Goal: Use online tool/utility: Utilize a website feature to perform a specific function

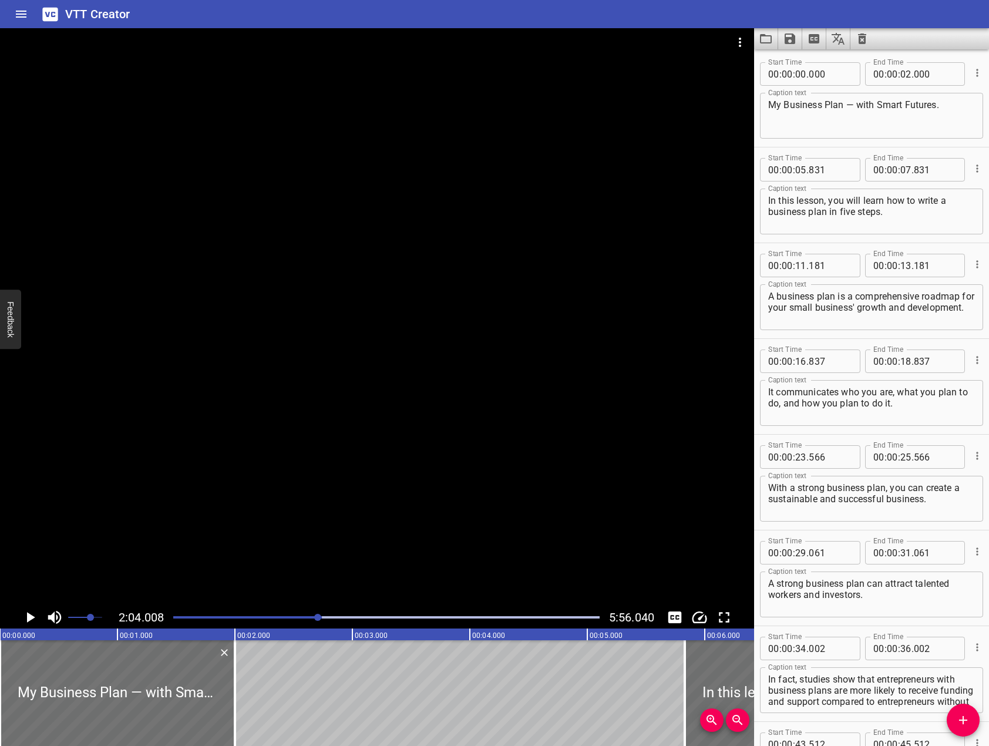
scroll to position [11, 0]
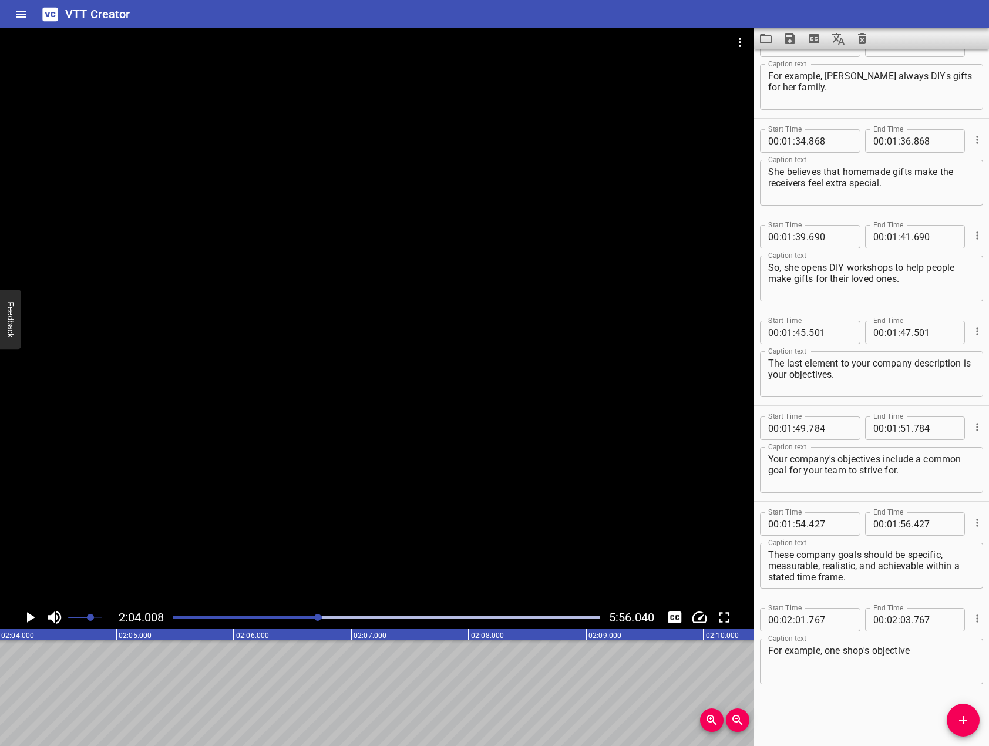
click at [927, 661] on textarea "For example, one shop's objective" at bounding box center [871, 661] width 207 height 33
click at [443, 421] on div at bounding box center [377, 317] width 754 height 578
click at [39, 614] on button "Play/Pause" at bounding box center [30, 617] width 22 height 22
click at [953, 657] on textarea "For example, one shop's objective" at bounding box center [871, 661] width 207 height 33
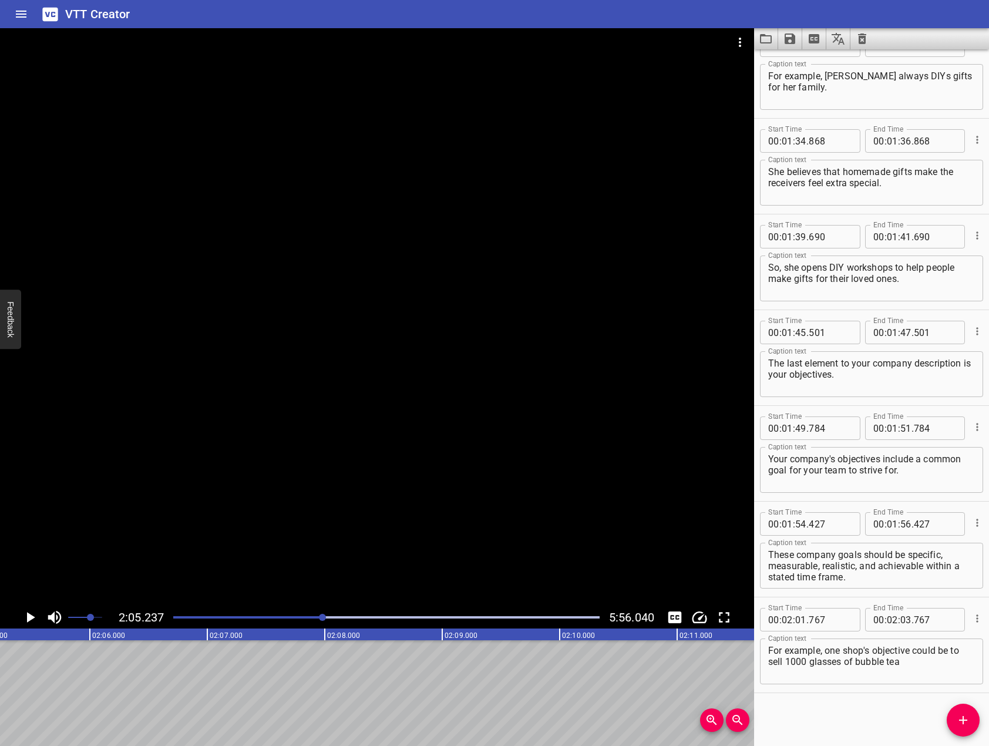
drag, startPoint x: 546, startPoint y: 341, endPoint x: 393, endPoint y: 428, distance: 175.7
click at [541, 344] on div at bounding box center [377, 317] width 754 height 578
click at [33, 617] on icon "Play/Pause" at bounding box center [30, 617] width 9 height 11
click at [950, 669] on textarea "For example, one shop's objective could be to sell 1000 glasses of bubble tea" at bounding box center [871, 661] width 207 height 33
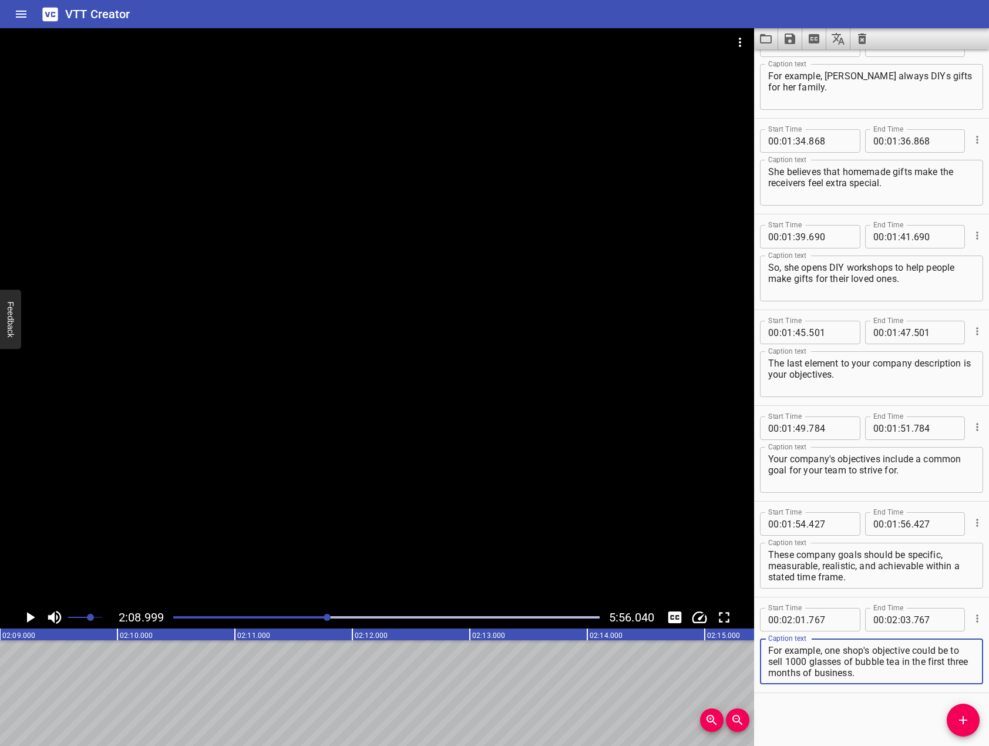
type textarea "For example, one shop's objective could be to sell 1000 glasses of bubble tea i…"
click at [25, 623] on icon "Play/Pause" at bounding box center [30, 617] width 18 height 18
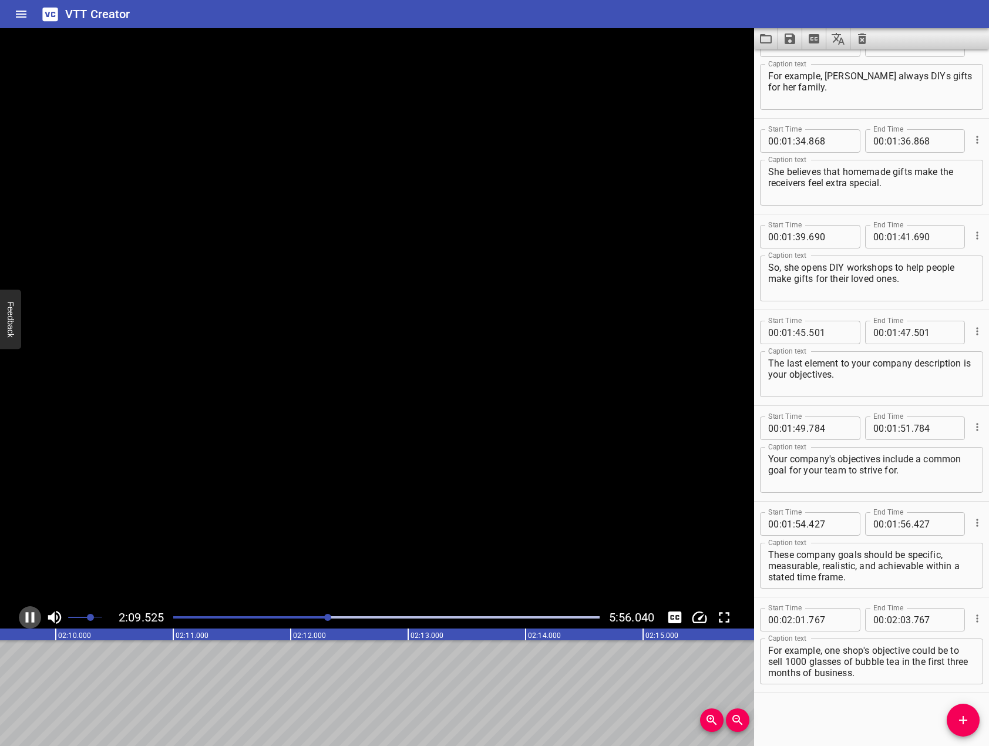
click at [25, 623] on icon "Play/Pause" at bounding box center [30, 617] width 18 height 18
click at [955, 724] on span "Add Cue" at bounding box center [963, 720] width 33 height 14
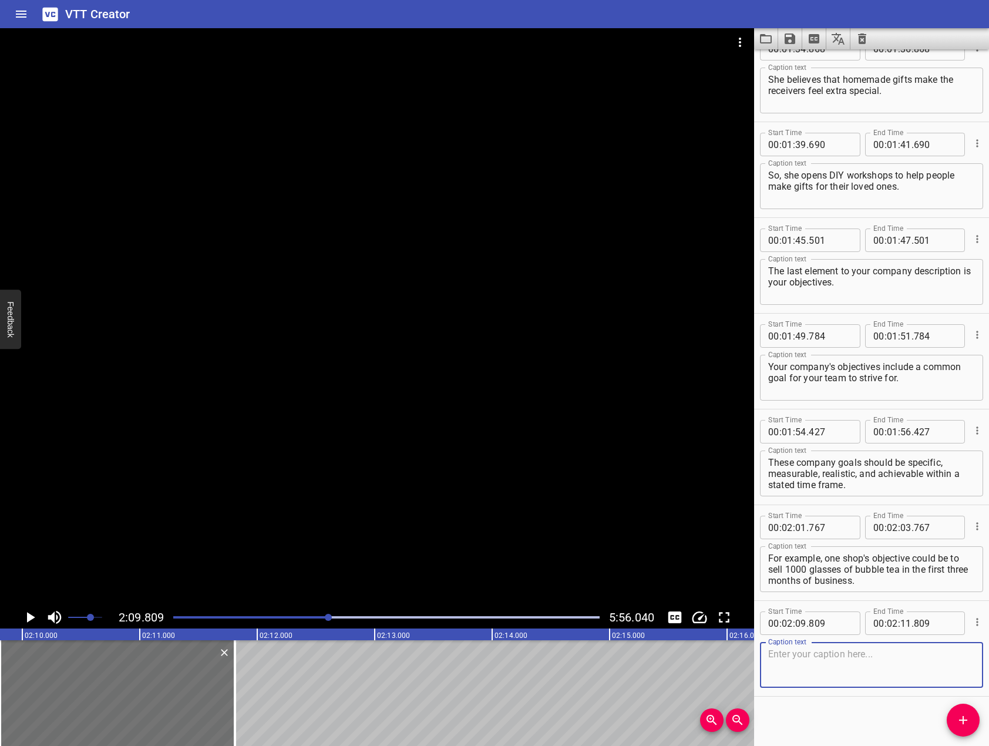
scroll to position [1656, 0]
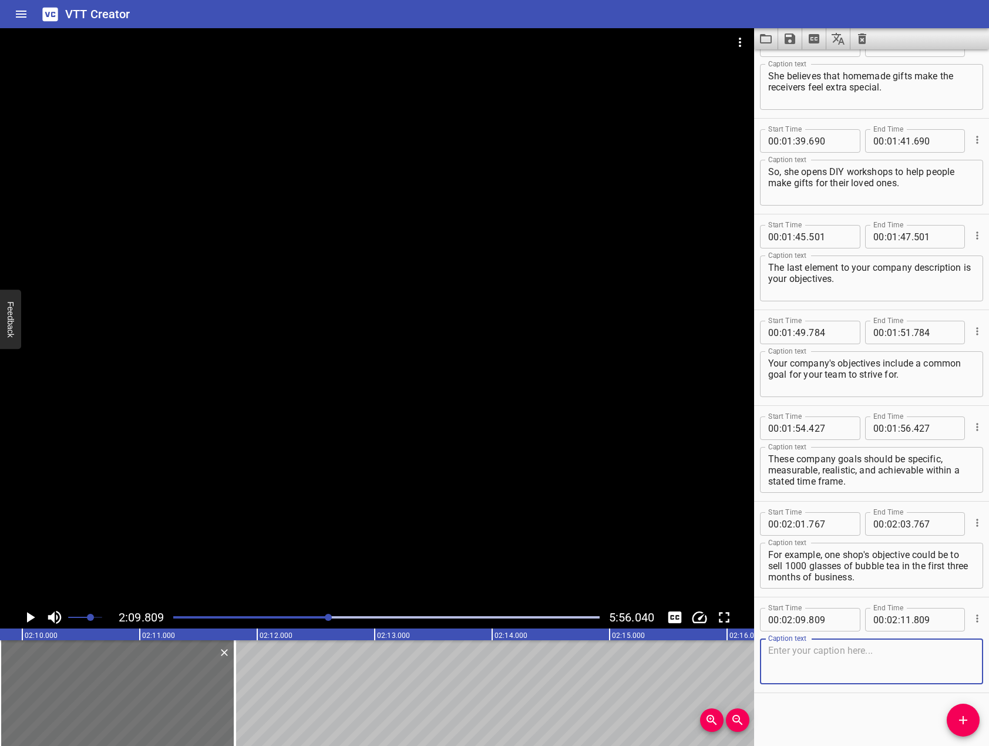
click at [288, 430] on div at bounding box center [377, 317] width 754 height 578
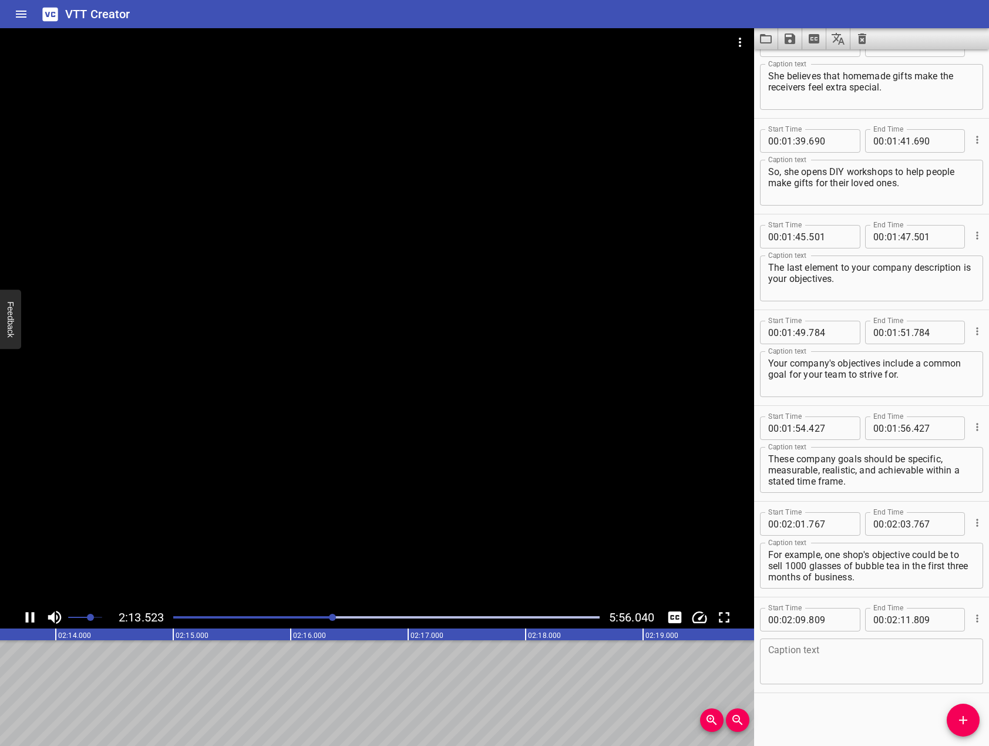
click at [29, 617] on icon "Play/Pause" at bounding box center [30, 617] width 18 height 18
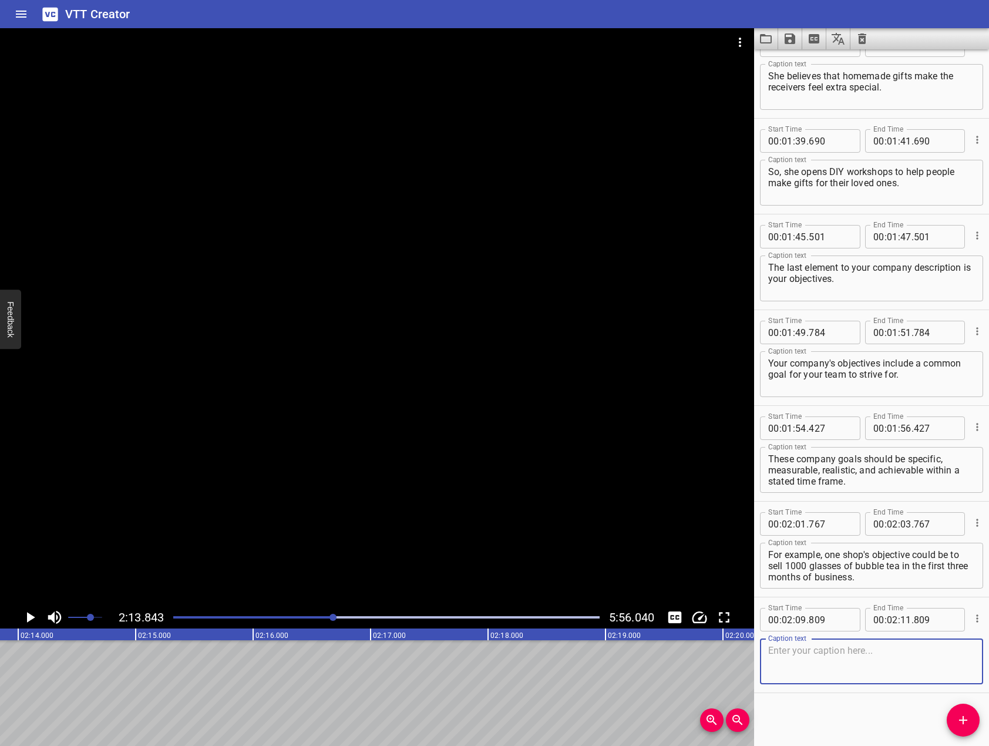
drag, startPoint x: 879, startPoint y: 658, endPoint x: 848, endPoint y: 630, distance: 41.6
click at [853, 635] on div "Caption text Caption text" at bounding box center [871, 660] width 223 height 53
type textarea "Your company description is just the start of your business plan."
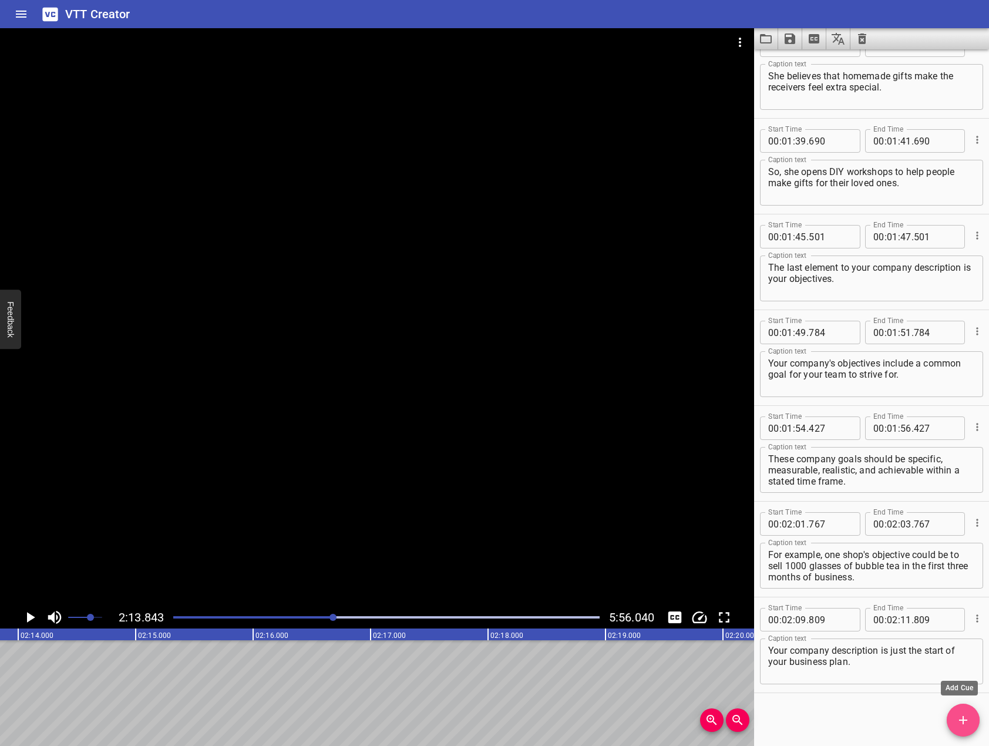
click at [960, 716] on icon "Add Cue" at bounding box center [963, 720] width 14 height 14
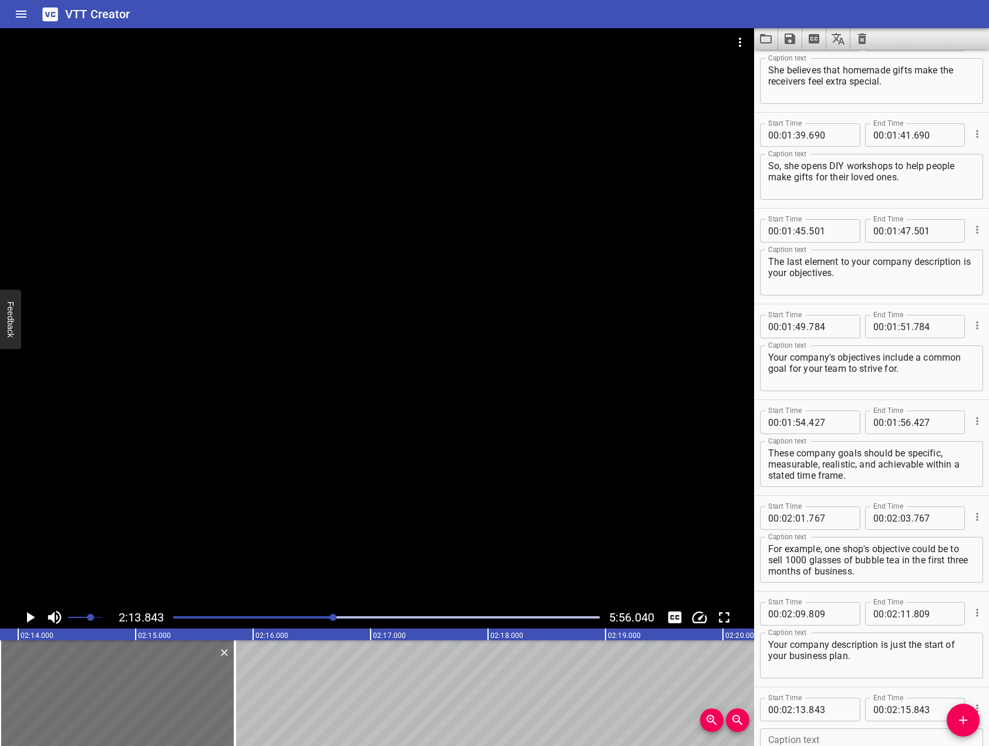
click at [829, 684] on div "Start Time 00 : 02 : 09 . 809 Start Time End Time 00 : 02 : 11 . 809 End Time C…" at bounding box center [871, 638] width 235 height 95
click at [873, 664] on textarea "Your company description is just the start of your business plan." at bounding box center [871, 655] width 207 height 33
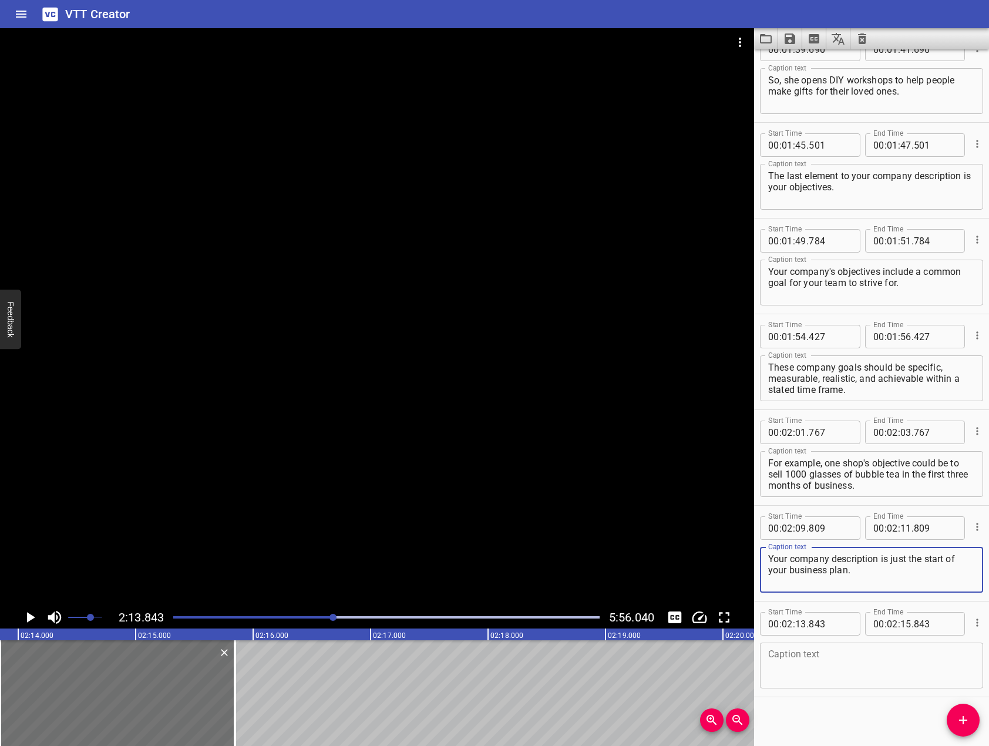
scroll to position [1752, 0]
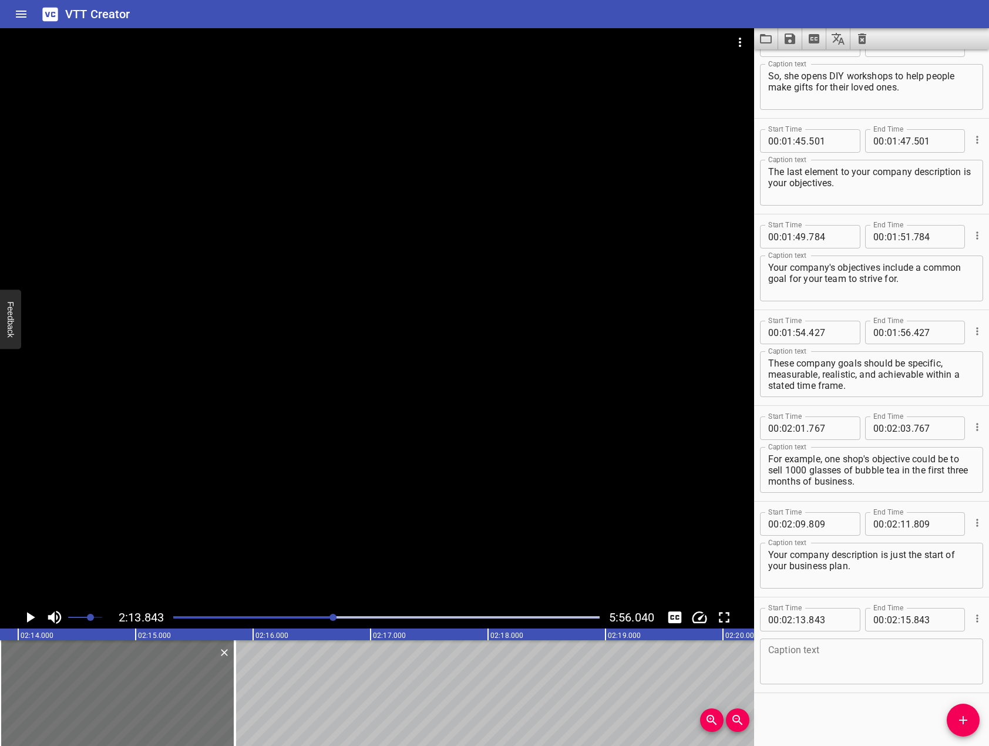
click at [408, 320] on div at bounding box center [377, 317] width 754 height 578
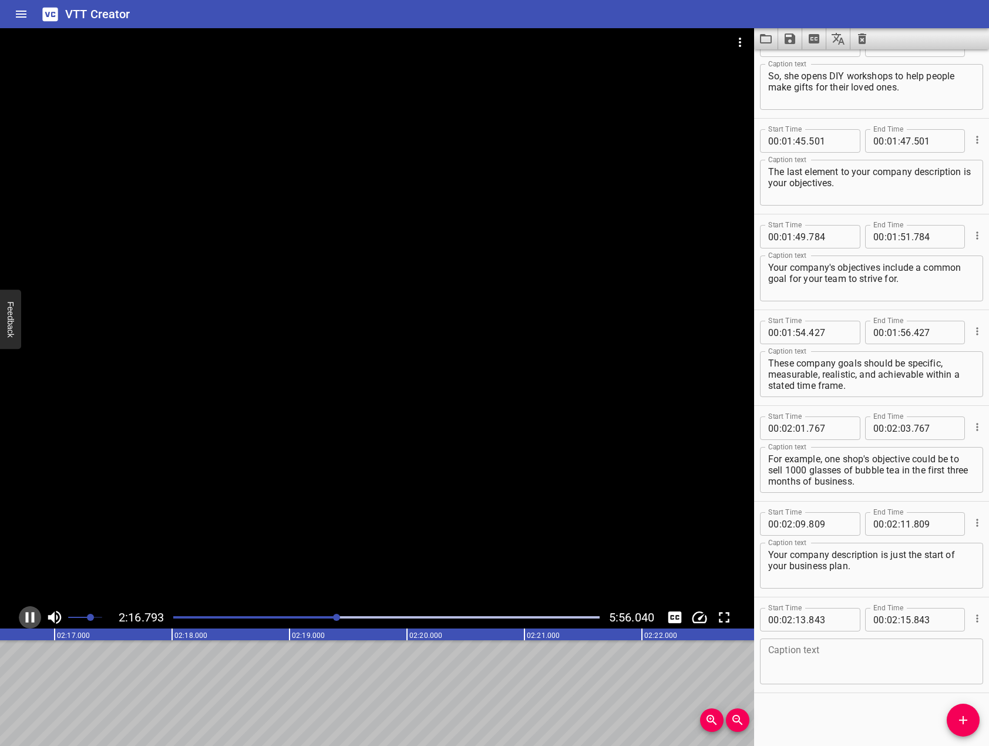
click at [29, 616] on icon "Play/Pause" at bounding box center [30, 617] width 18 height 18
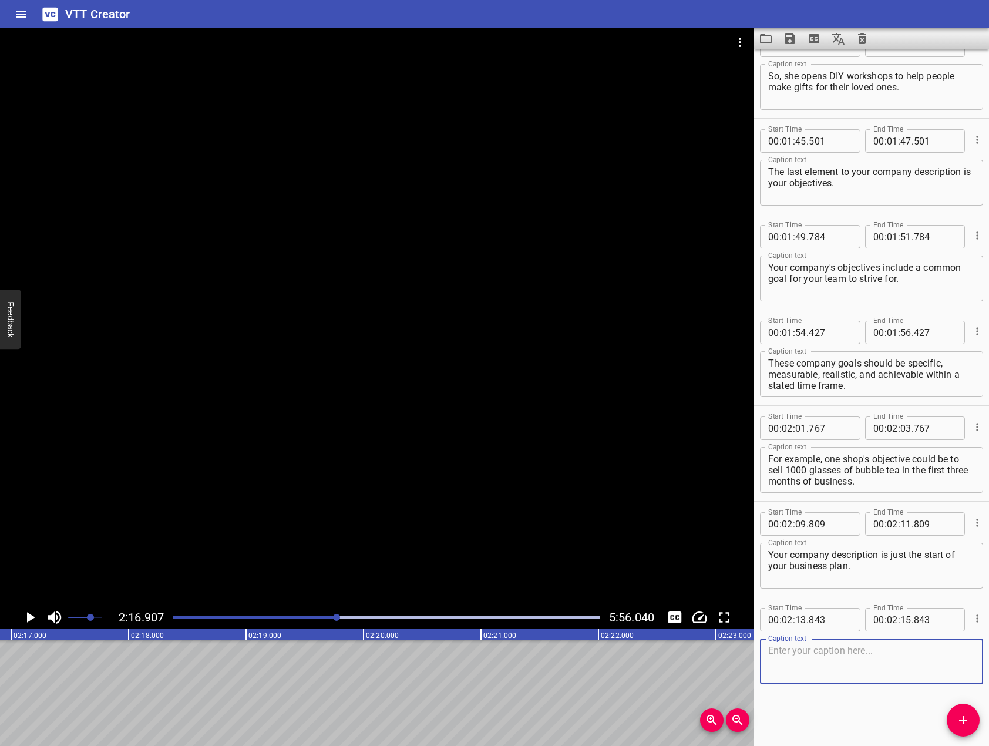
click at [921, 660] on textarea at bounding box center [871, 661] width 207 height 33
drag, startPoint x: 800, startPoint y: 650, endPoint x: 842, endPoint y: 643, distance: 41.6
click at [835, 651] on textarea "Next is step two: Market Analysis." at bounding box center [871, 661] width 207 height 33
type textarea "Next is Step 2: Market Analysis."
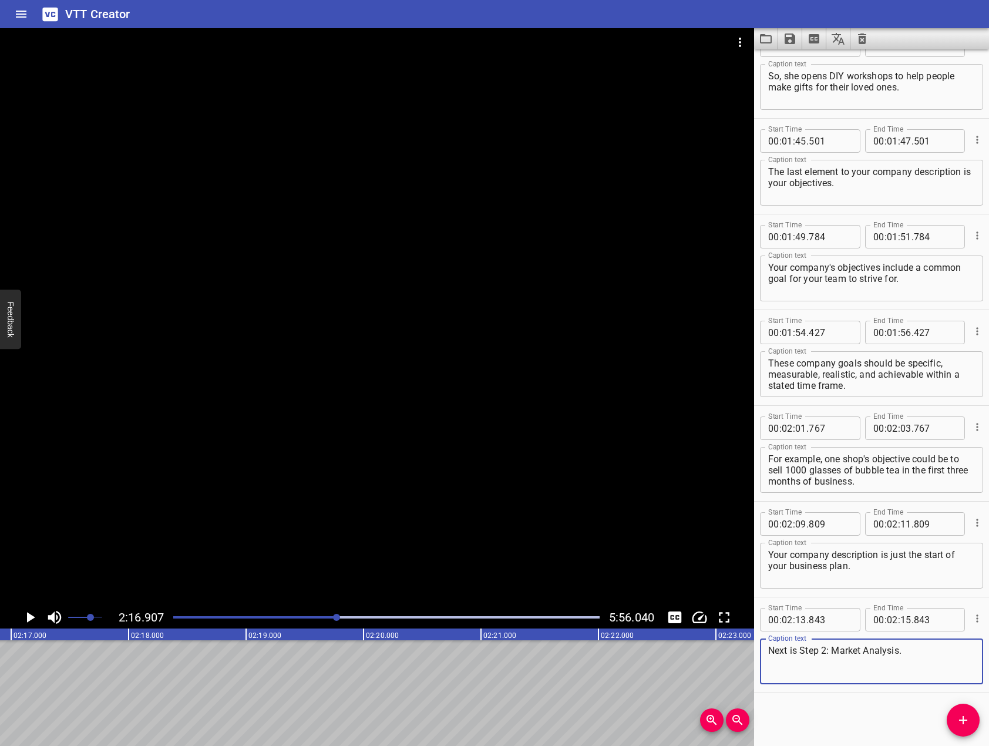
click at [897, 710] on div "Start Time 00 : 00 : 00 . 000 Start Time End Time 00 : 00 : 02 . 000 End Time C…" at bounding box center [871, 397] width 235 height 697
click at [470, 492] on div at bounding box center [377, 317] width 754 height 578
click at [442, 490] on div at bounding box center [377, 317] width 754 height 578
click at [442, 491] on div at bounding box center [377, 317] width 754 height 578
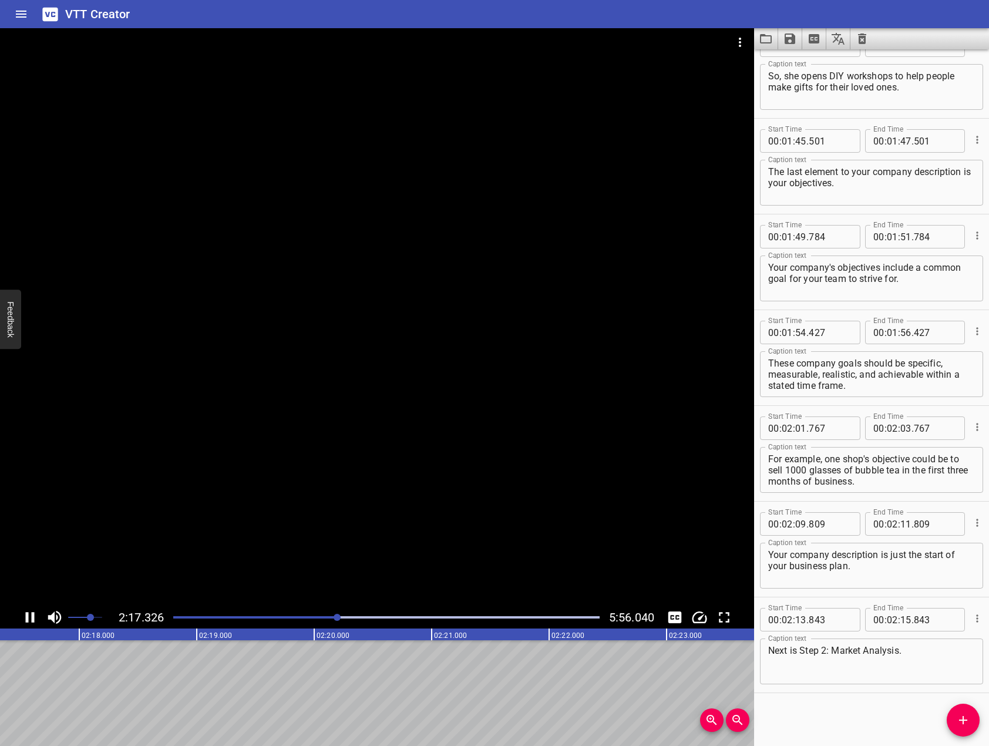
click at [442, 491] on div at bounding box center [377, 317] width 754 height 578
click at [966, 725] on icon "Add Cue" at bounding box center [963, 720] width 14 height 14
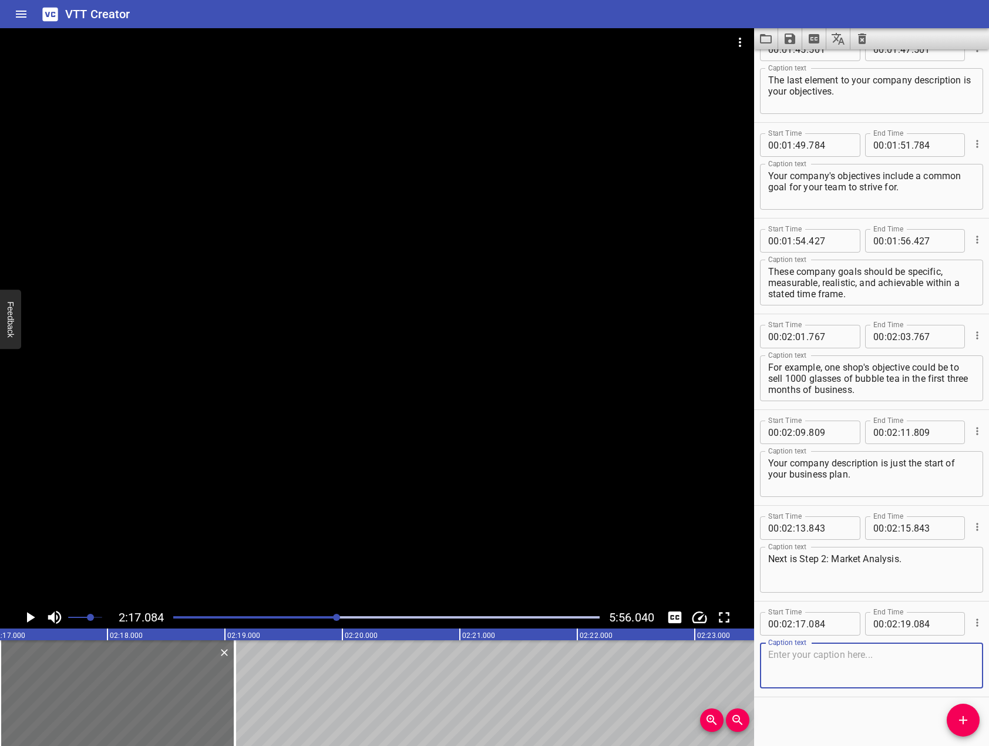
scroll to position [1848, 0]
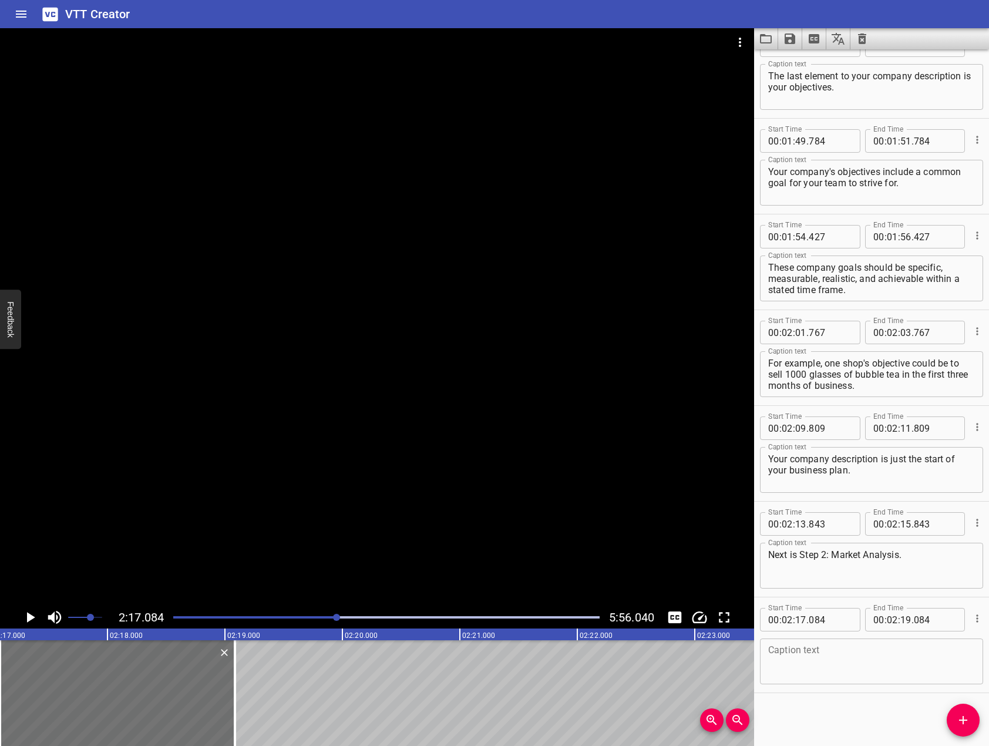
click at [171, 388] on div at bounding box center [377, 317] width 754 height 578
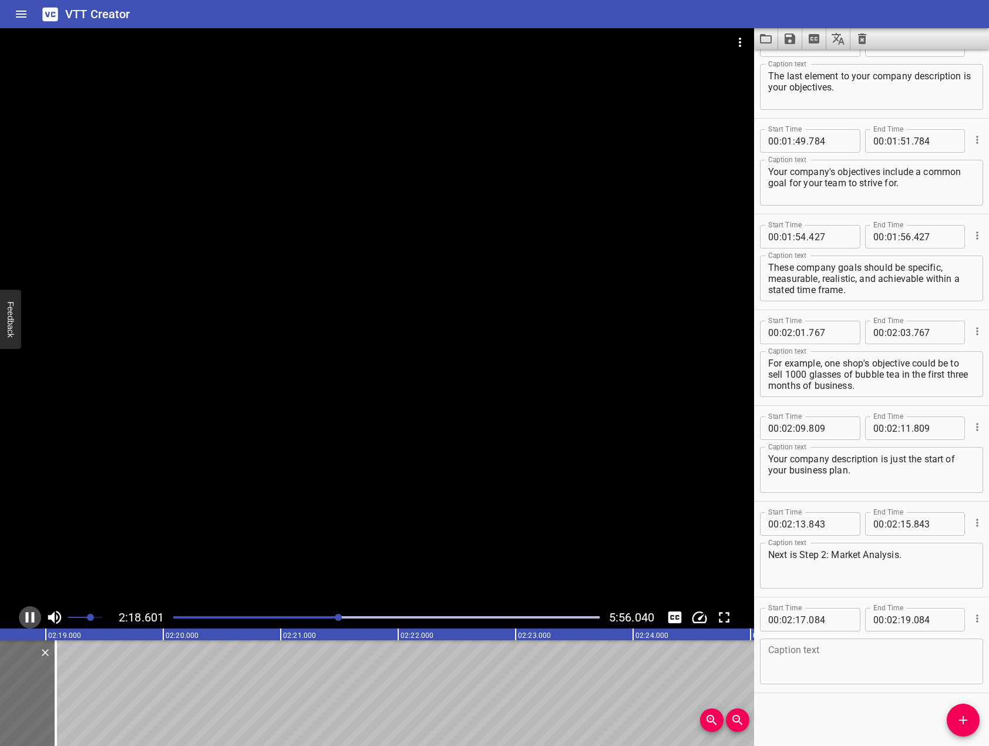
click at [28, 623] on icon "Play/Pause" at bounding box center [30, 617] width 18 height 18
click at [914, 657] on textarea at bounding box center [871, 661] width 207 height 33
drag, startPoint x: 495, startPoint y: 521, endPoint x: 438, endPoint y: 514, distance: 57.3
click at [448, 511] on div at bounding box center [377, 317] width 754 height 578
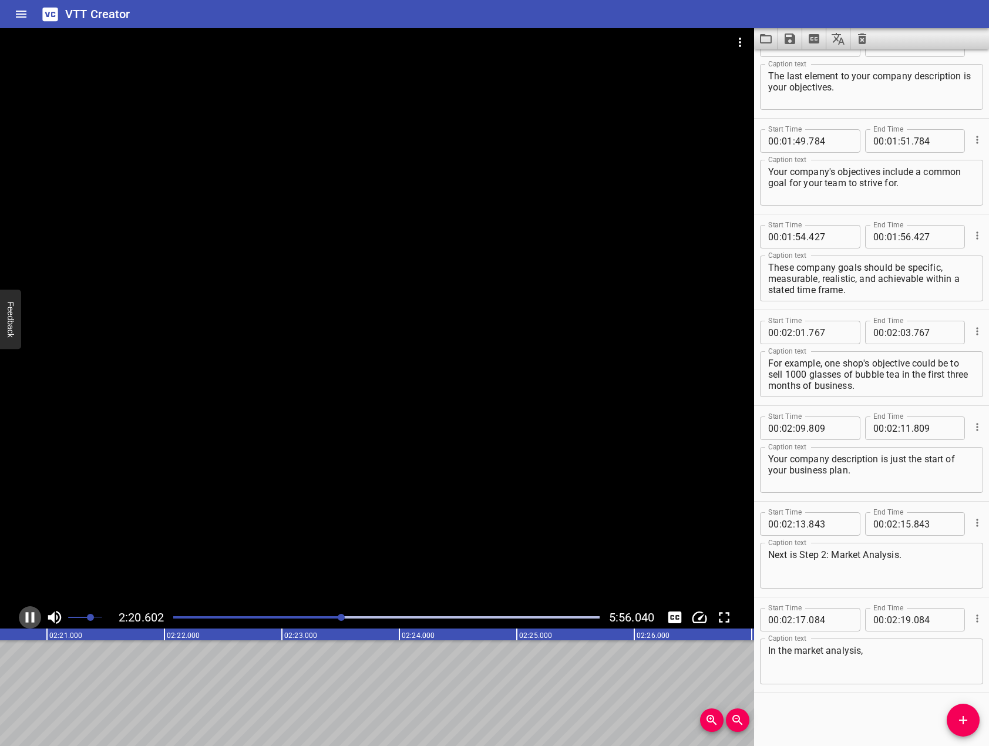
click at [32, 621] on icon "Play/Pause" at bounding box center [30, 617] width 9 height 11
click at [858, 655] on textarea "In the market analysis," at bounding box center [871, 661] width 207 height 33
click at [901, 649] on textarea "In the market analysis," at bounding box center [871, 661] width 207 height 33
click at [459, 529] on div at bounding box center [377, 317] width 754 height 578
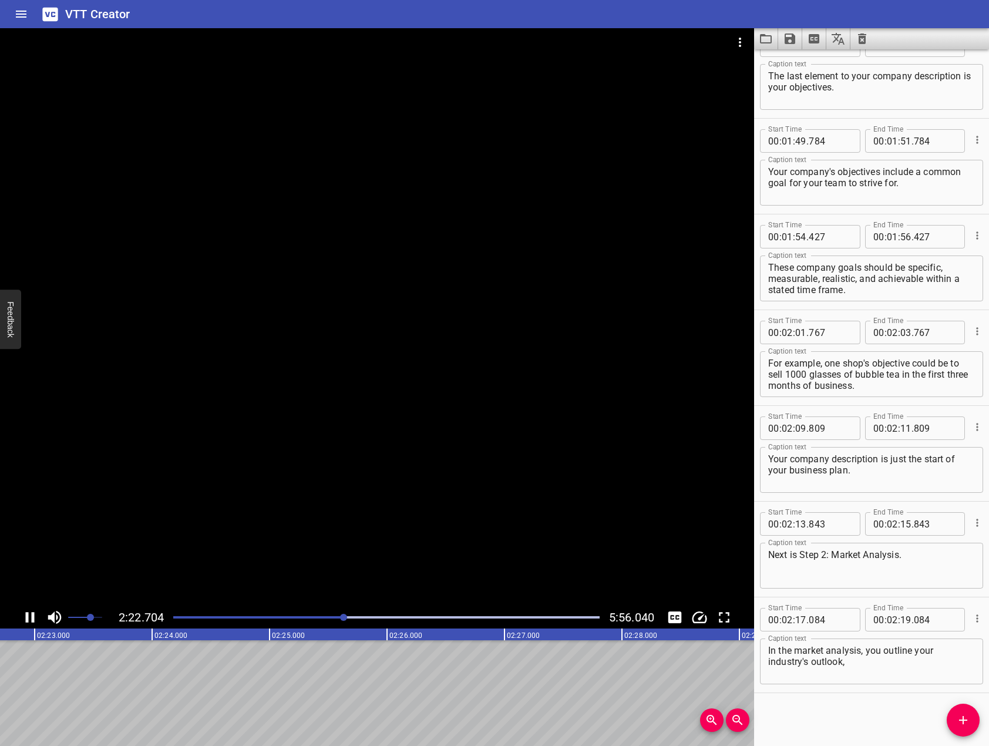
click at [29, 618] on icon "Play/Pause" at bounding box center [30, 617] width 18 height 18
click at [910, 660] on textarea "In the market analysis, you outline your industry's outlook," at bounding box center [871, 661] width 207 height 33
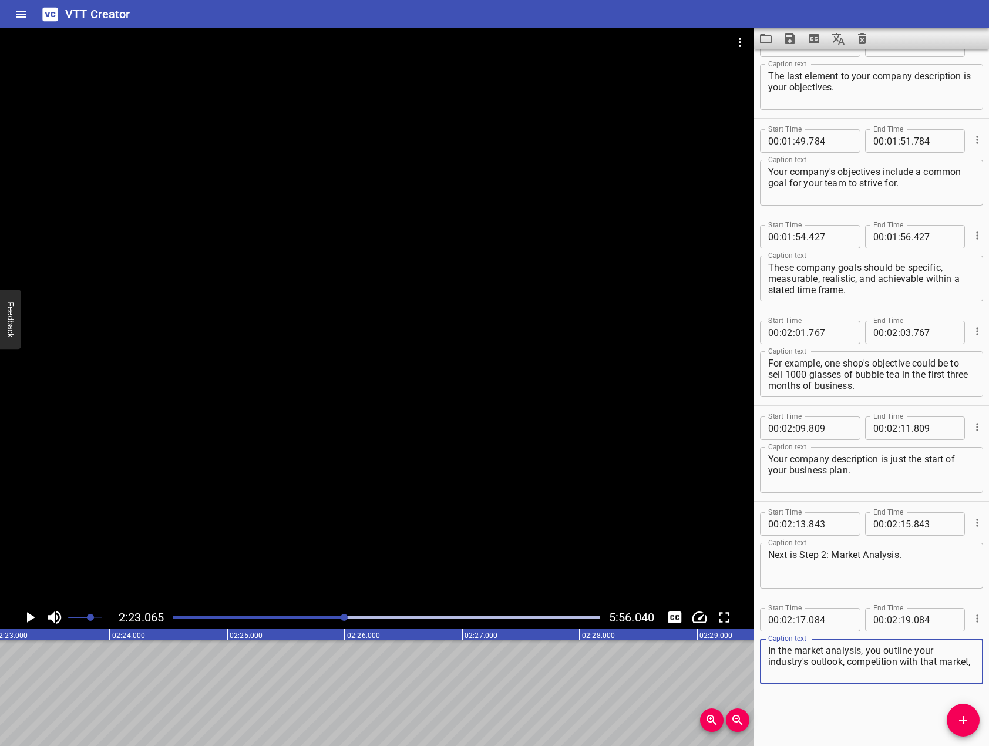
click at [428, 490] on div at bounding box center [377, 317] width 754 height 578
click at [34, 615] on icon "Play/Pause" at bounding box center [30, 617] width 9 height 11
click at [948, 669] on textarea "In the market analysis, you outline your industry's outlook, competition with t…" at bounding box center [871, 661] width 207 height 33
type textarea "In the market analysis, you outline your industry's outlook, competition with t…"
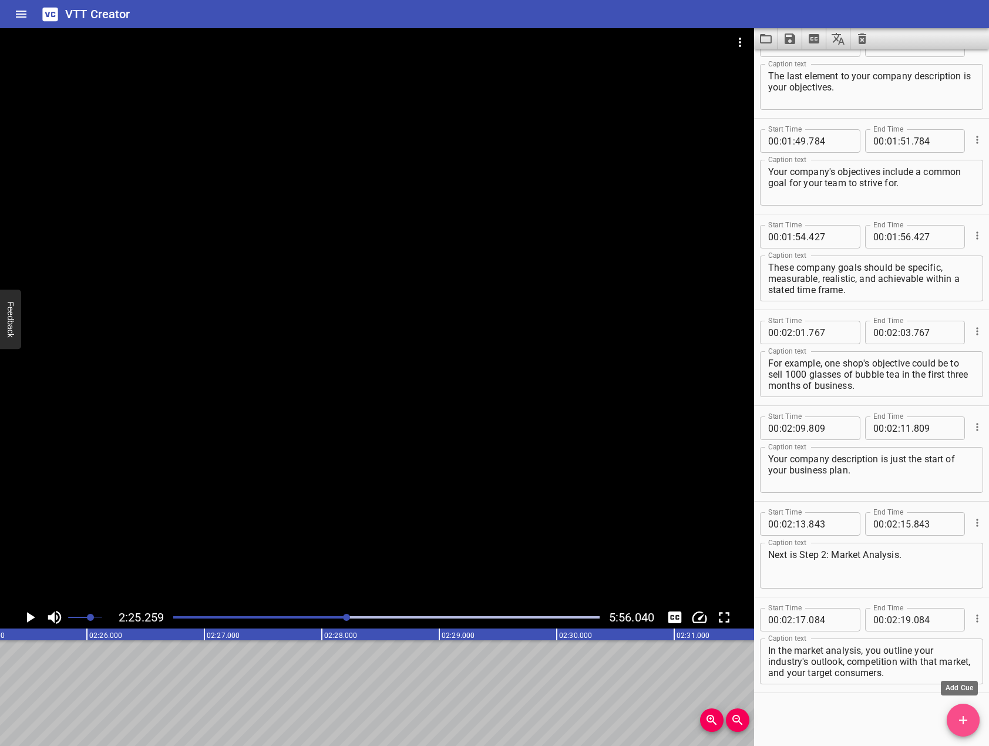
click at [975, 717] on span "Add Cue" at bounding box center [963, 720] width 33 height 14
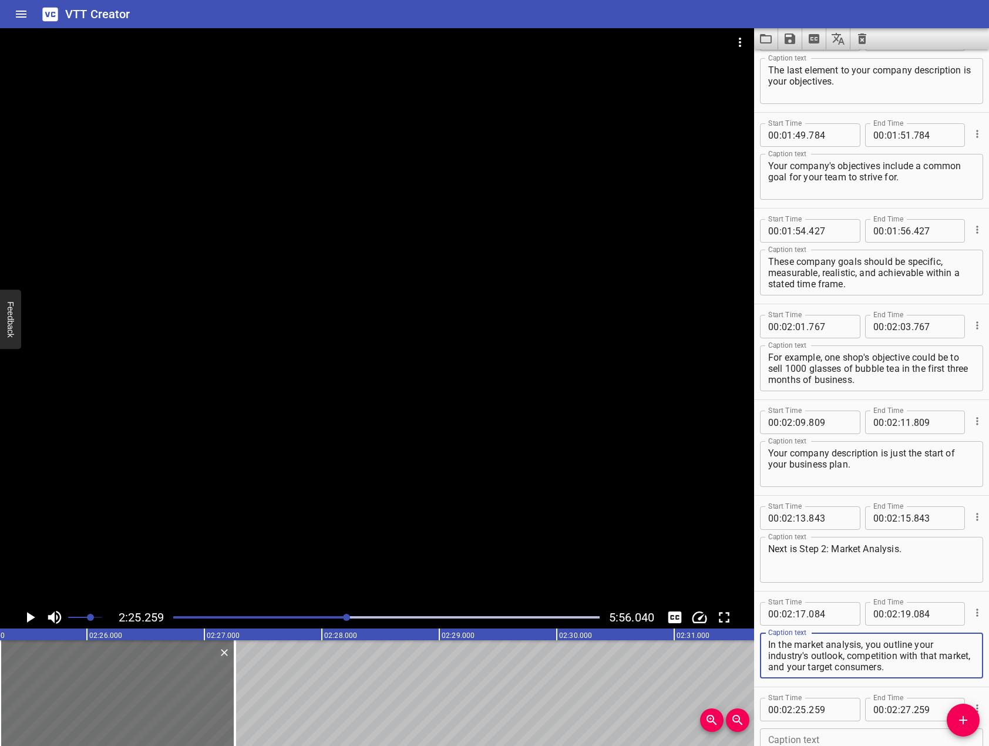
click at [788, 645] on textarea "In the market analysis, you outline your industry's outlook, competition with t…" at bounding box center [871, 655] width 207 height 33
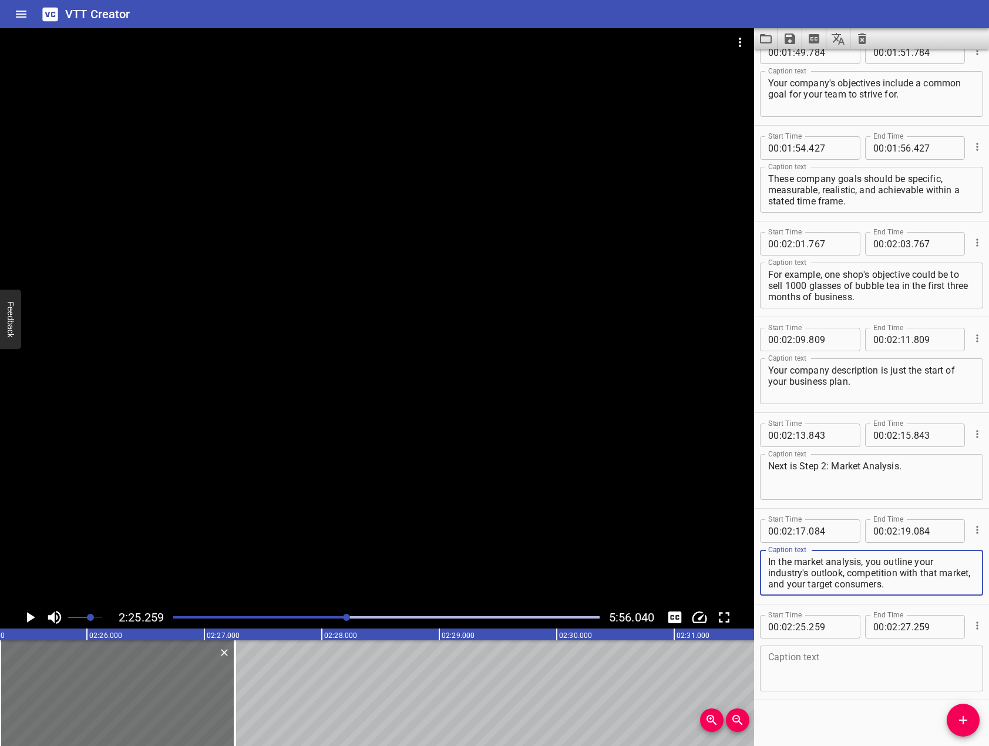
scroll to position [1943, 0]
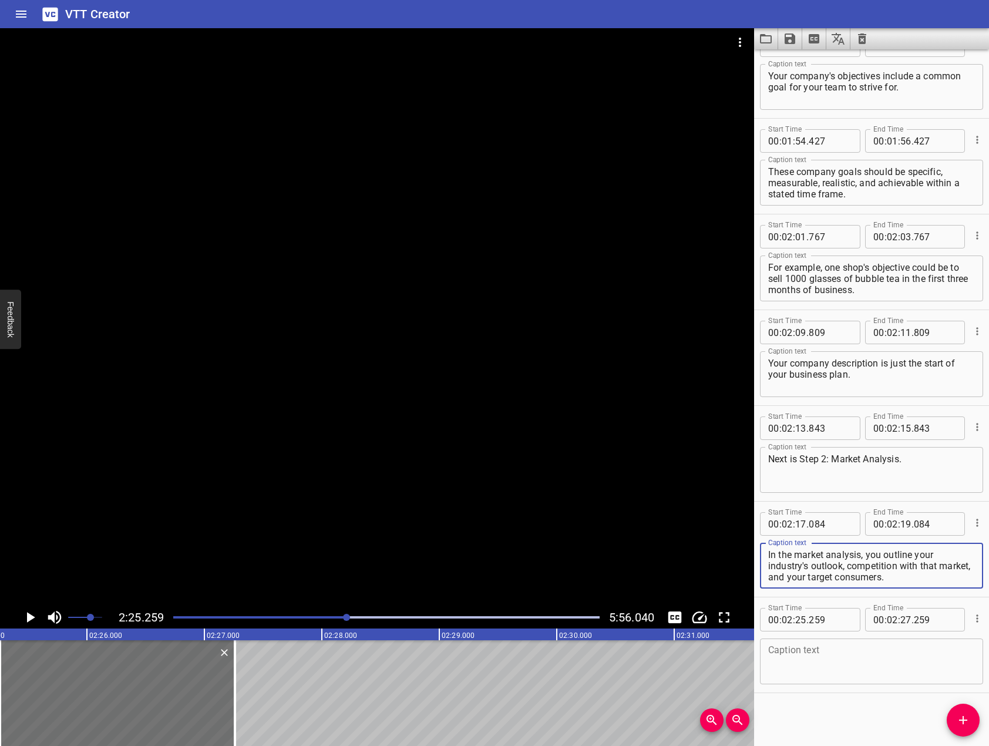
click at [852, 670] on textarea at bounding box center [871, 661] width 207 height 33
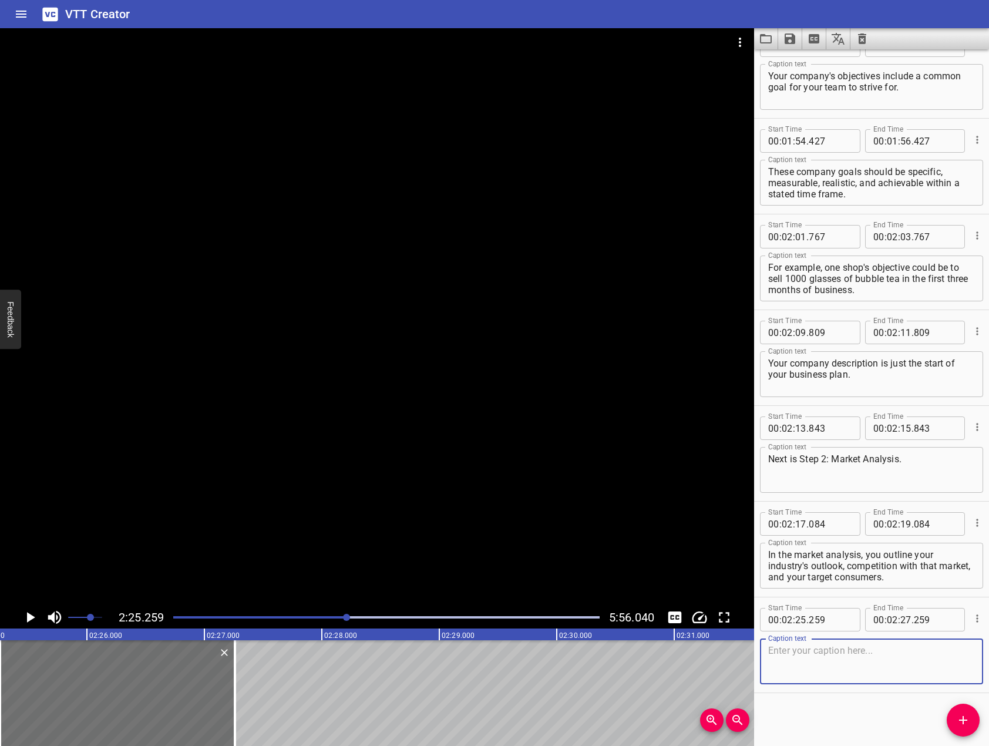
click at [144, 398] on div at bounding box center [377, 317] width 754 height 578
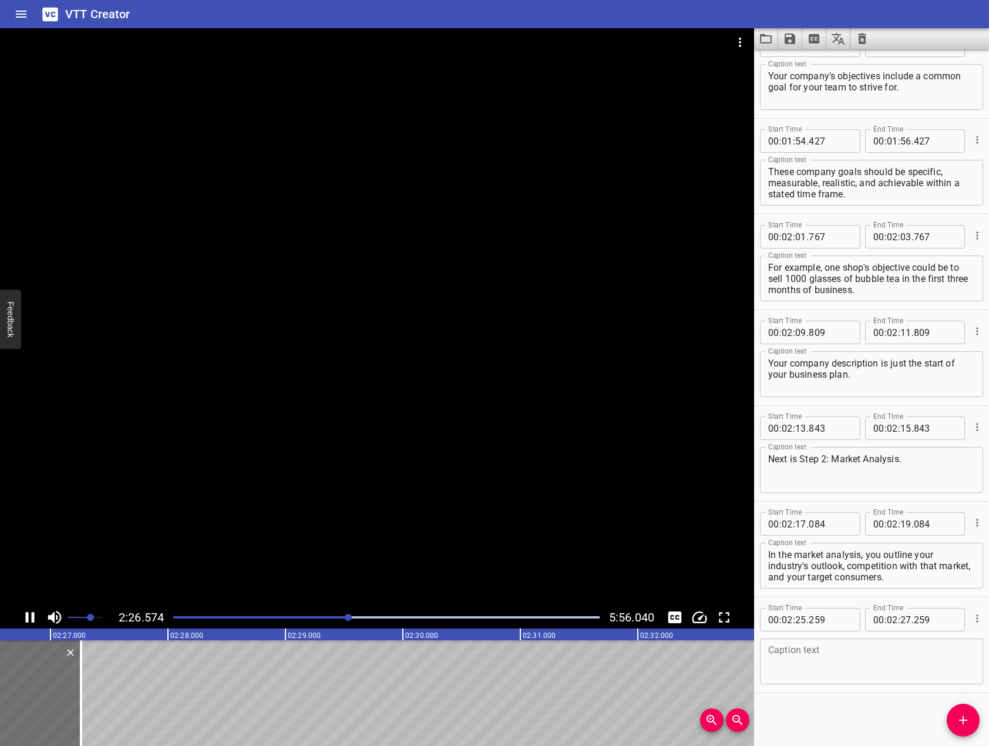
click at [31, 618] on icon "Play/Pause" at bounding box center [30, 617] width 18 height 18
click at [820, 655] on textarea at bounding box center [871, 661] width 207 height 33
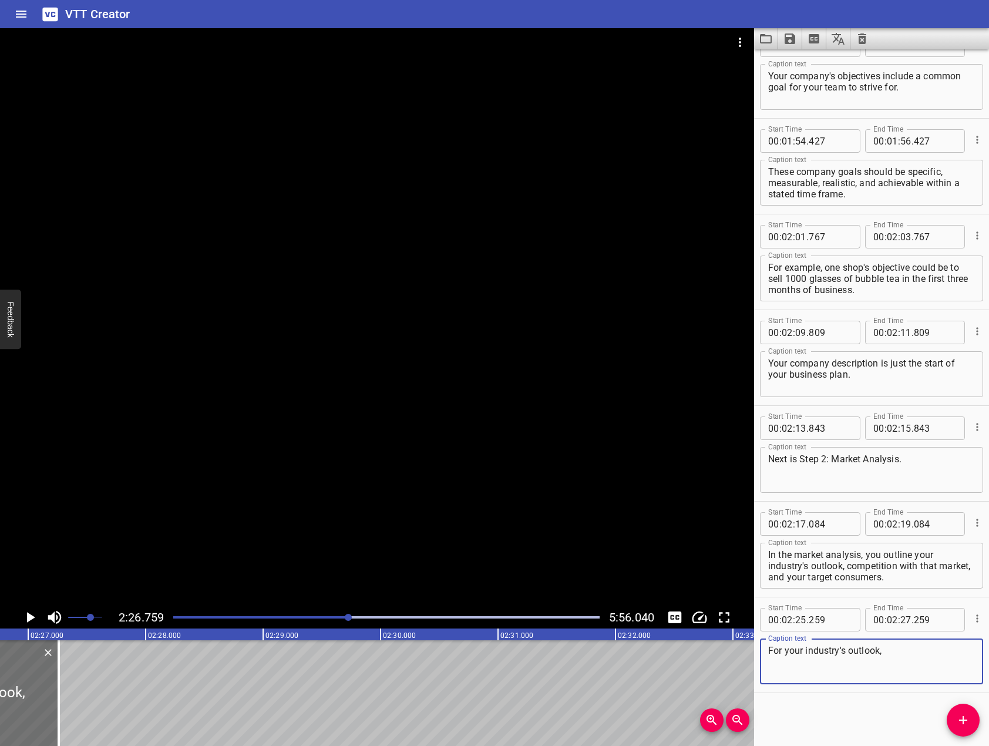
click at [196, 317] on div at bounding box center [377, 317] width 754 height 578
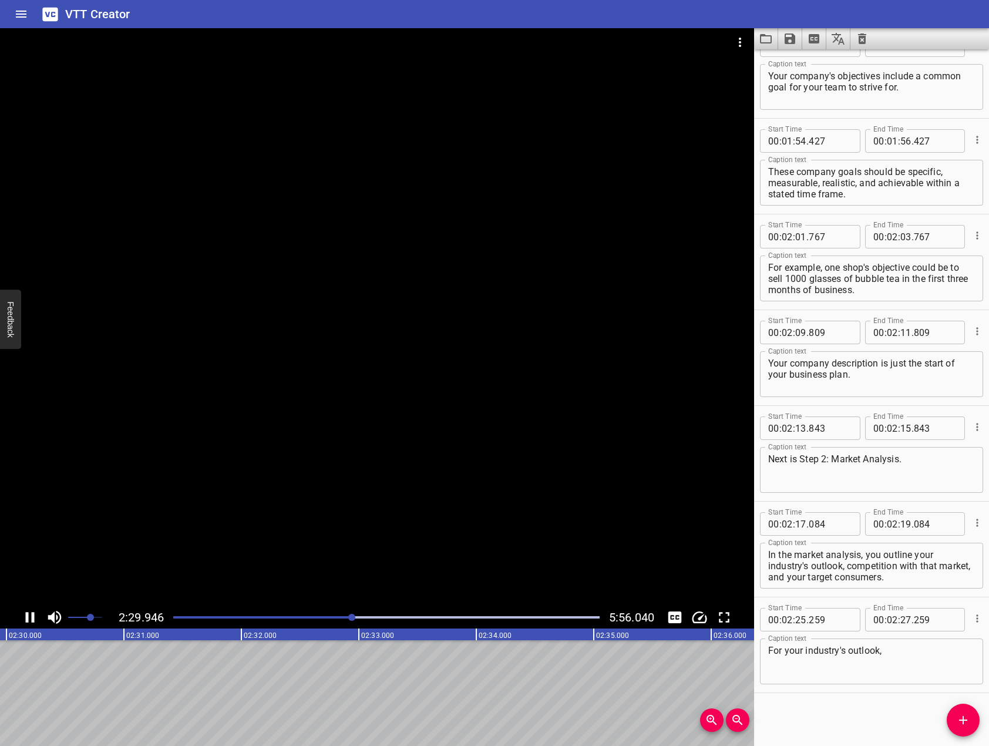
click at [29, 621] on icon "Play/Pause" at bounding box center [30, 617] width 18 height 18
click at [946, 654] on textarea "For your industry's outlook," at bounding box center [871, 661] width 207 height 33
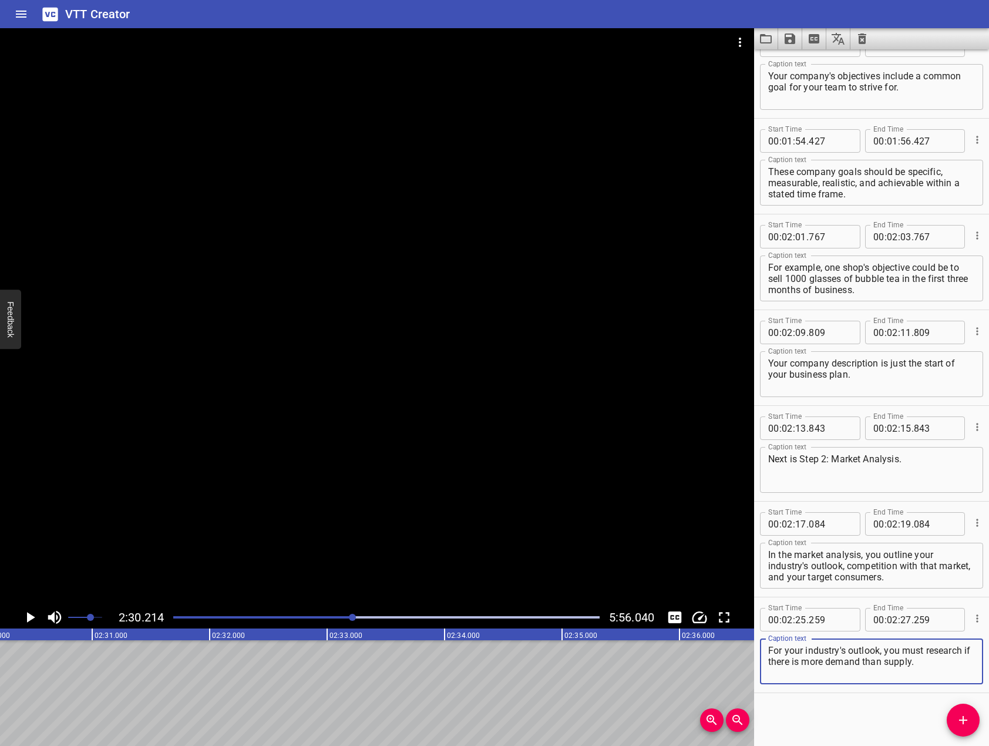
type textarea "For your industry's outlook, you must research if there is more demand than sup…"
click at [969, 721] on icon "Add Cue" at bounding box center [963, 720] width 14 height 14
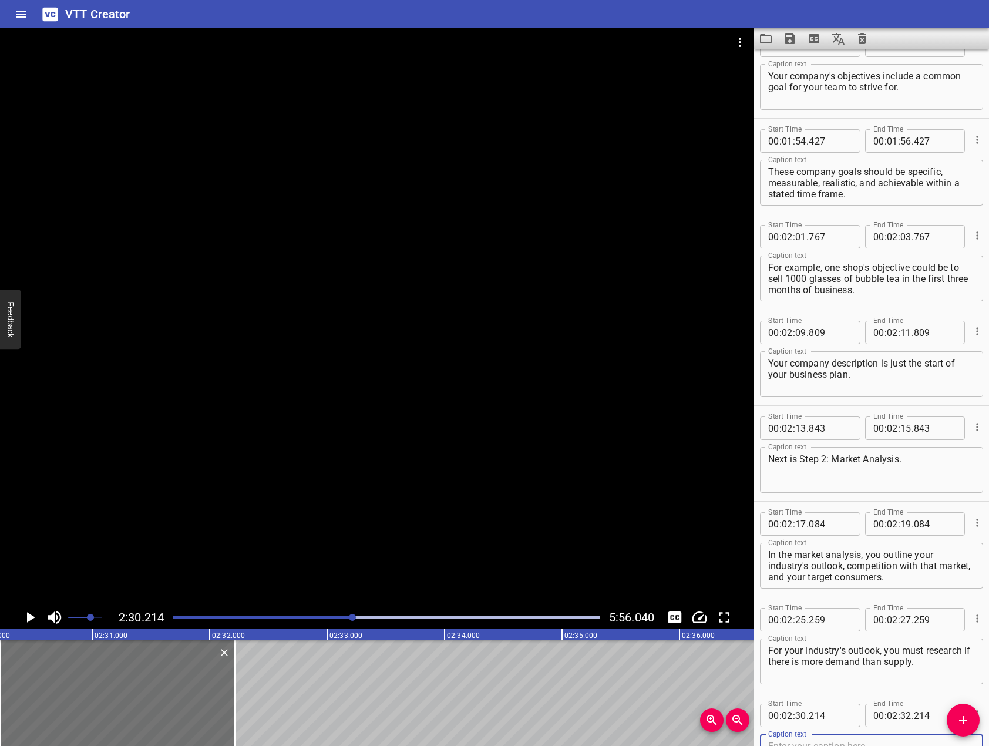
scroll to position [1949, 0]
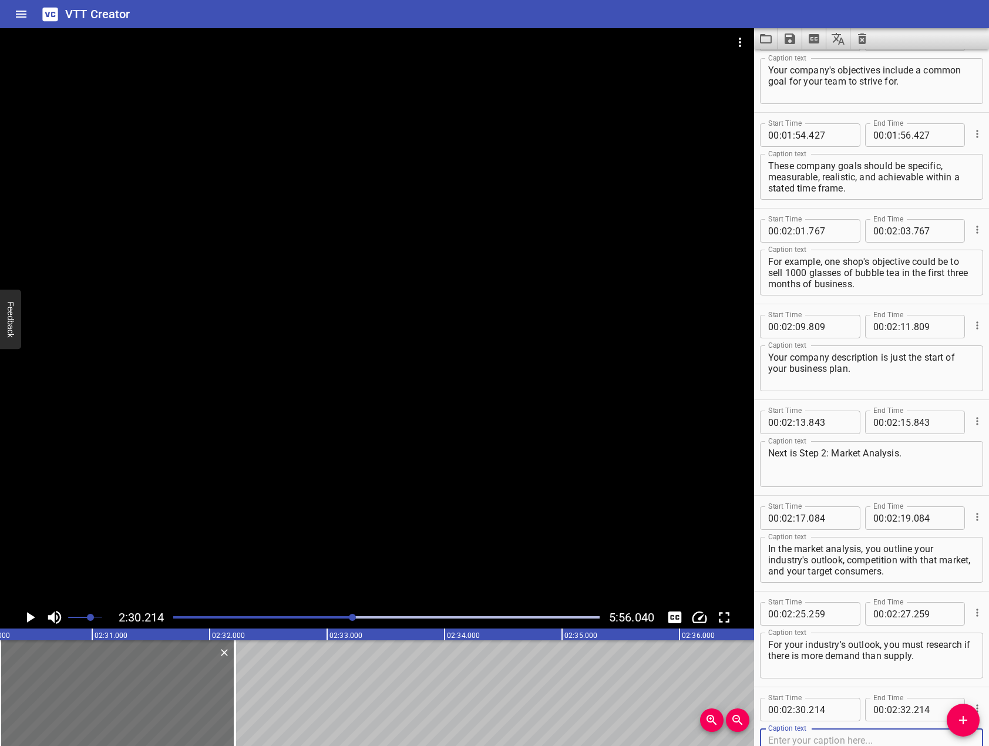
drag, startPoint x: 270, startPoint y: 462, endPoint x: 248, endPoint y: 475, distance: 26.1
click at [268, 463] on div at bounding box center [377, 317] width 754 height 578
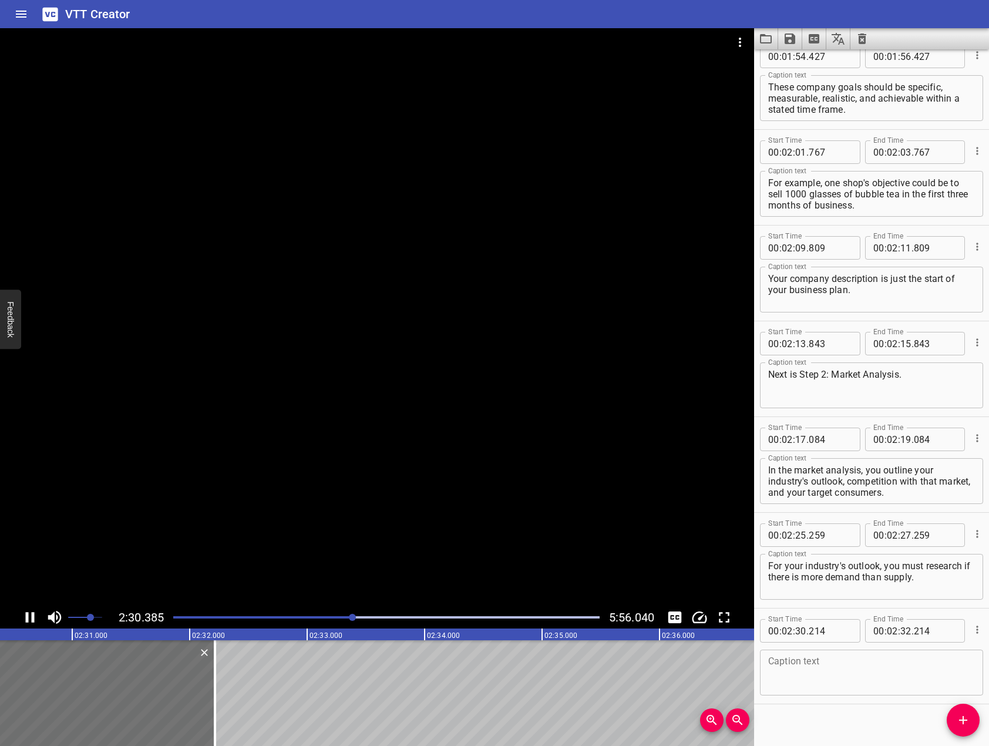
scroll to position [2039, 0]
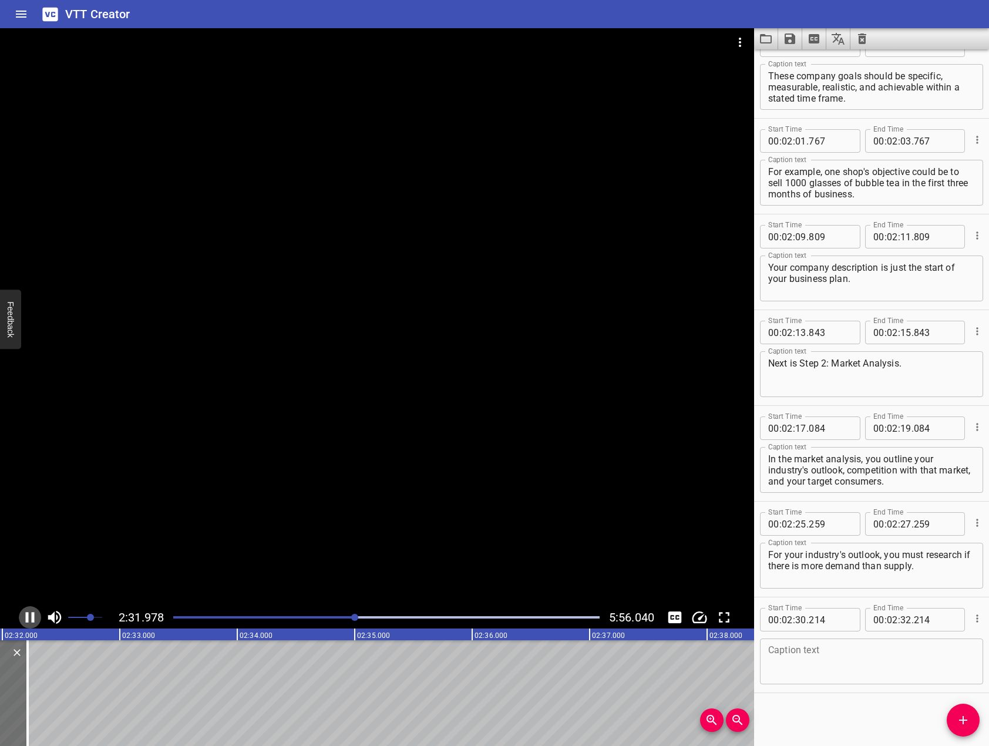
click at [28, 620] on icon "Play/Pause" at bounding box center [30, 617] width 9 height 11
click at [843, 648] on textarea at bounding box center [871, 661] width 207 height 33
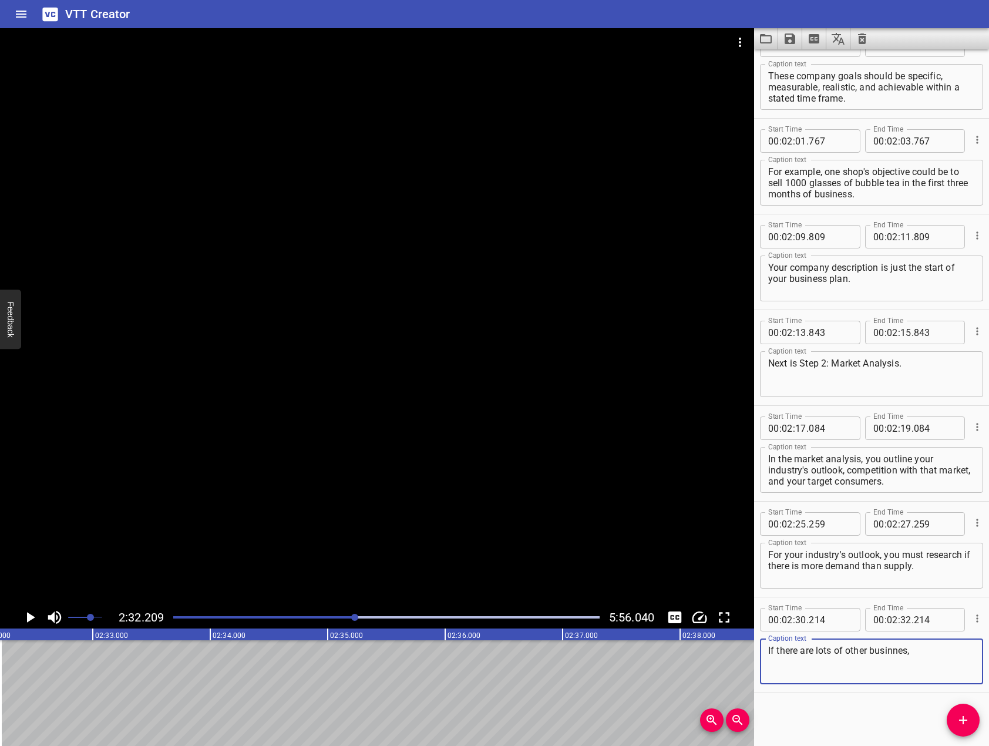
drag, startPoint x: 455, startPoint y: 504, endPoint x: 245, endPoint y: 593, distance: 227.4
click at [422, 508] on div at bounding box center [377, 317] width 754 height 578
click at [27, 616] on icon "Play/Pause" at bounding box center [30, 617] width 9 height 11
click at [903, 650] on textarea "If there are lots of other businnes," at bounding box center [871, 661] width 207 height 33
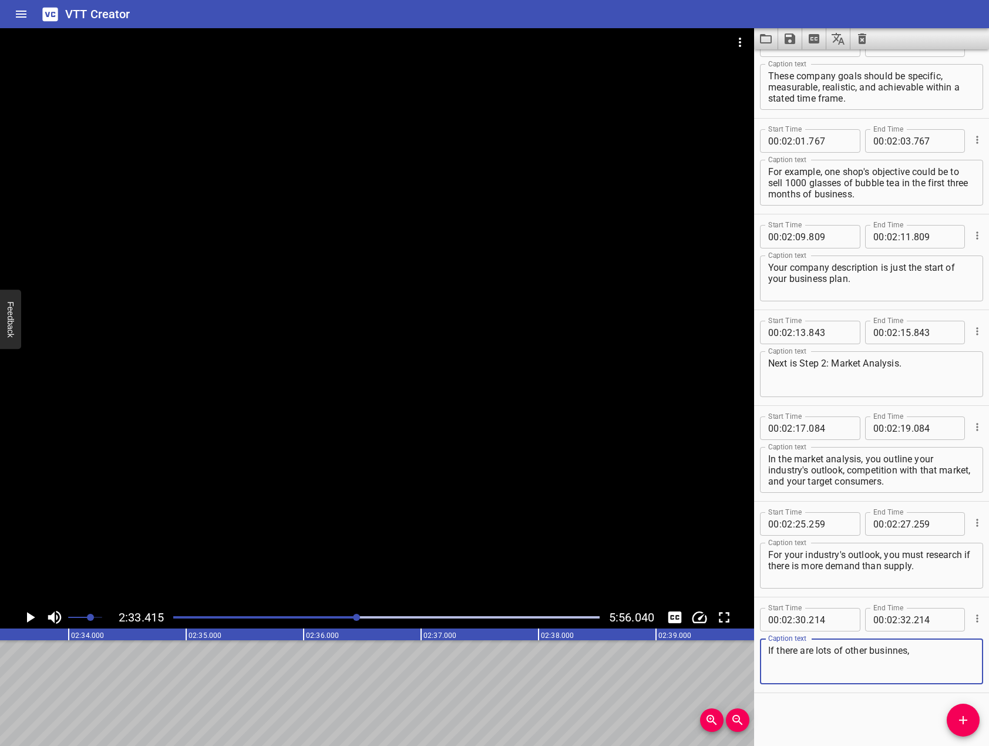
click at [918, 650] on textarea "If there are lots of other businnes," at bounding box center [871, 661] width 207 height 33
drag, startPoint x: 900, startPoint y: 657, endPoint x: 948, endPoint y: 659, distance: 48.2
click at [948, 659] on textarea "If there are lots of other businneses in the same industry," at bounding box center [871, 661] width 207 height 33
click at [902, 660] on textarea "If there are lots of other businneses in the same industry," at bounding box center [871, 661] width 207 height 33
click at [897, 647] on textarea "If there are lots of other businneses in the same industry," at bounding box center [871, 661] width 207 height 33
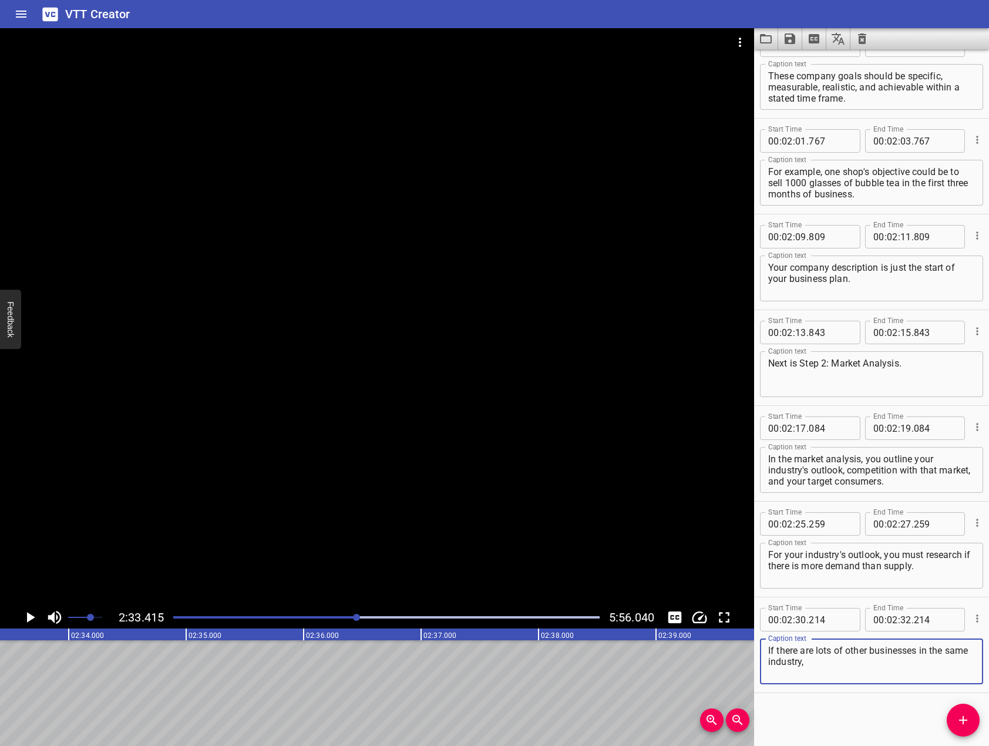
click at [904, 659] on textarea "If there are lots of other businesses in the same industry," at bounding box center [871, 661] width 207 height 33
click at [287, 388] on div at bounding box center [377, 317] width 754 height 578
click at [32, 611] on icon "Play/Pause" at bounding box center [30, 617] width 18 height 18
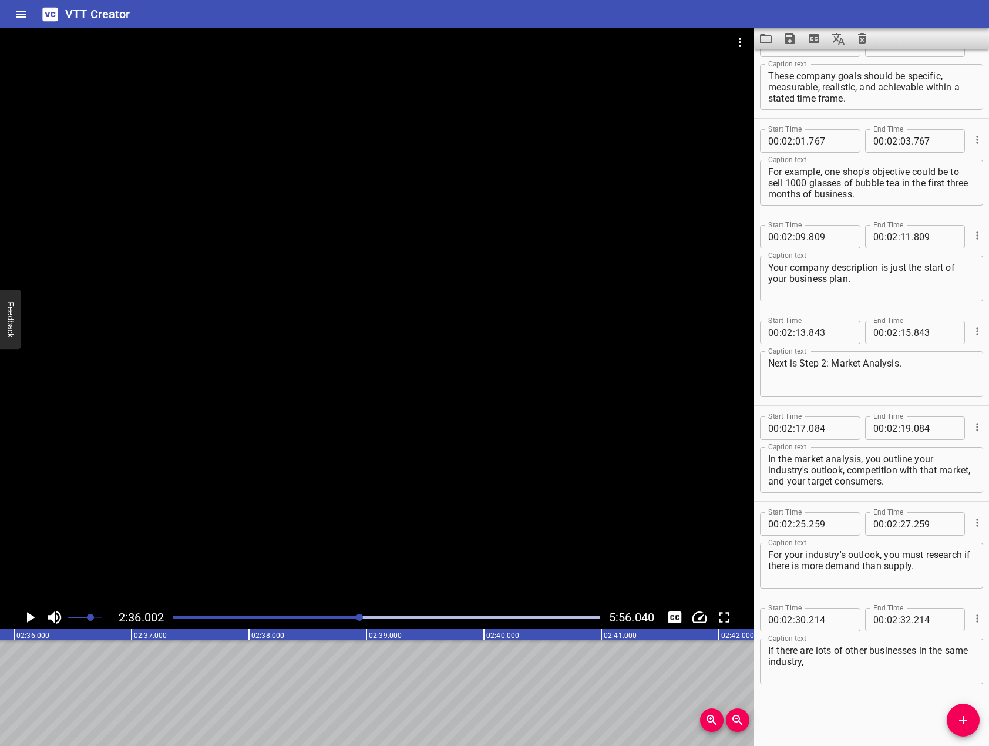
scroll to position [0, 18323]
click at [879, 667] on textarea "If there are lots of other businesses in the same industry," at bounding box center [871, 661] width 207 height 33
type textarea "If there are lots of other businesses in the same industry, your company might …"
click at [980, 719] on div "Start Time 00 : 00 : 00 . 000 Start Time End Time 00 : 00 : 02 . 000 End Time C…" at bounding box center [871, 397] width 235 height 697
click at [965, 718] on icon "Add Cue" at bounding box center [963, 720] width 14 height 14
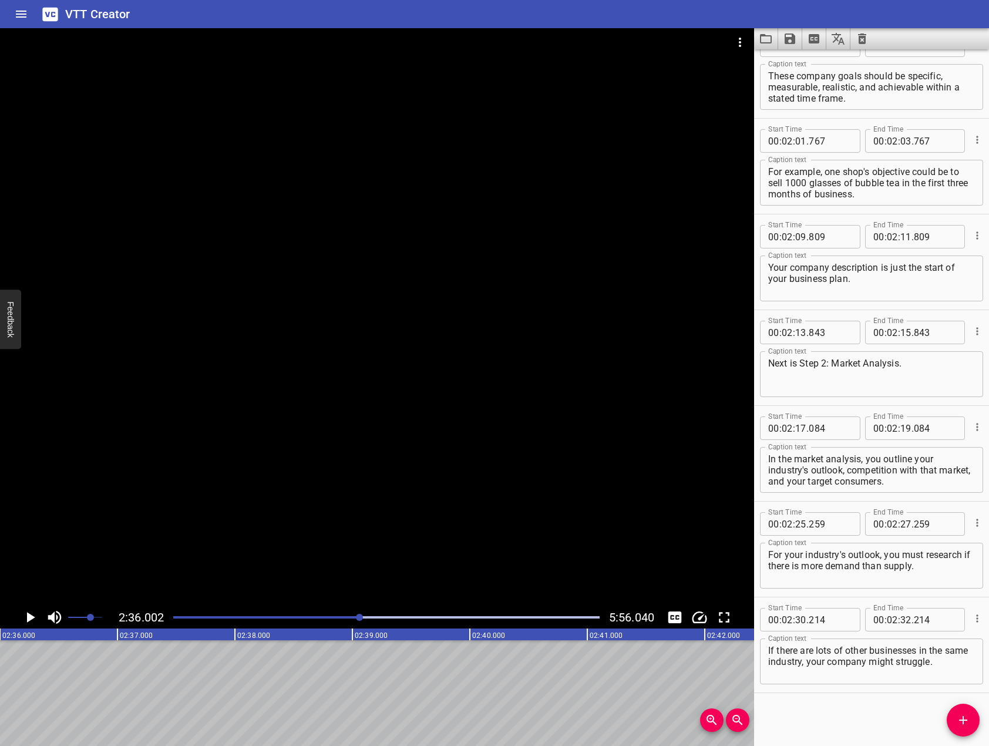
scroll to position [2045, 0]
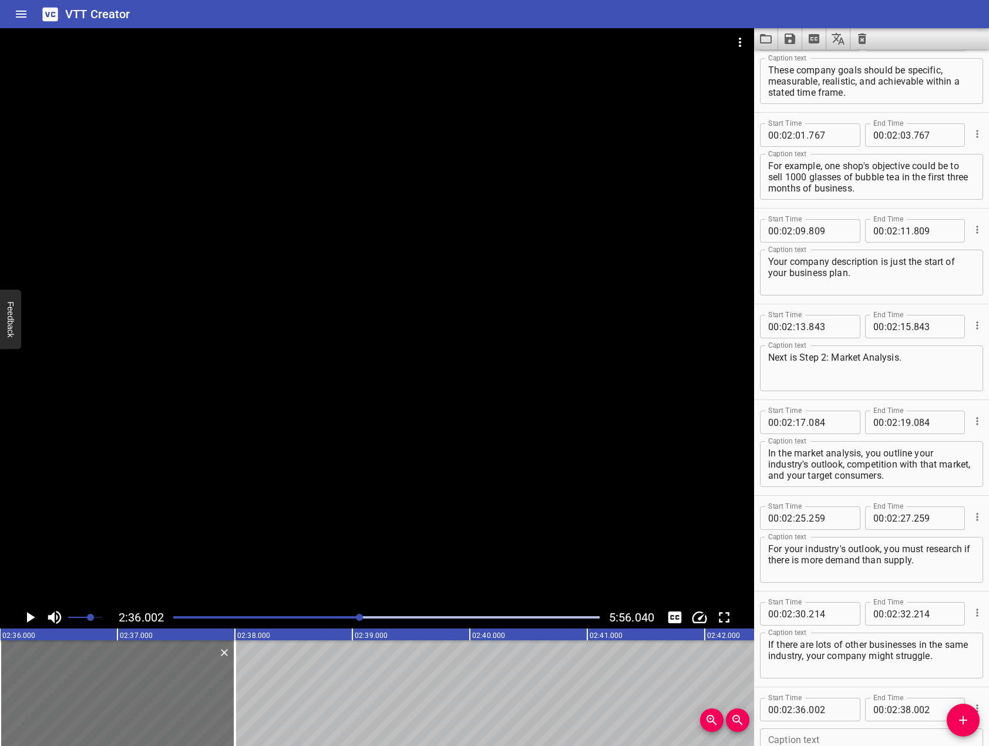
click at [807, 674] on div "If there are lots of other businesses in the same industry, your company might …" at bounding box center [871, 656] width 223 height 46
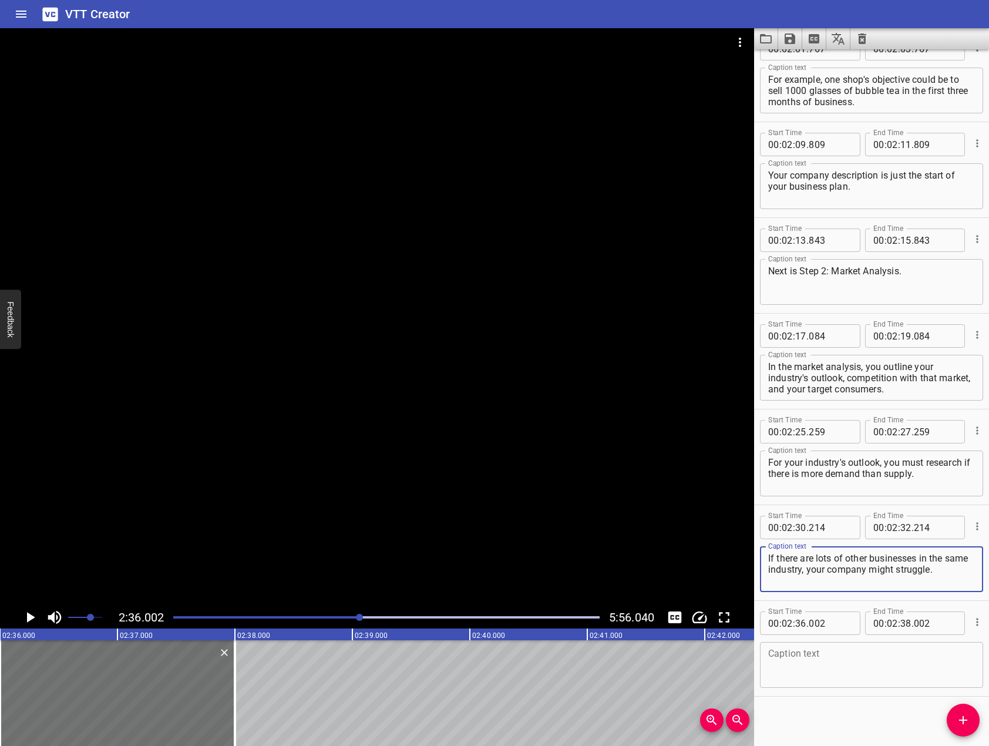
scroll to position [2135, 0]
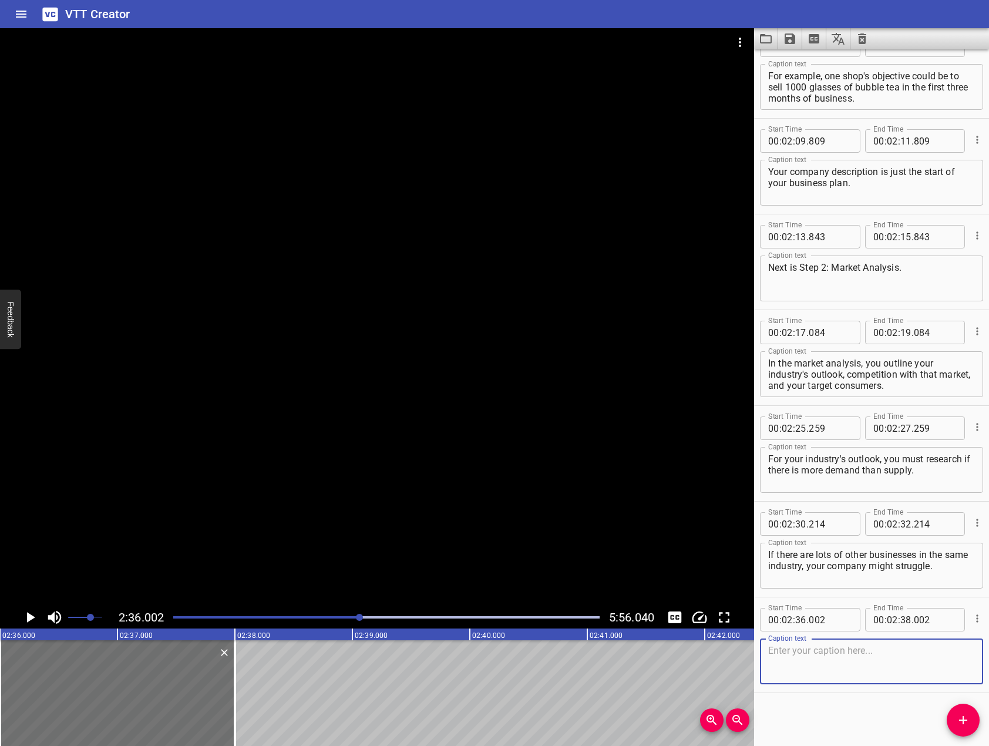
click at [816, 655] on textarea at bounding box center [871, 661] width 207 height 33
click at [297, 428] on div at bounding box center [377, 317] width 754 height 578
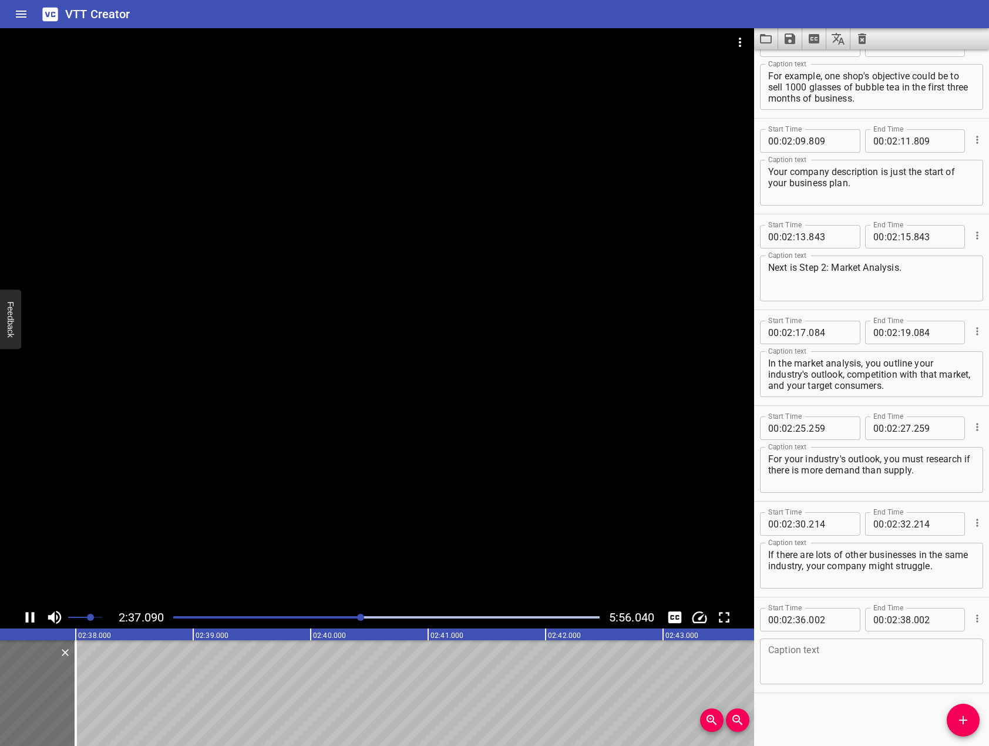
click at [33, 621] on icon "Play/Pause" at bounding box center [30, 617] width 9 height 11
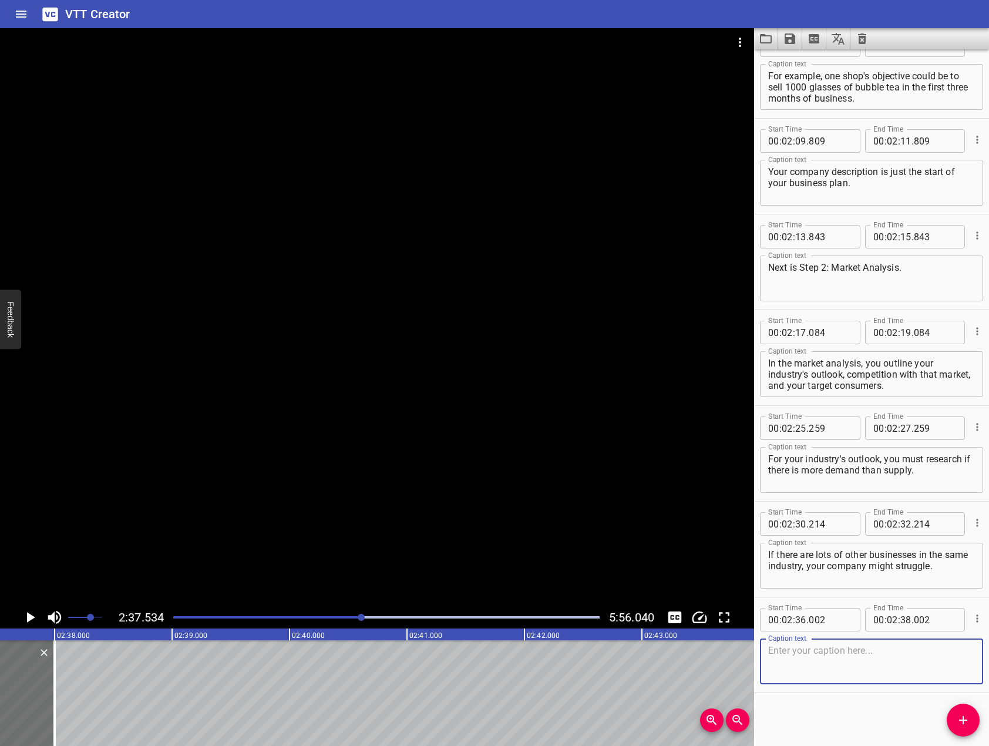
click at [938, 657] on textarea at bounding box center [871, 661] width 207 height 33
drag, startPoint x: 206, startPoint y: 414, endPoint x: 73, endPoint y: 594, distance: 223.8
click at [206, 416] on div at bounding box center [377, 317] width 754 height 578
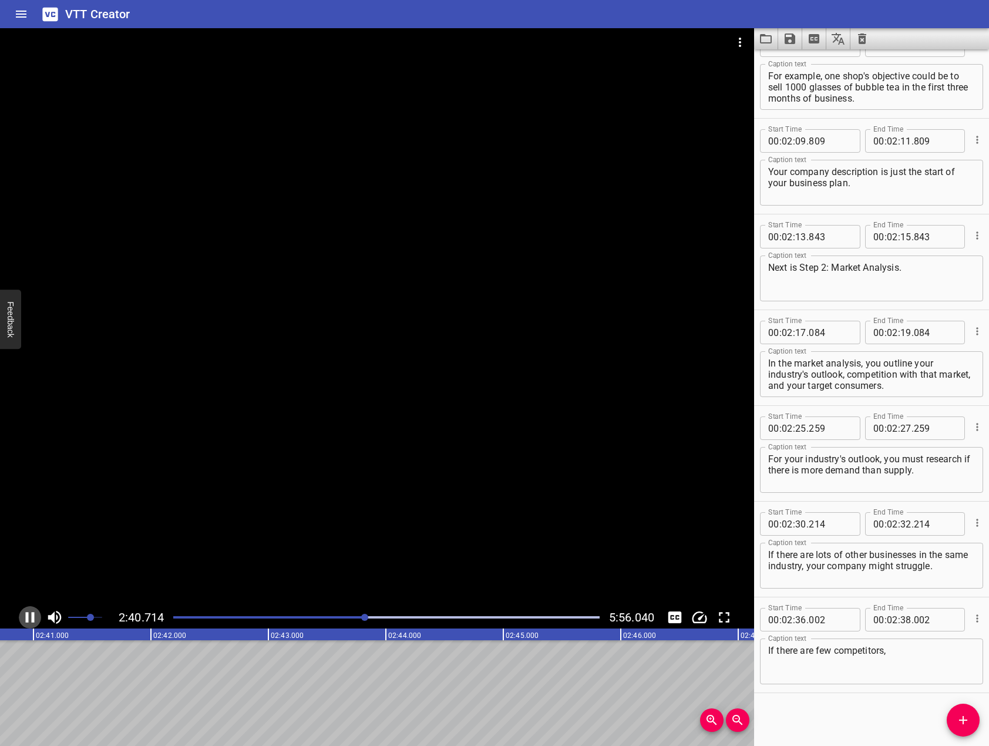
click at [28, 618] on icon "Play/Pause" at bounding box center [30, 617] width 9 height 11
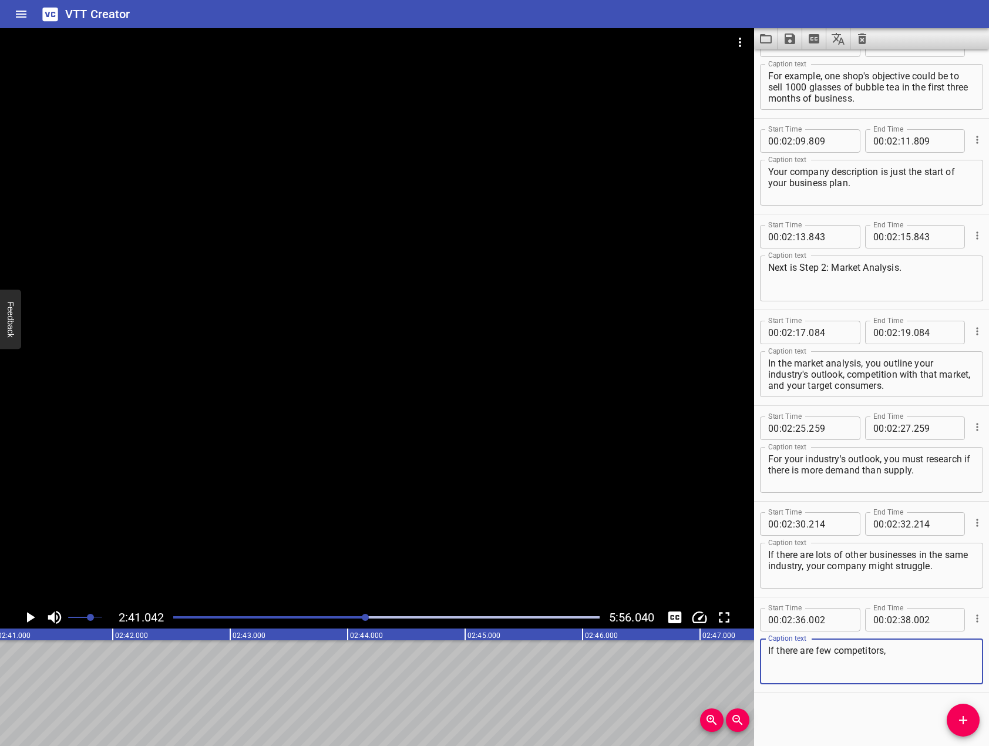
click at [941, 658] on textarea "If there are few competitors," at bounding box center [871, 661] width 207 height 33
type textarea "If there are few competitors, you're more likely to stand your ground and succe…"
click at [964, 720] on icon "Add Cue" at bounding box center [963, 720] width 8 height 8
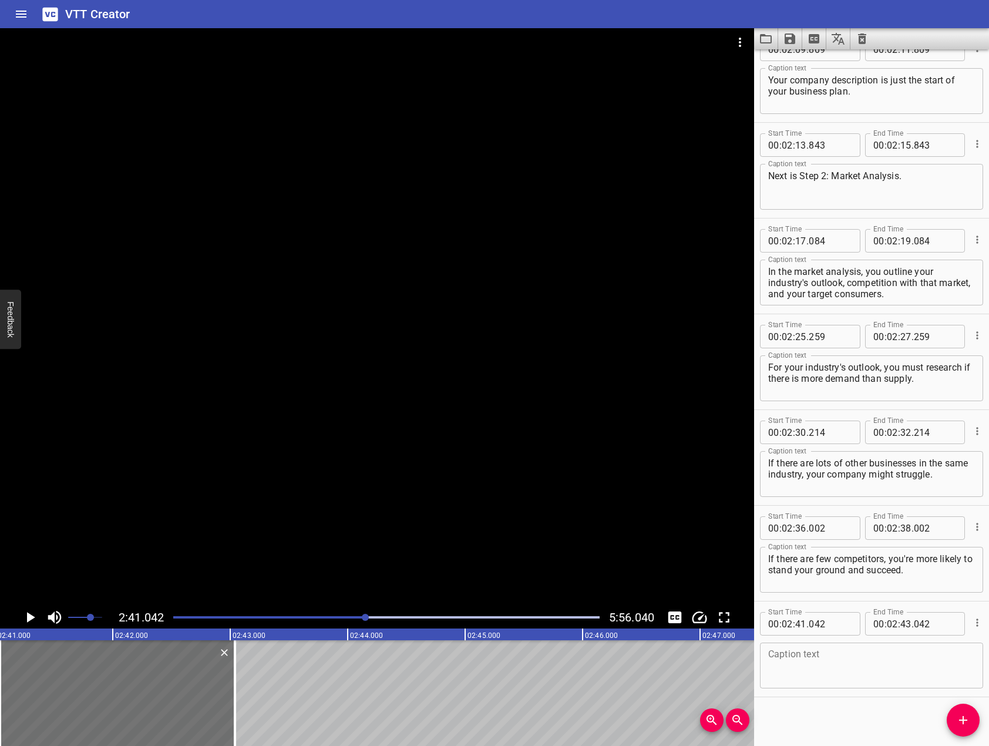
scroll to position [2231, 0]
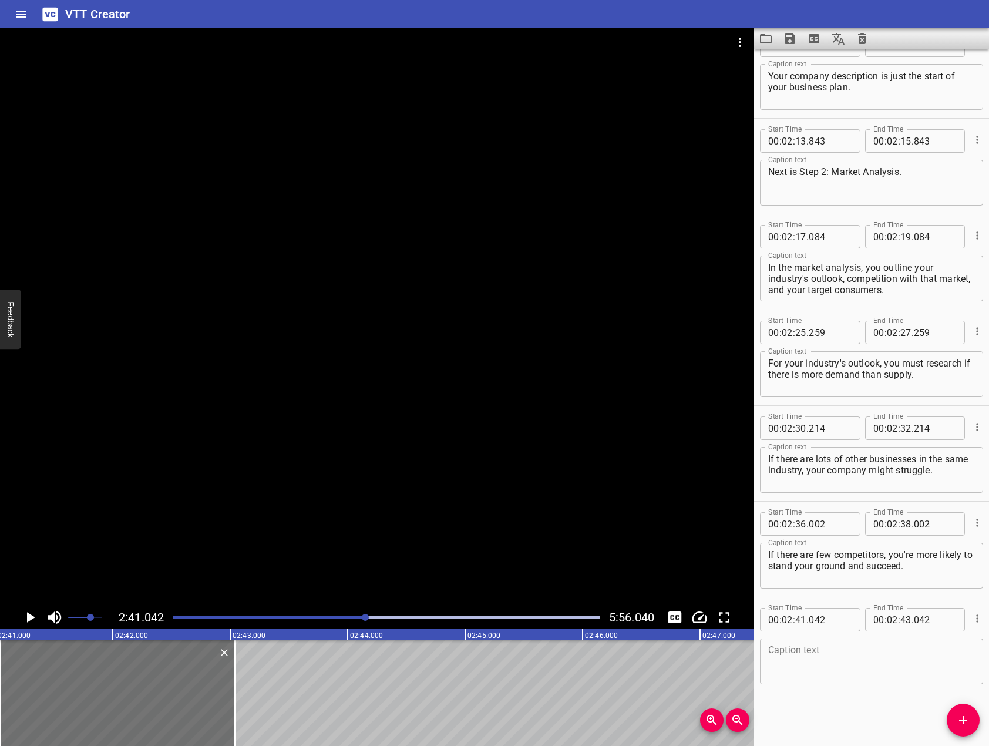
drag, startPoint x: 849, startPoint y: 663, endPoint x: 727, endPoint y: 610, distance: 132.8
click at [849, 663] on textarea at bounding box center [871, 661] width 207 height 33
click at [340, 358] on div at bounding box center [377, 317] width 754 height 578
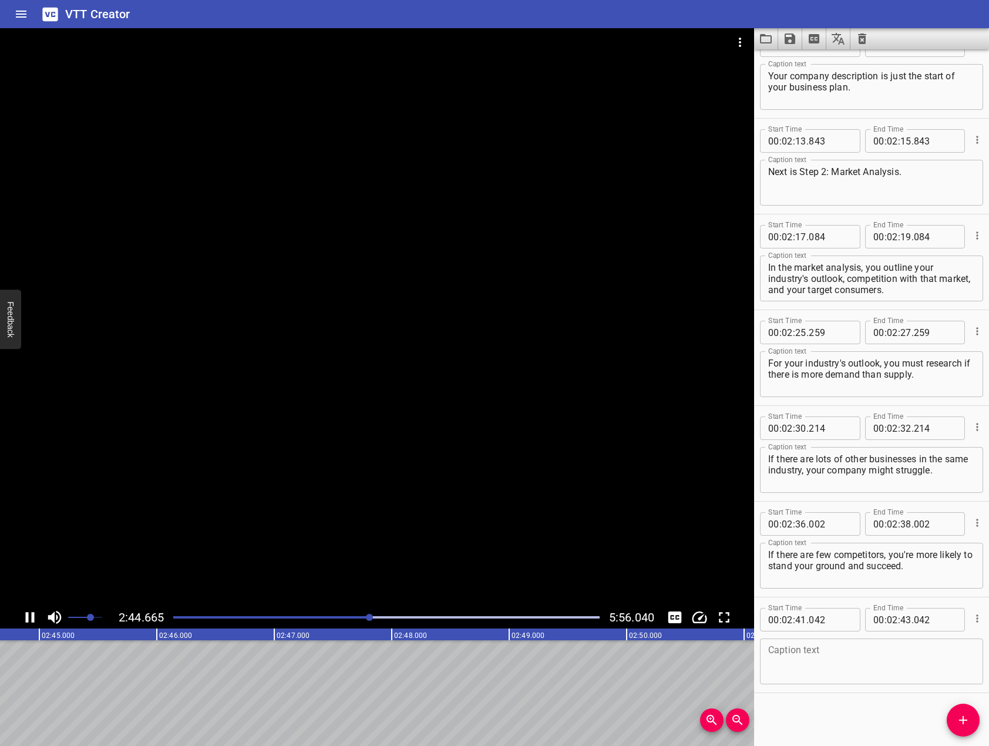
click at [28, 614] on icon "Play/Pause" at bounding box center [30, 617] width 9 height 11
click at [866, 681] on div "Caption text" at bounding box center [871, 661] width 223 height 46
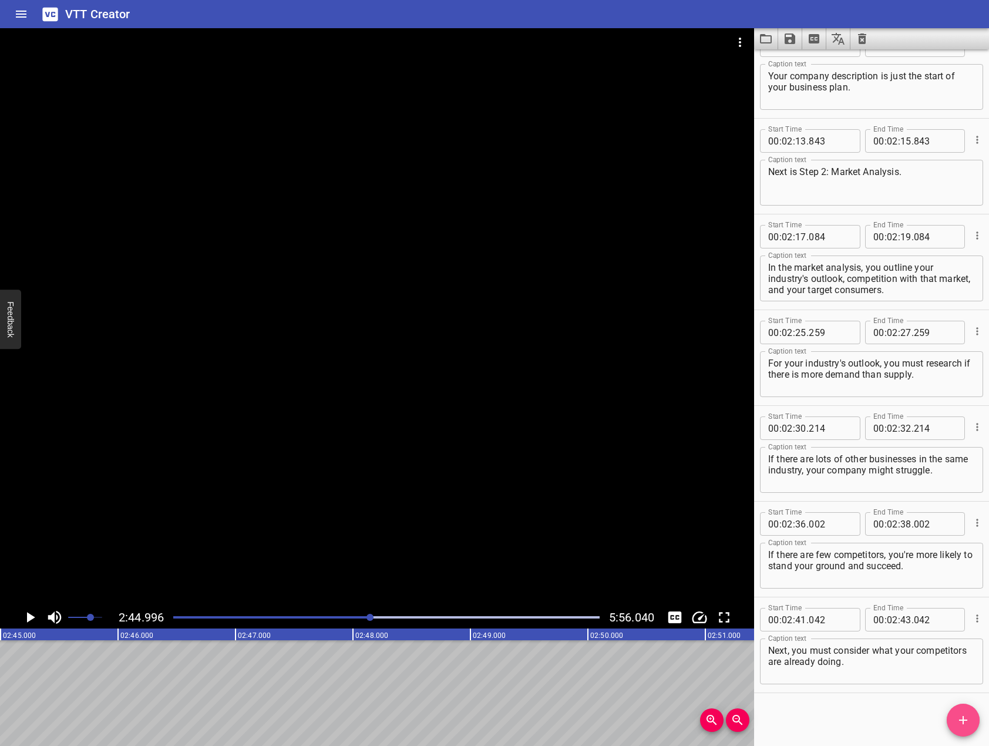
click at [971, 723] on span "Add Cue" at bounding box center [963, 720] width 33 height 14
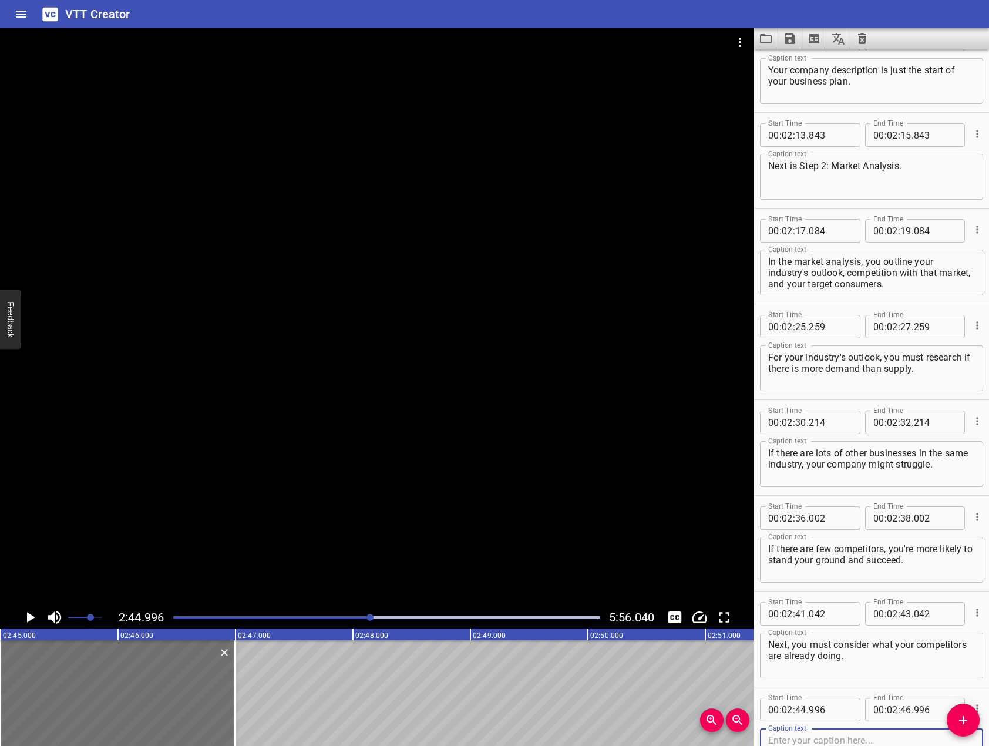
click at [552, 325] on div at bounding box center [377, 317] width 754 height 578
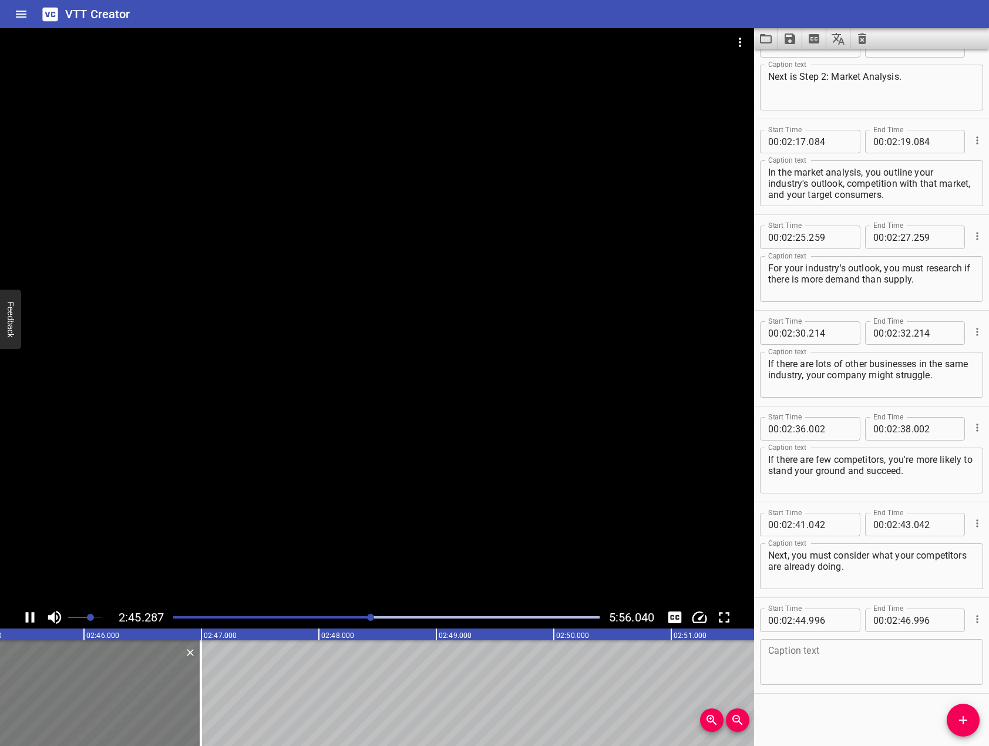
scroll to position [2326, 0]
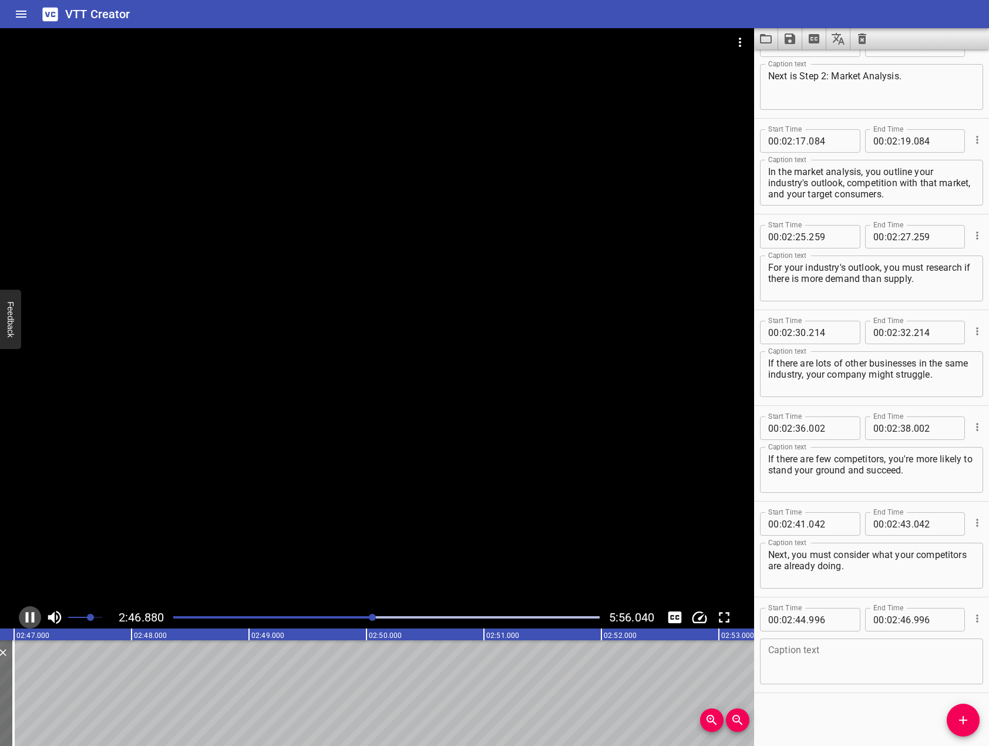
click at [29, 617] on icon "Play/Pause" at bounding box center [30, 617] width 18 height 18
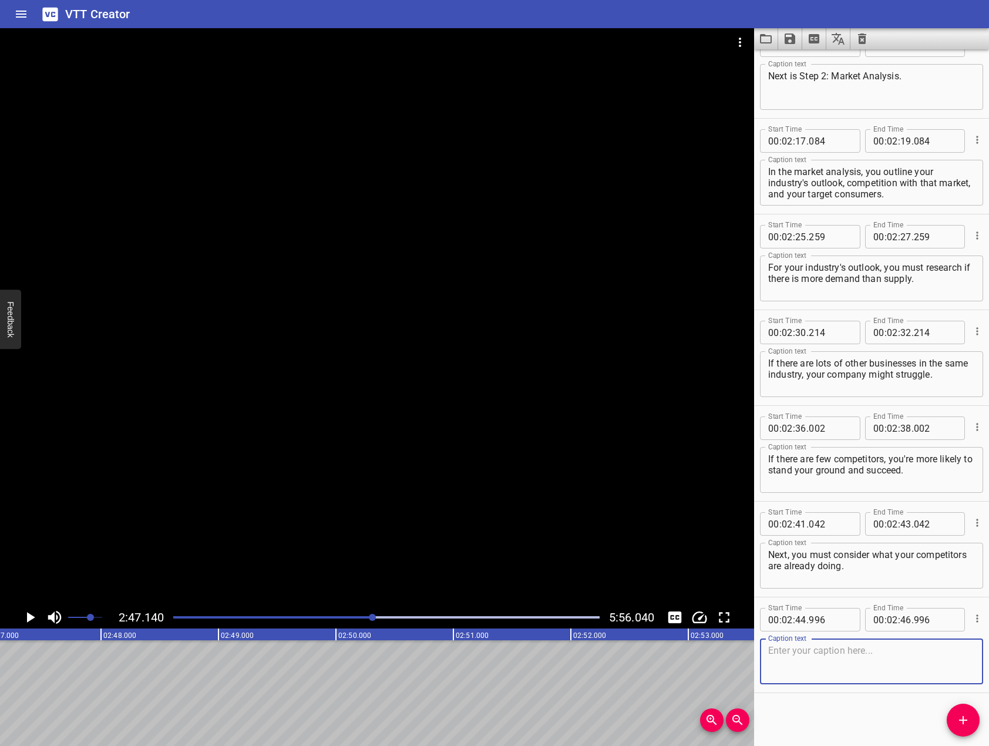
click at [842, 671] on textarea at bounding box center [871, 661] width 207 height 33
click at [933, 579] on textarea "Next, you must consider what your competitors are already doing." at bounding box center [871, 565] width 207 height 33
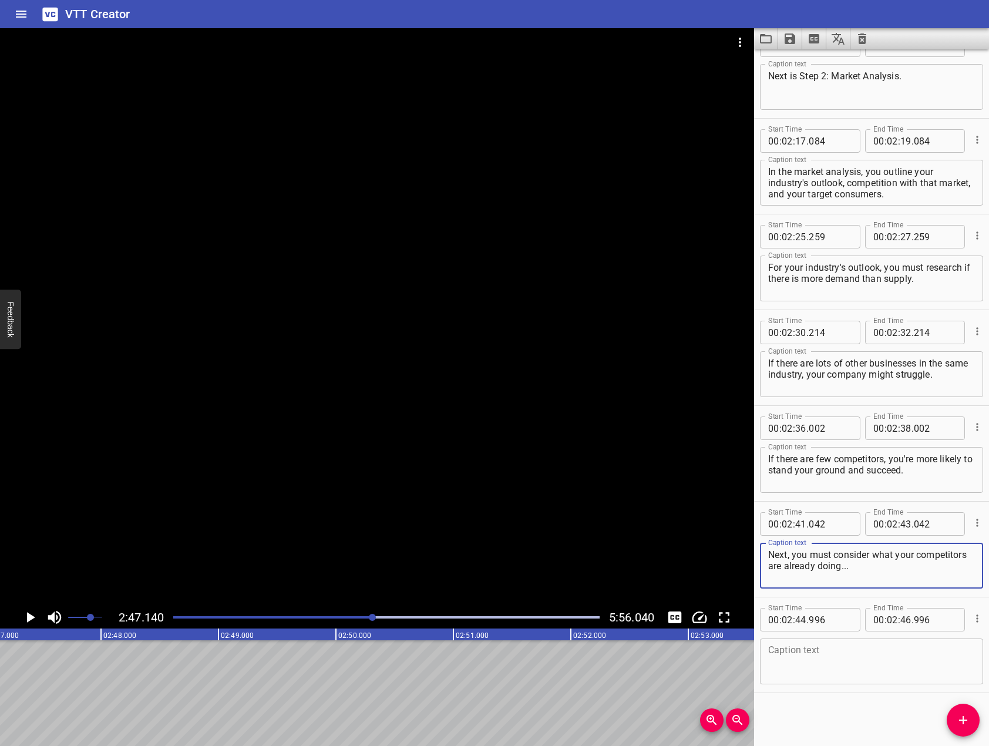
type textarea "Next, you must consider what your competitors are already doing..."
click at [894, 658] on textarea at bounding box center [871, 661] width 207 height 33
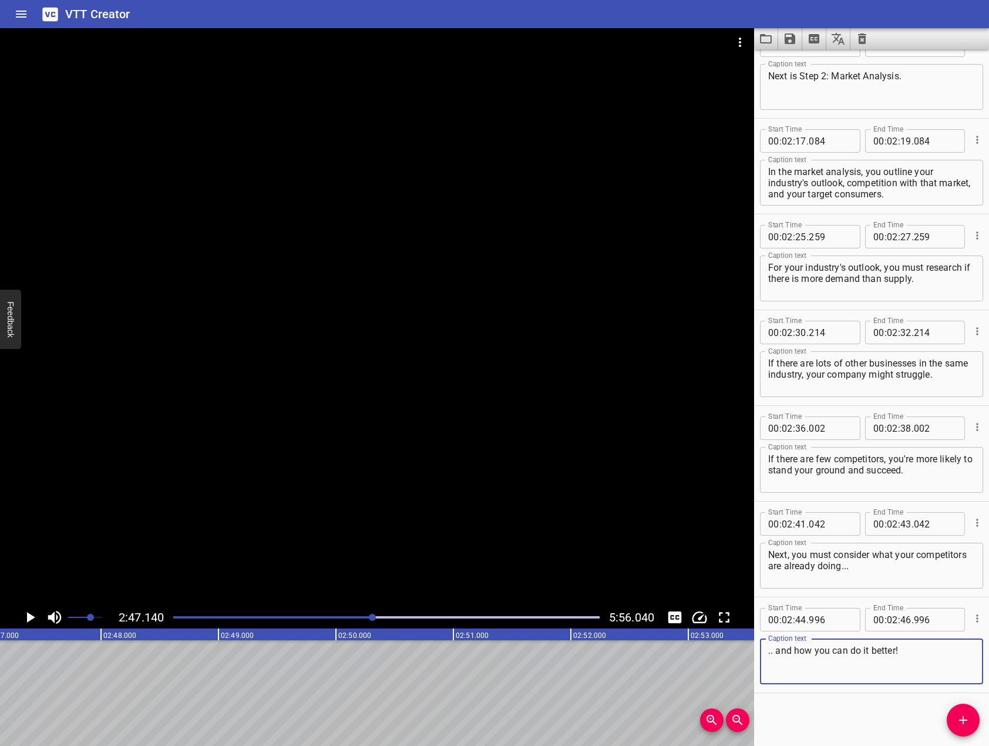
type textarea ".. and how you can do it better!"
click at [34, 620] on icon "Play/Pause" at bounding box center [30, 617] width 18 height 18
click at [34, 620] on icon "Play/Pause" at bounding box center [30, 617] width 9 height 11
click at [973, 723] on span "Add Cue" at bounding box center [963, 720] width 33 height 14
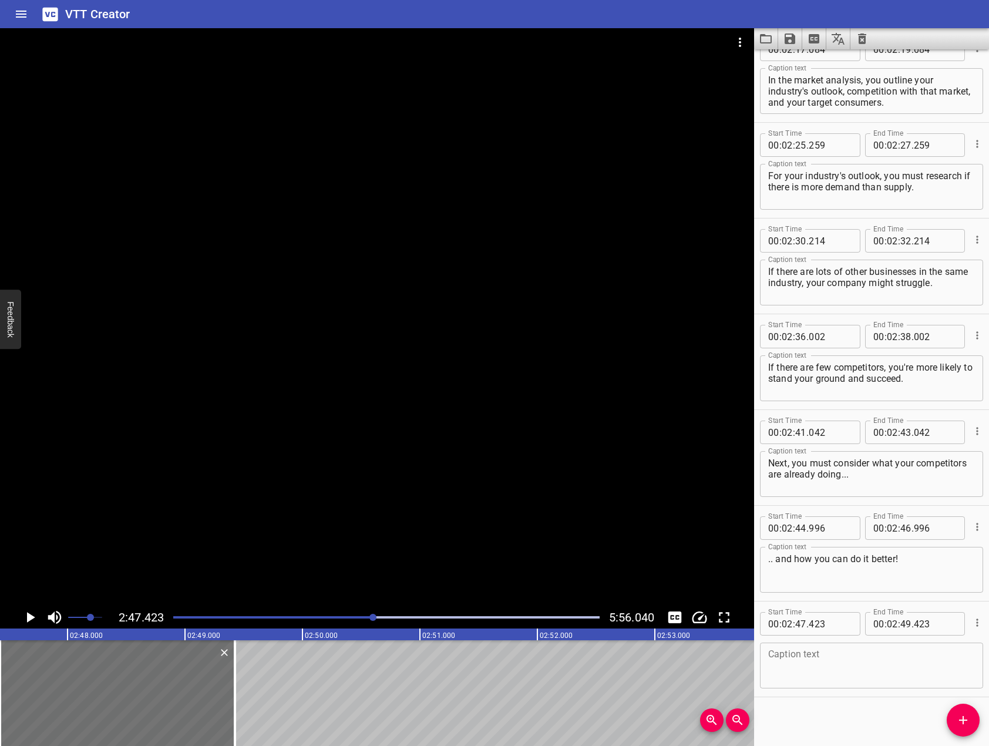
scroll to position [2422, 0]
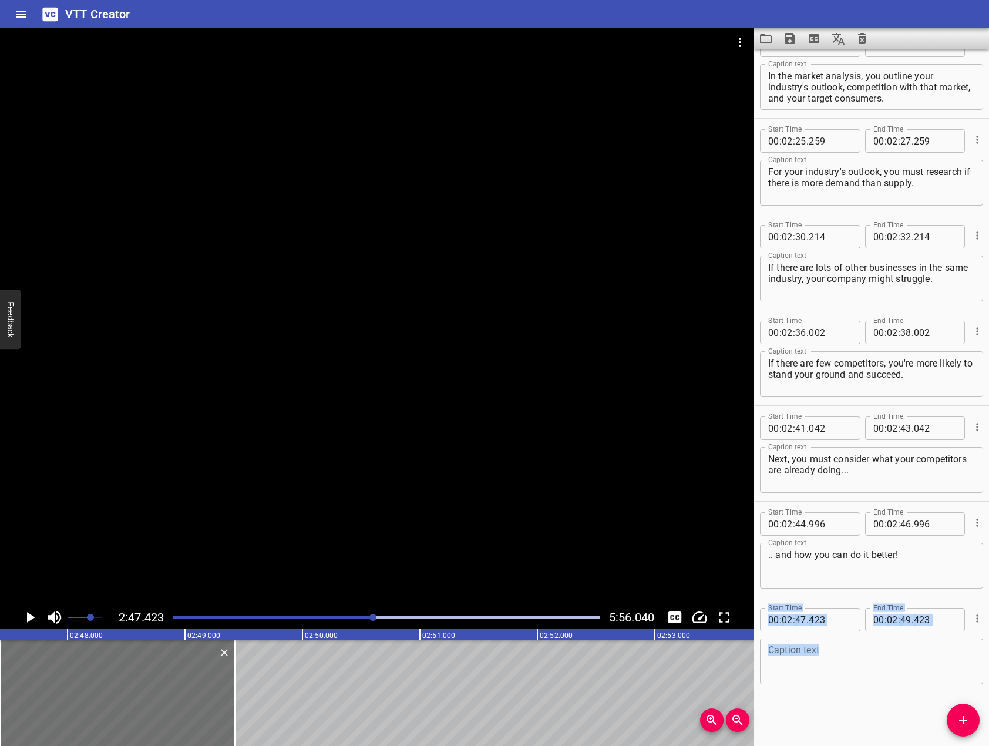
click at [839, 698] on div "Start Time 00 : 00 : 00 . 000 Start Time End Time 00 : 00 : 02 . 000 End Time C…" at bounding box center [871, 397] width 235 height 697
click at [828, 661] on textarea at bounding box center [871, 661] width 207 height 33
click at [245, 404] on div at bounding box center [377, 317] width 754 height 578
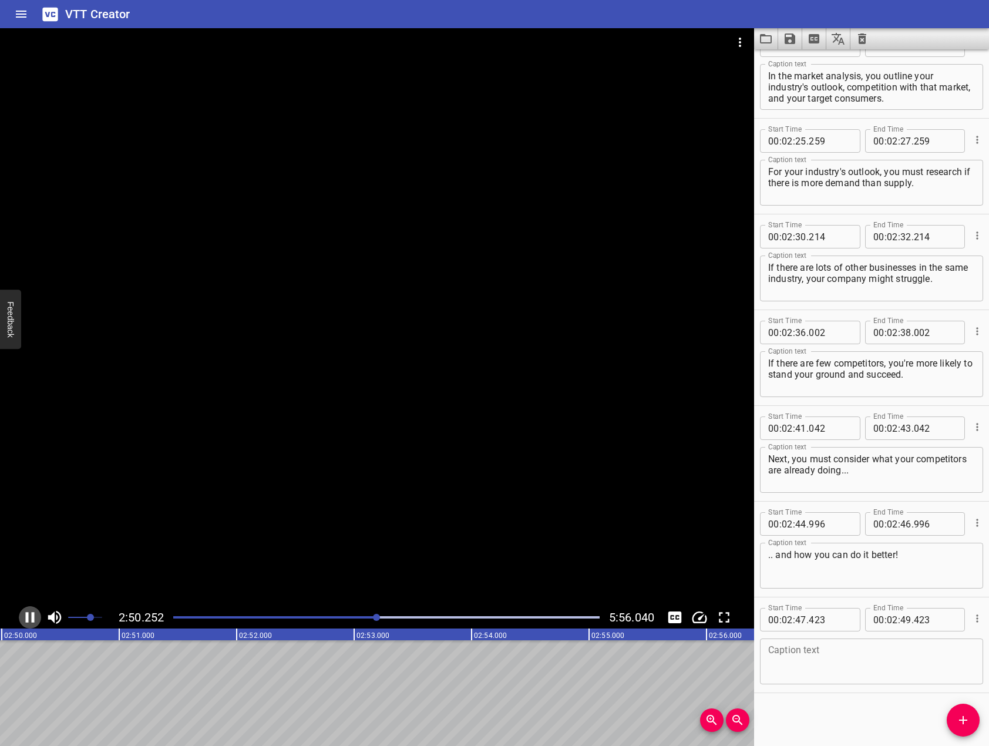
click at [32, 613] on icon "Play/Pause" at bounding box center [30, 617] width 9 height 11
click at [890, 661] on textarea at bounding box center [871, 661] width 207 height 33
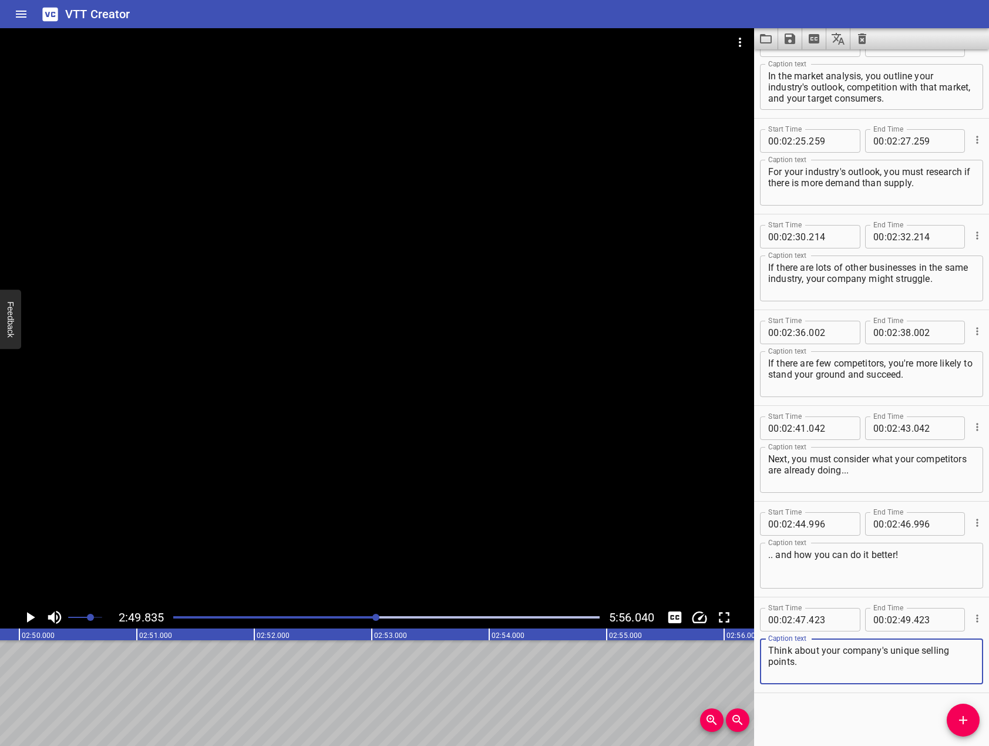
click at [862, 677] on textarea "Think about your company's unique selling points." at bounding box center [871, 661] width 207 height 33
click at [456, 460] on div at bounding box center [377, 317] width 754 height 578
click at [955, 716] on span "Add Cue" at bounding box center [963, 720] width 33 height 14
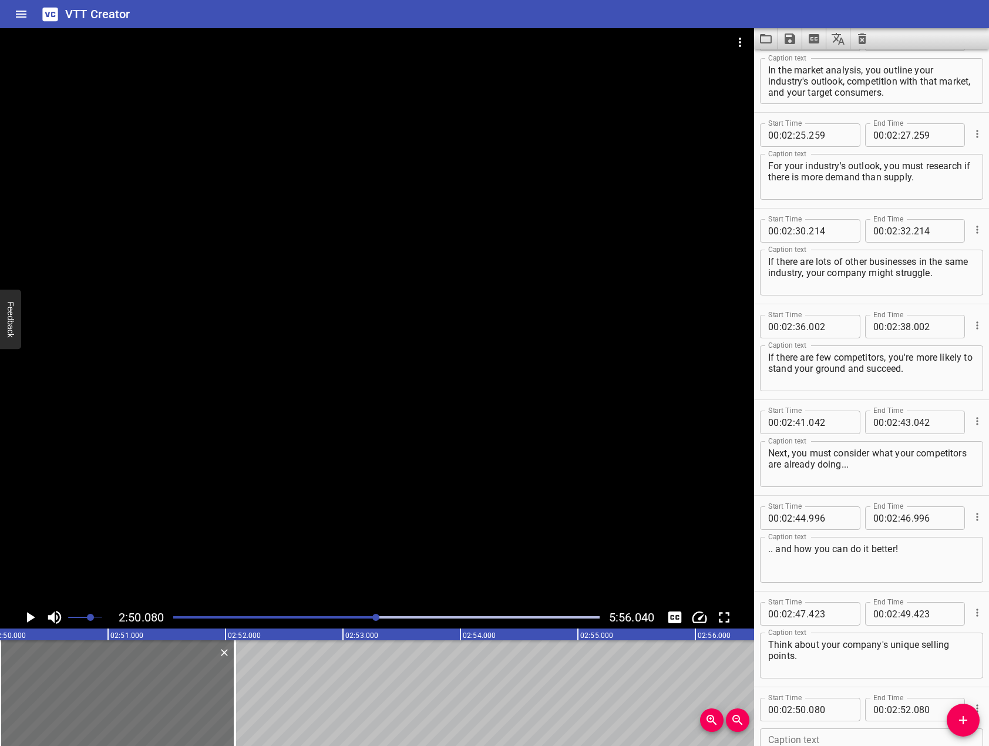
click at [504, 483] on div at bounding box center [377, 317] width 754 height 578
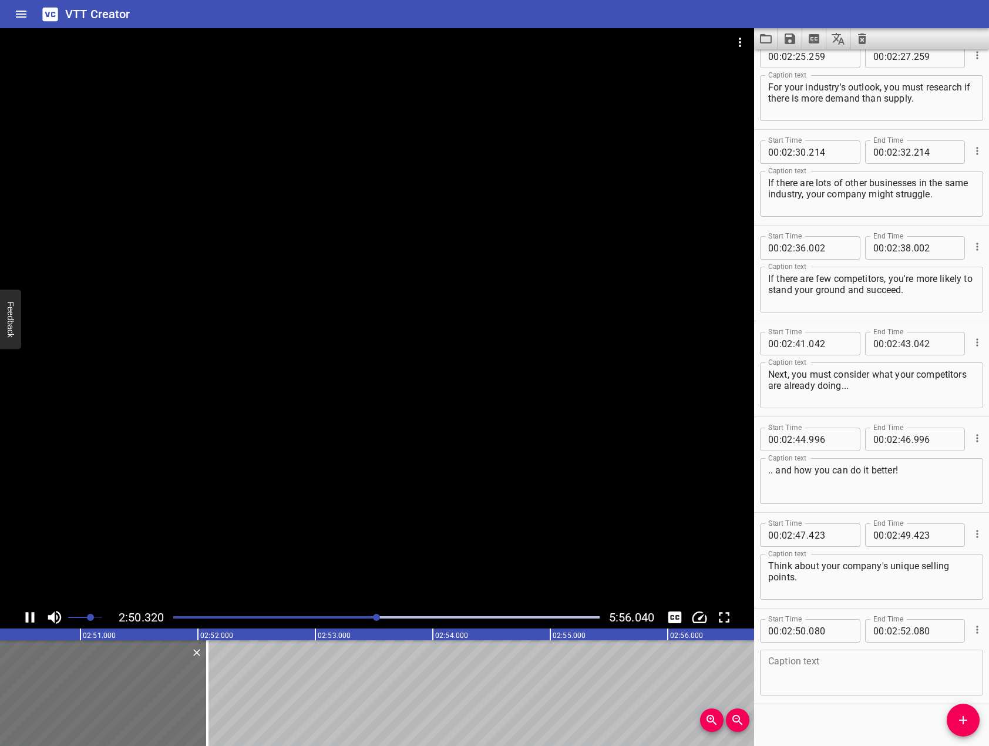
scroll to position [2518, 0]
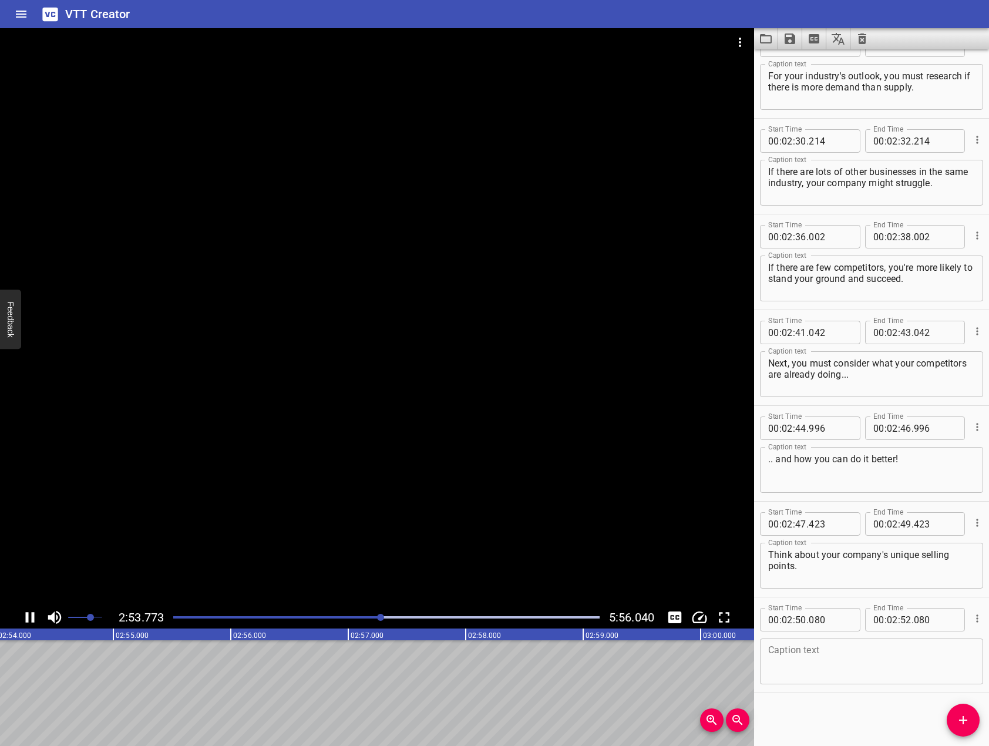
click at [33, 614] on icon "Play/Pause" at bounding box center [30, 617] width 9 height 11
click at [924, 575] on textarea "Think about your company's unique selling points." at bounding box center [871, 565] width 207 height 33
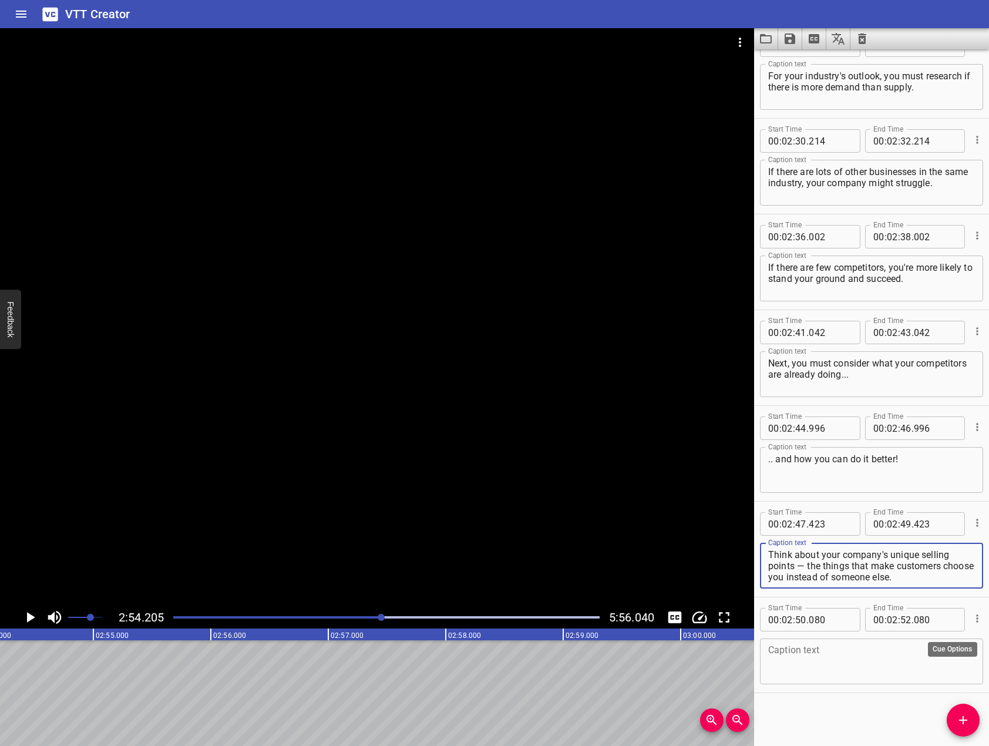
type textarea "Think about your company's unique selling points — the things that make custome…"
click at [971, 617] on icon "Cue Options" at bounding box center [977, 619] width 12 height 12
click at [927, 638] on li "Delete Cue" at bounding box center [928, 639] width 102 height 21
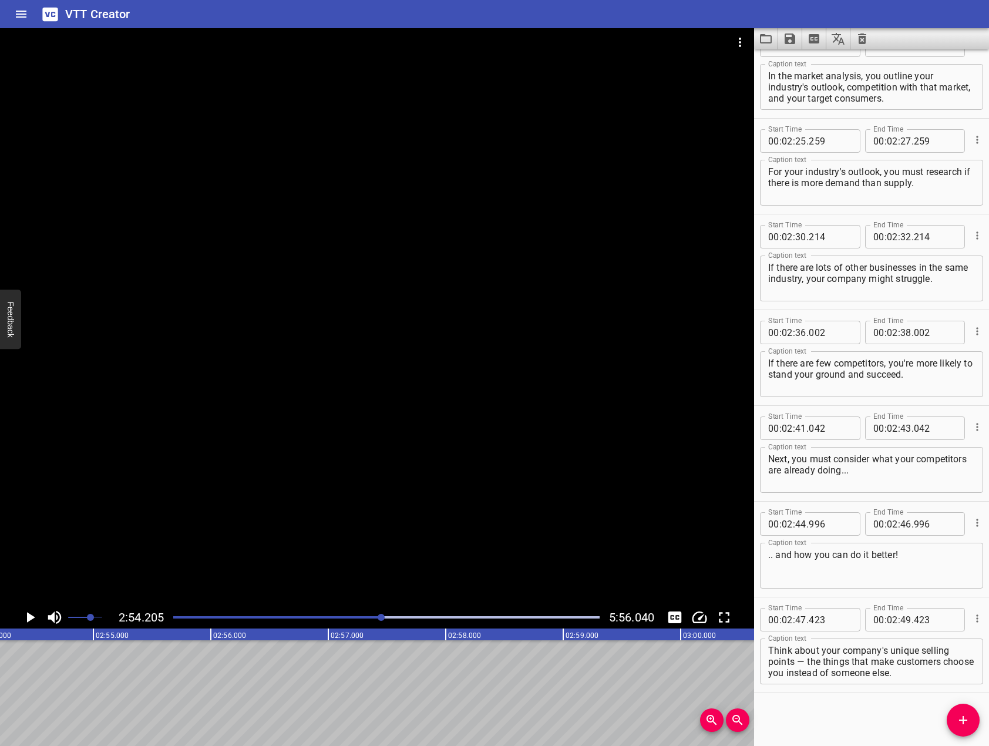
click at [961, 720] on icon "Add Cue" at bounding box center [963, 720] width 8 height 8
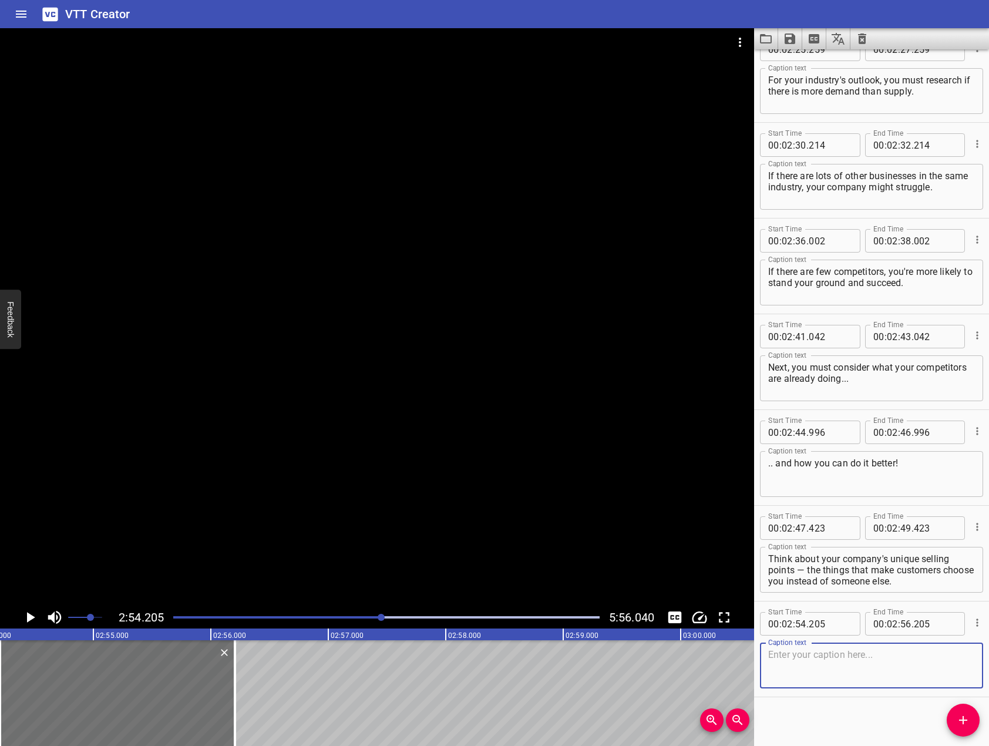
scroll to position [2518, 0]
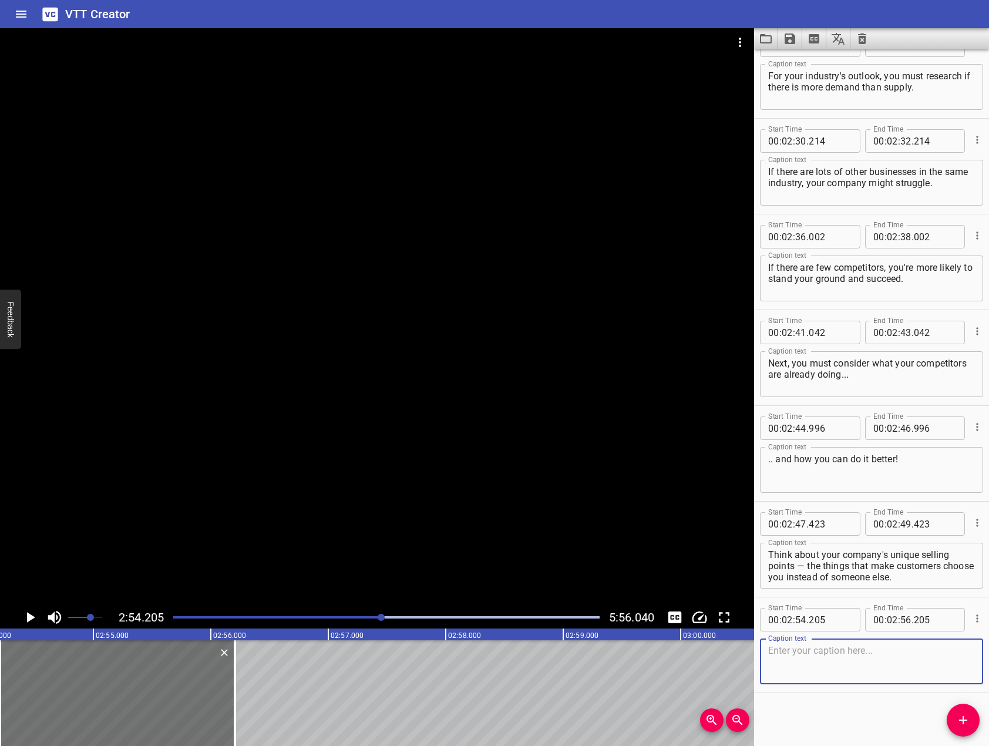
drag, startPoint x: 429, startPoint y: 407, endPoint x: 254, endPoint y: 516, distance: 206.3
click at [428, 407] on div at bounding box center [377, 317] width 754 height 578
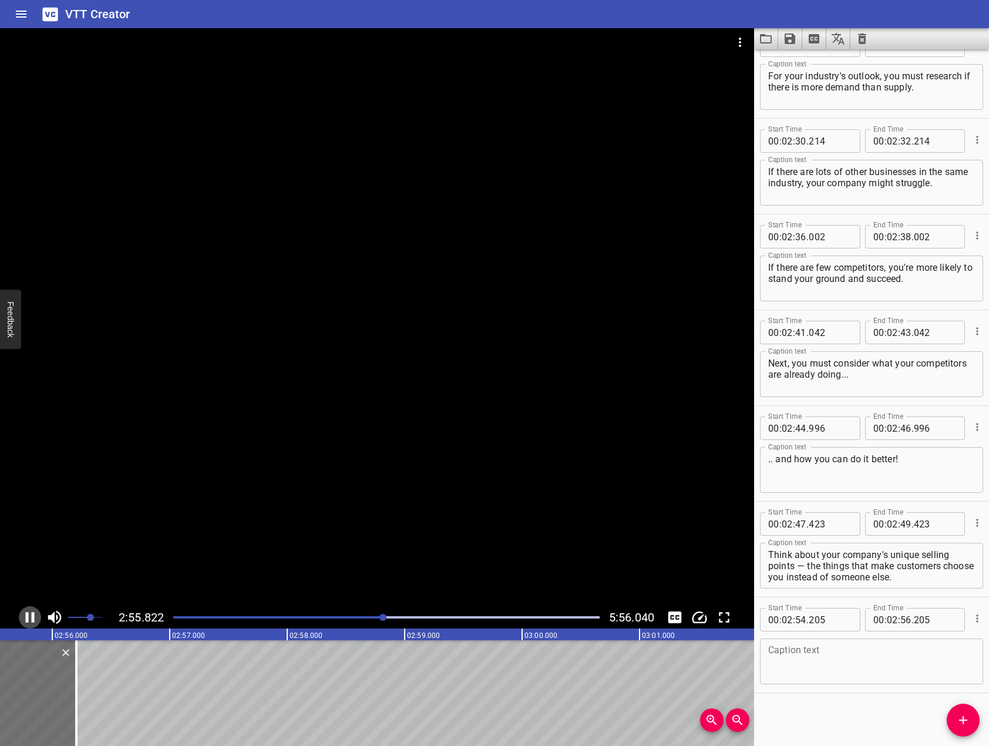
click at [33, 618] on icon "Play/Pause" at bounding box center [30, 617] width 9 height 11
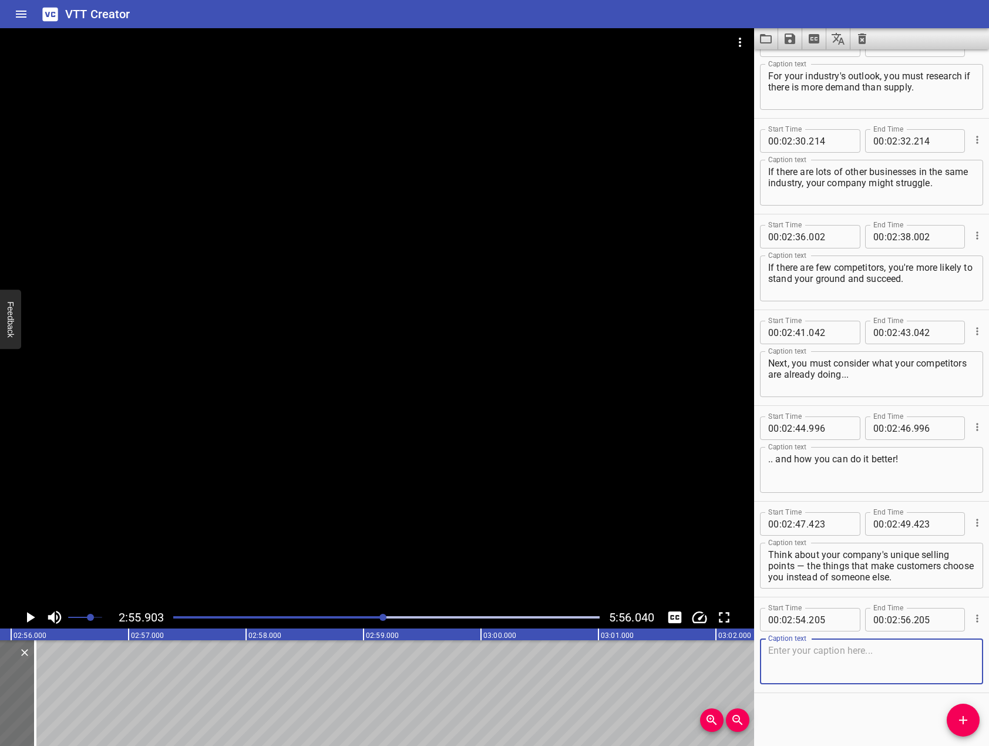
click at [948, 660] on textarea at bounding box center [871, 661] width 207 height 33
drag, startPoint x: 647, startPoint y: 324, endPoint x: 470, endPoint y: 421, distance: 201.6
click at [641, 323] on div at bounding box center [377, 317] width 754 height 578
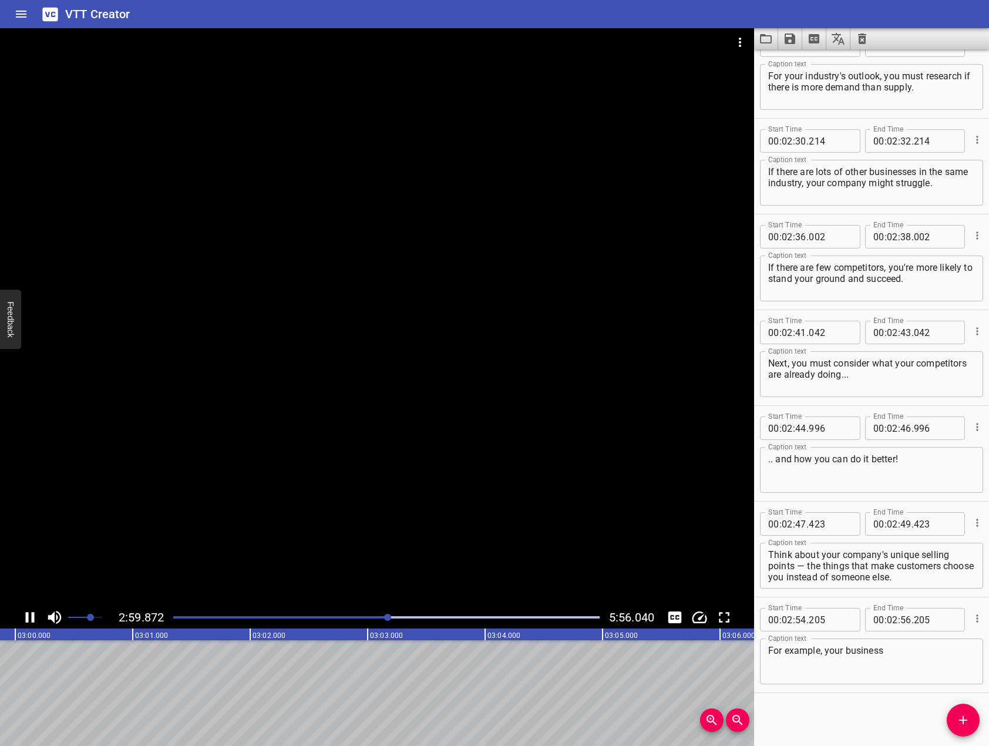
click at [41, 608] on div "2:59.872 5:56.040" at bounding box center [377, 617] width 754 height 22
click at [29, 610] on icon "Play/Pause" at bounding box center [30, 617] width 18 height 18
drag, startPoint x: 961, startPoint y: 634, endPoint x: 956, endPoint y: 641, distance: 8.8
click at [958, 639] on div "Caption text For example, your business Caption text" at bounding box center [871, 660] width 223 height 53
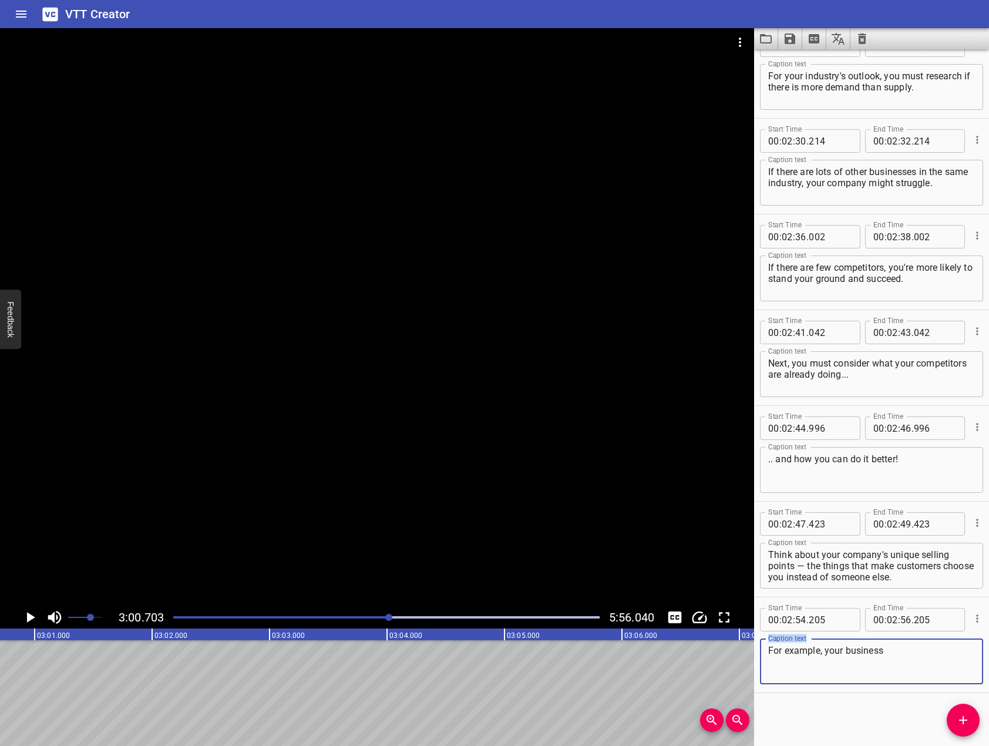
click at [934, 662] on textarea "For example, your business" at bounding box center [871, 661] width 207 height 33
type textarea "For example, your business could have better customer service or more affordabl…"
click at [381, 424] on div at bounding box center [377, 317] width 754 height 578
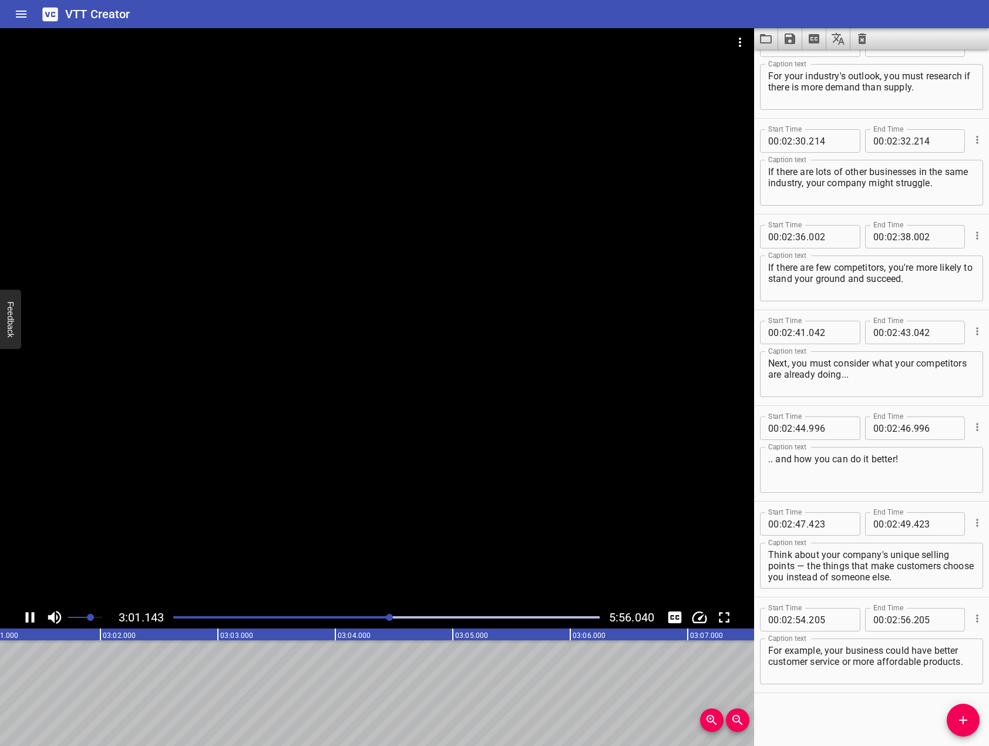
click at [250, 442] on div at bounding box center [377, 317] width 754 height 578
drag, startPoint x: 974, startPoint y: 729, endPoint x: 934, endPoint y: 701, distance: 48.4
click at [970, 725] on button "Add Cue" at bounding box center [963, 720] width 33 height 33
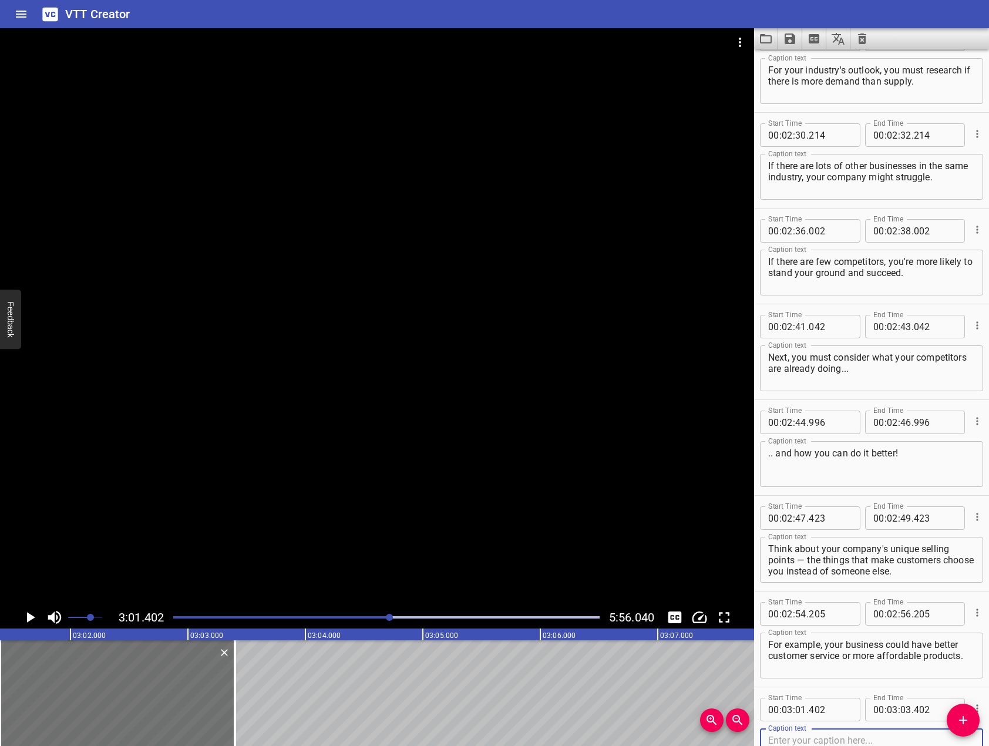
click at [456, 412] on div at bounding box center [377, 317] width 754 height 578
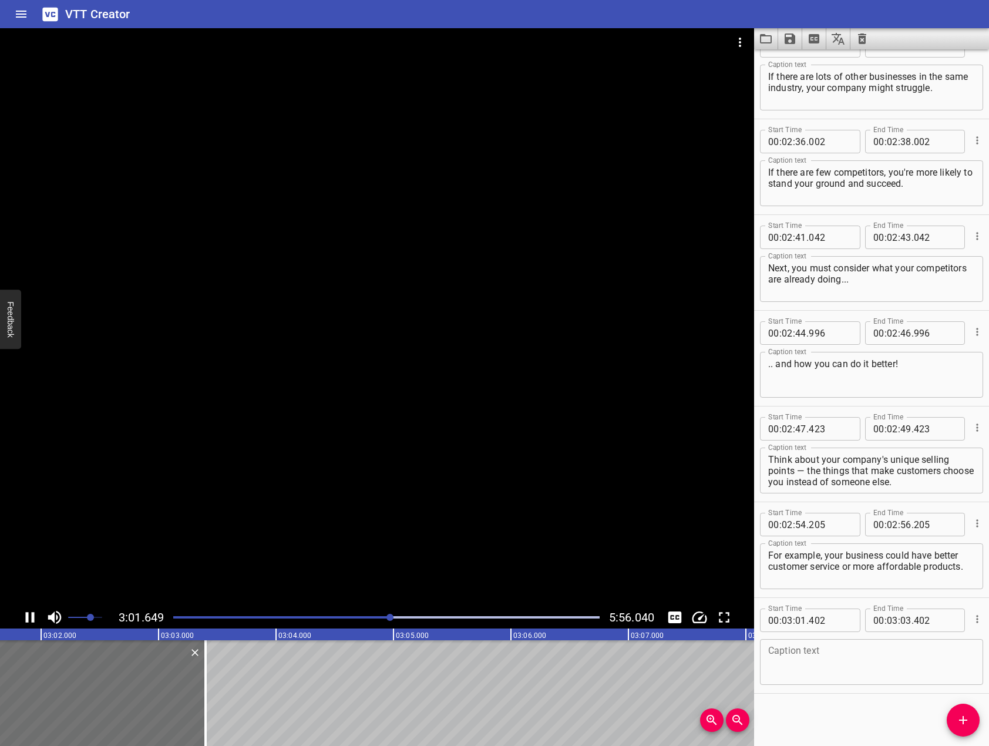
scroll to position [2613, 0]
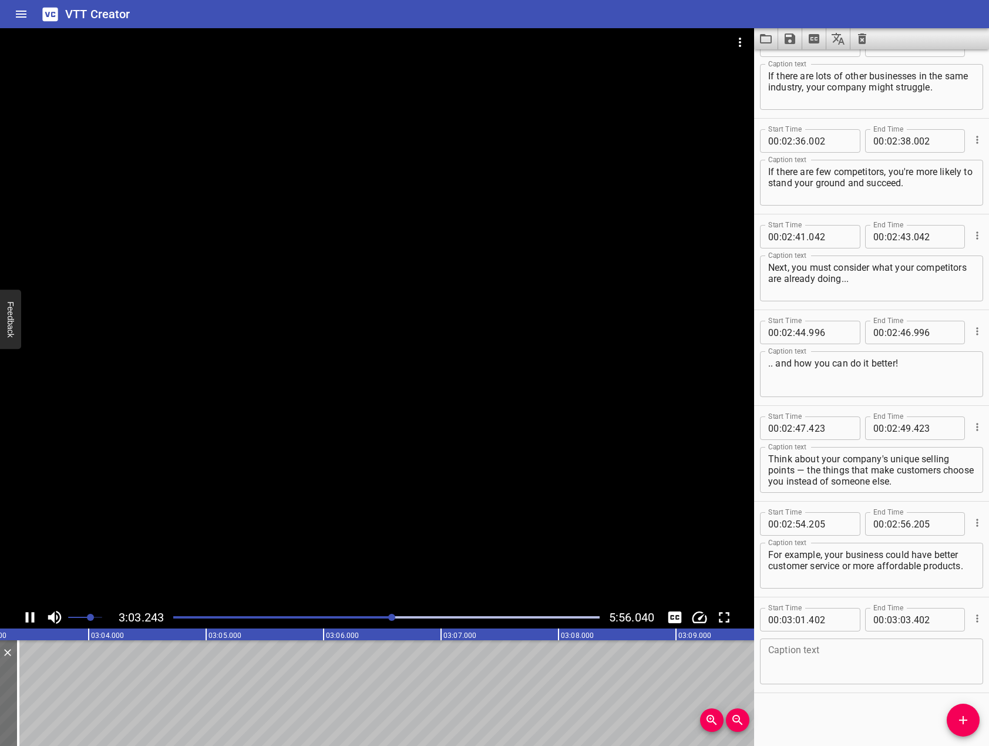
click at [31, 615] on icon "Play/Pause" at bounding box center [30, 617] width 18 height 18
click at [876, 674] on textarea at bounding box center [871, 661] width 207 height 33
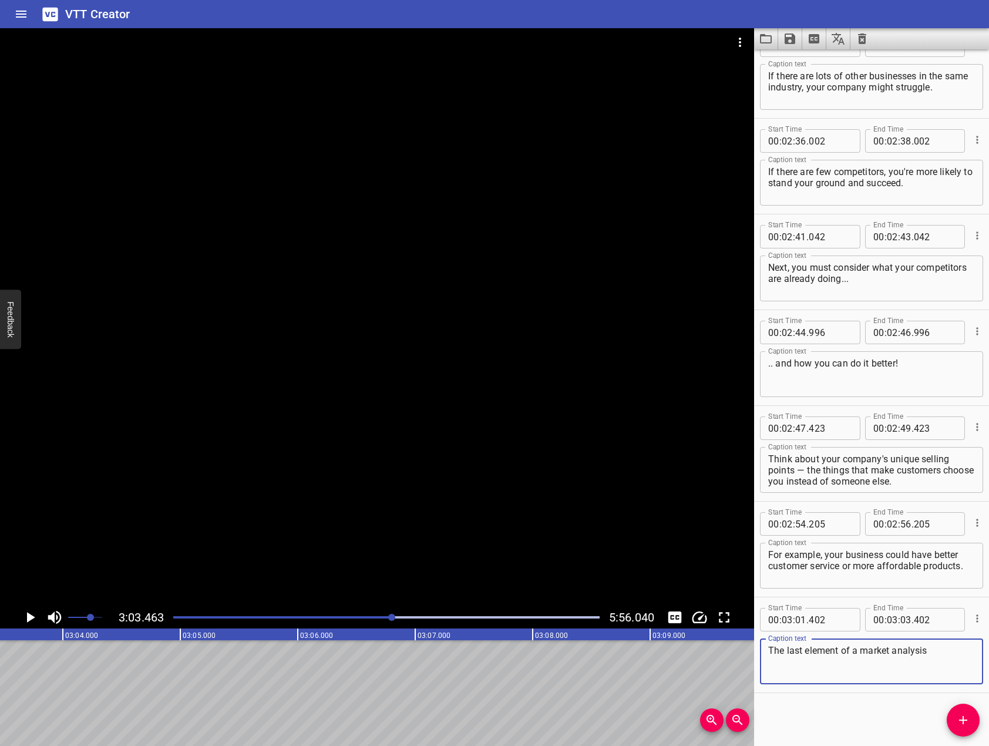
click at [526, 364] on div at bounding box center [377, 317] width 754 height 578
click at [34, 621] on icon "Play/Pause" at bounding box center [30, 617] width 9 height 11
click at [965, 659] on textarea "The last element of a market analysis" at bounding box center [871, 661] width 207 height 33
type textarea "The last element of a market analysis is your target consumer."
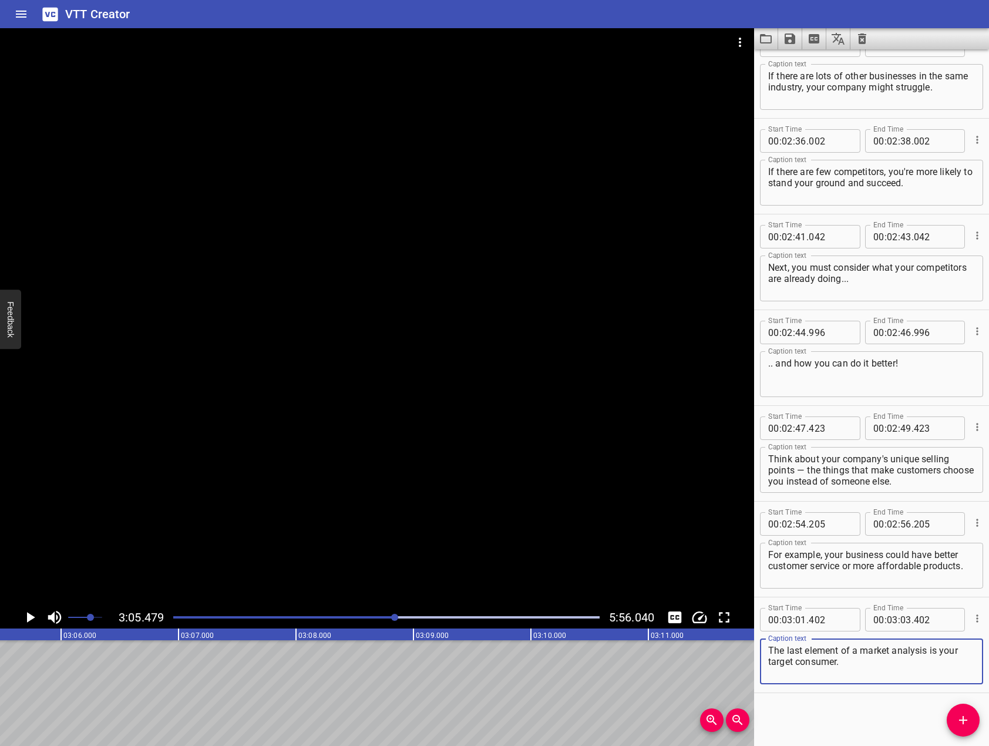
click at [950, 718] on span "Add Cue" at bounding box center [963, 720] width 33 height 14
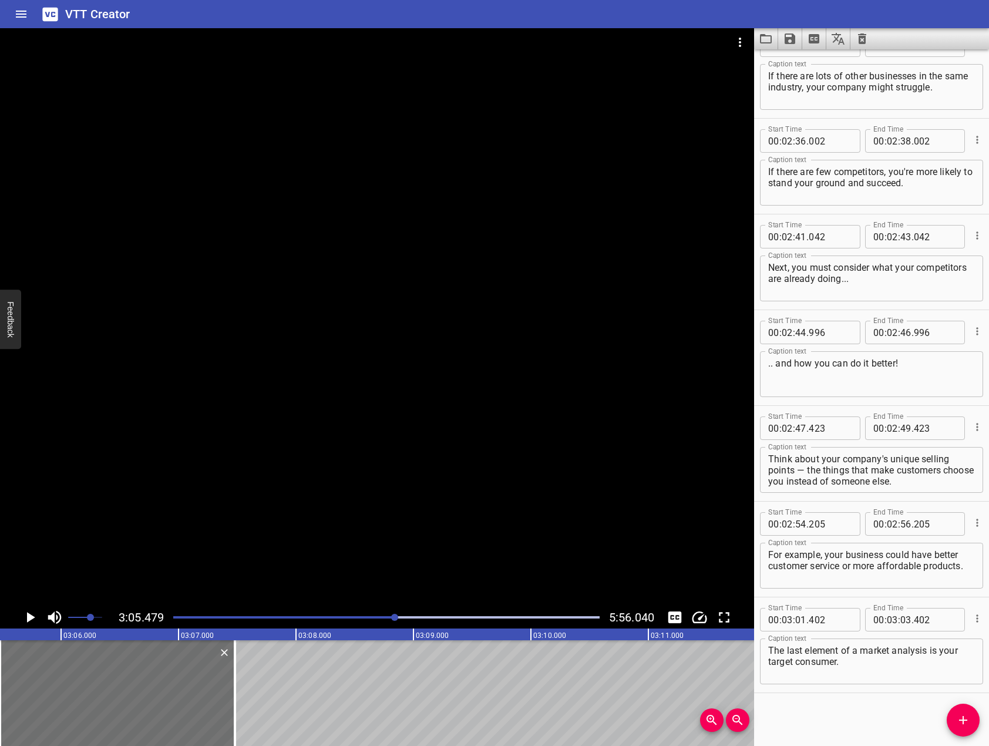
scroll to position [2619, 0]
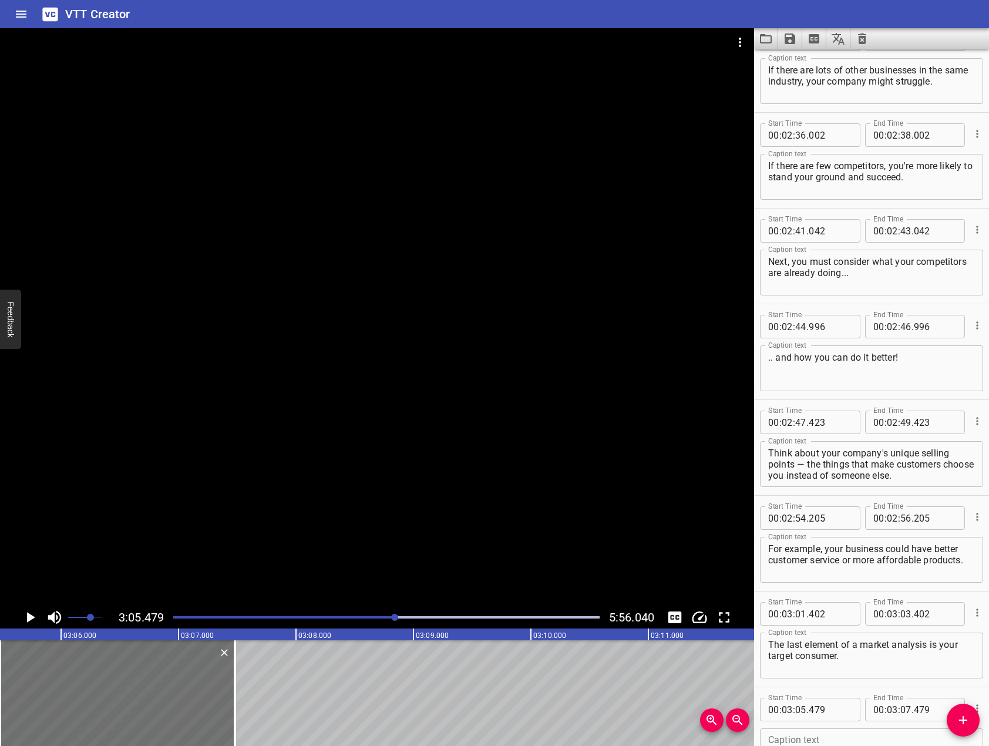
click at [884, 689] on div "Start Time 00 : 03 : 05 . 479 Start Time End Time 00 : 03 : 07 . 479 End Time C…" at bounding box center [871, 734] width 235 height 95
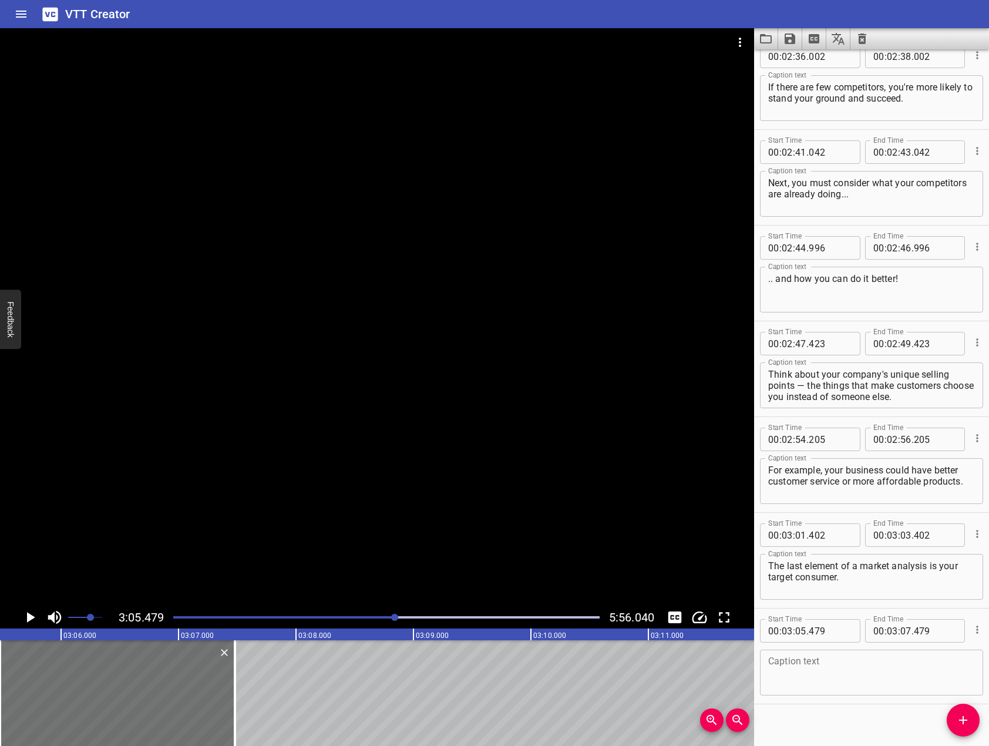
scroll to position [2709, 0]
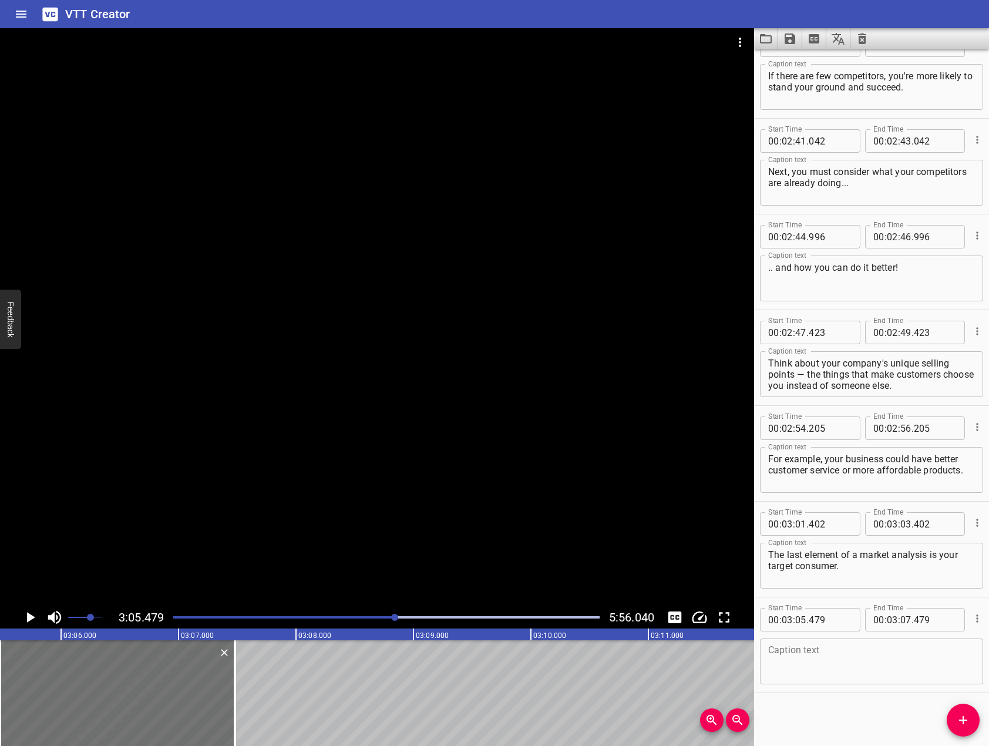
click at [856, 655] on textarea at bounding box center [871, 661] width 207 height 33
drag, startPoint x: 289, startPoint y: 463, endPoint x: 228, endPoint y: 486, distance: 64.5
click at [255, 475] on div at bounding box center [377, 317] width 754 height 578
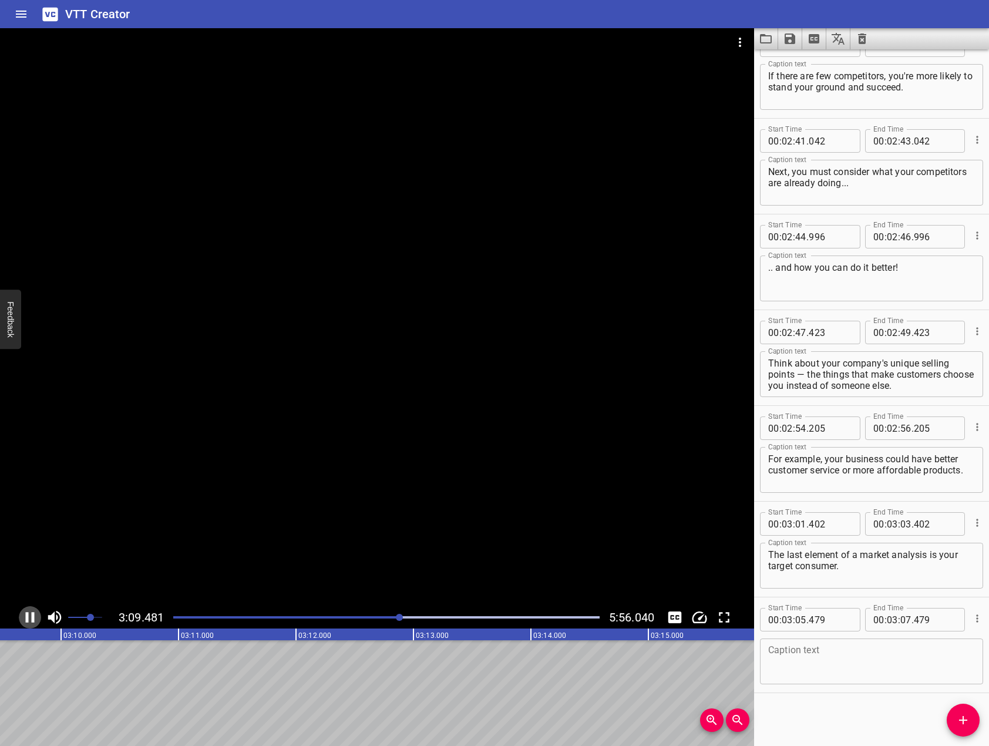
click at [29, 617] on icon "Play/Pause" at bounding box center [30, 617] width 18 height 18
click at [890, 660] on textarea at bounding box center [871, 661] width 207 height 33
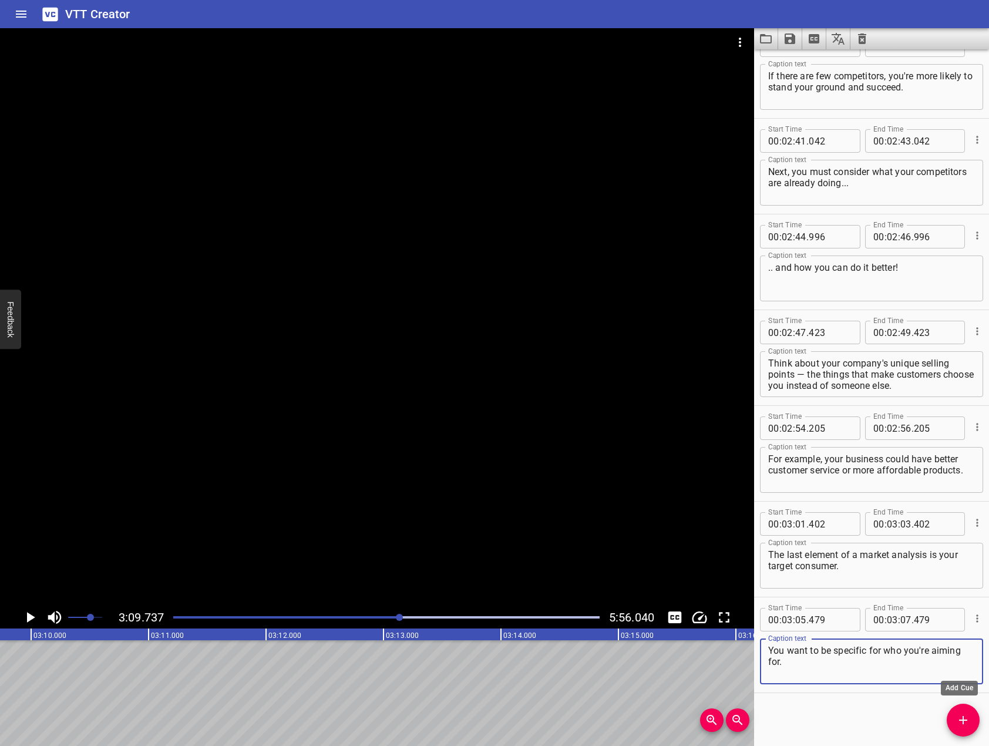
type textarea "You want to be specific for who you're aiming for."
click at [961, 722] on icon "Add Cue" at bounding box center [963, 720] width 14 height 14
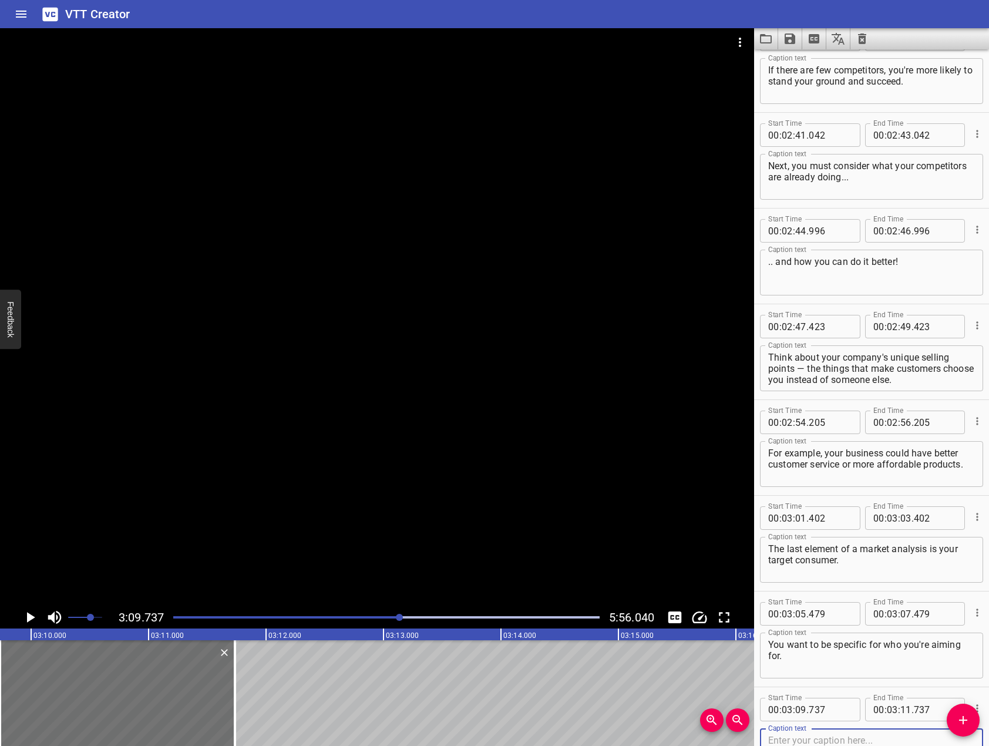
drag, startPoint x: 526, startPoint y: 456, endPoint x: 403, endPoint y: 487, distance: 126.6
click at [516, 446] on div at bounding box center [377, 317] width 754 height 578
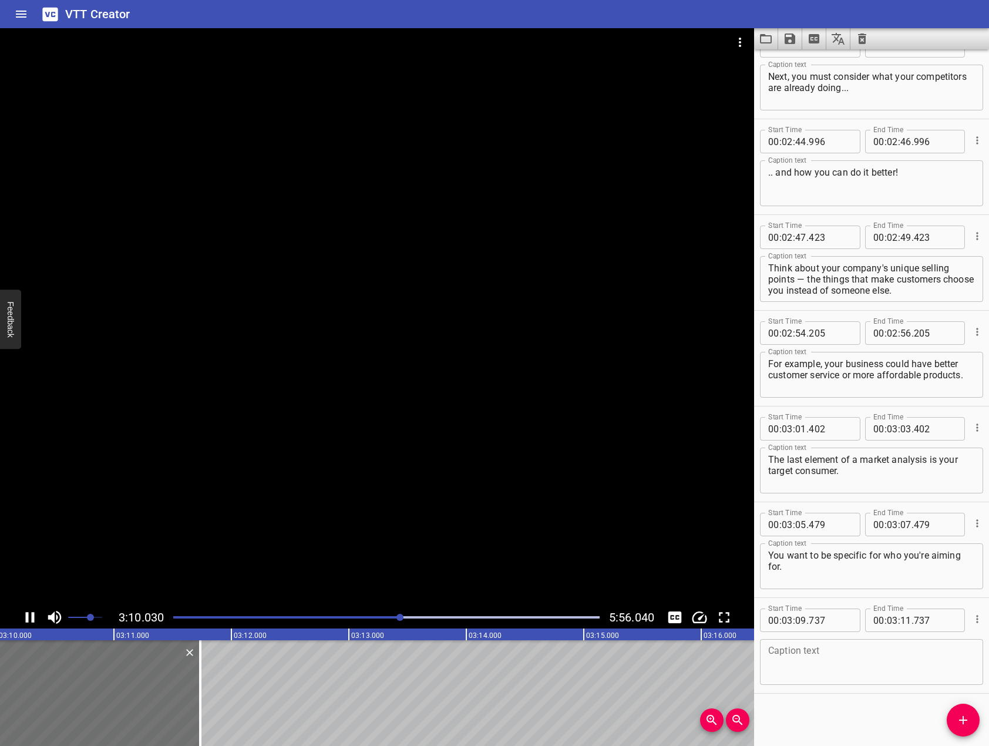
scroll to position [2805, 0]
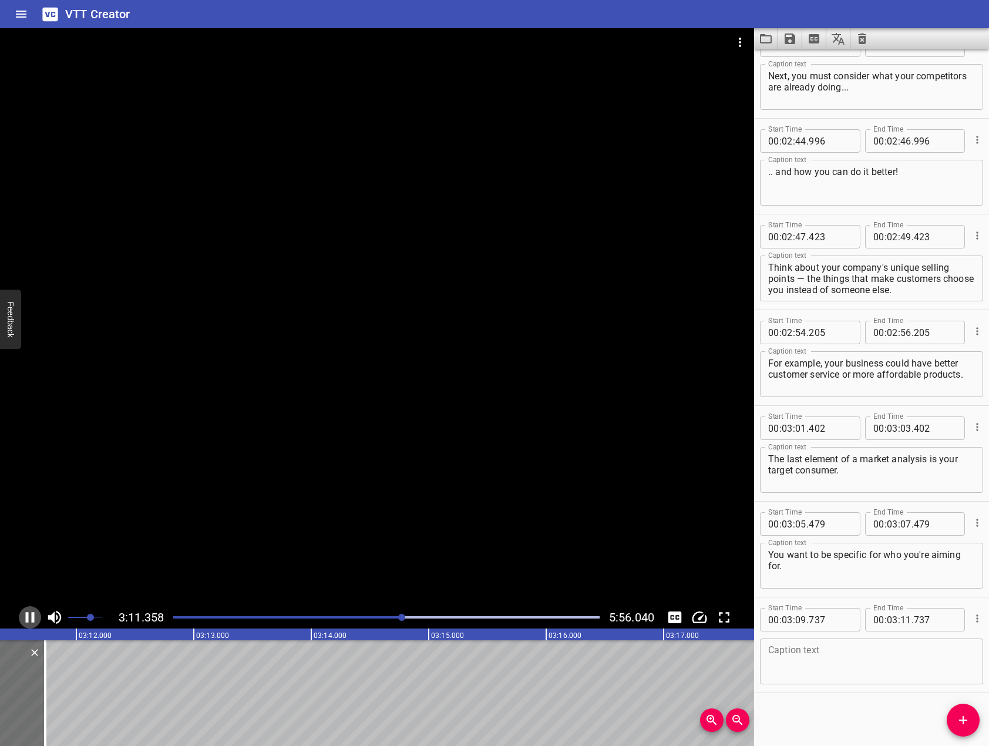
click at [32, 624] on icon "Play/Pause" at bounding box center [30, 617] width 18 height 18
drag, startPoint x: 857, startPoint y: 658, endPoint x: 852, endPoint y: 654, distance: 6.4
click at [856, 656] on textarea at bounding box center [871, 661] width 207 height 33
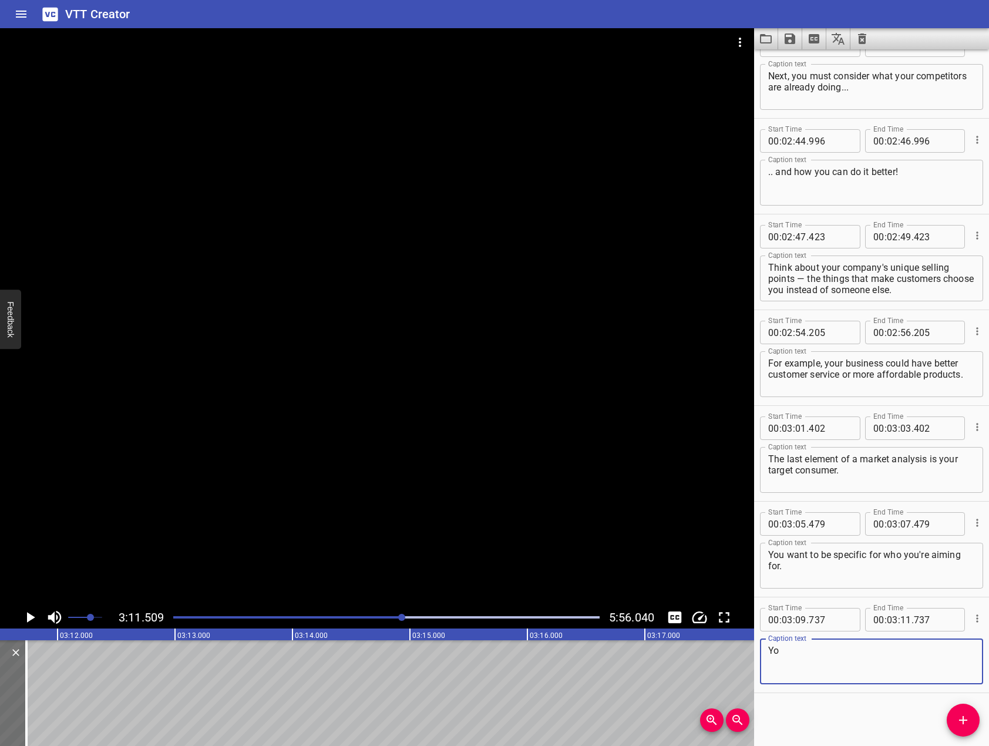
type textarea "Y"
click at [863, 702] on div "Start Time 00 : 00 : 00 . 000 Start Time End Time 00 : 00 : 02 . 000 End Time C…" at bounding box center [871, 397] width 235 height 697
drag, startPoint x: 387, startPoint y: 468, endPoint x: 4, endPoint y: 562, distance: 394.8
click at [367, 472] on div at bounding box center [377, 317] width 754 height 578
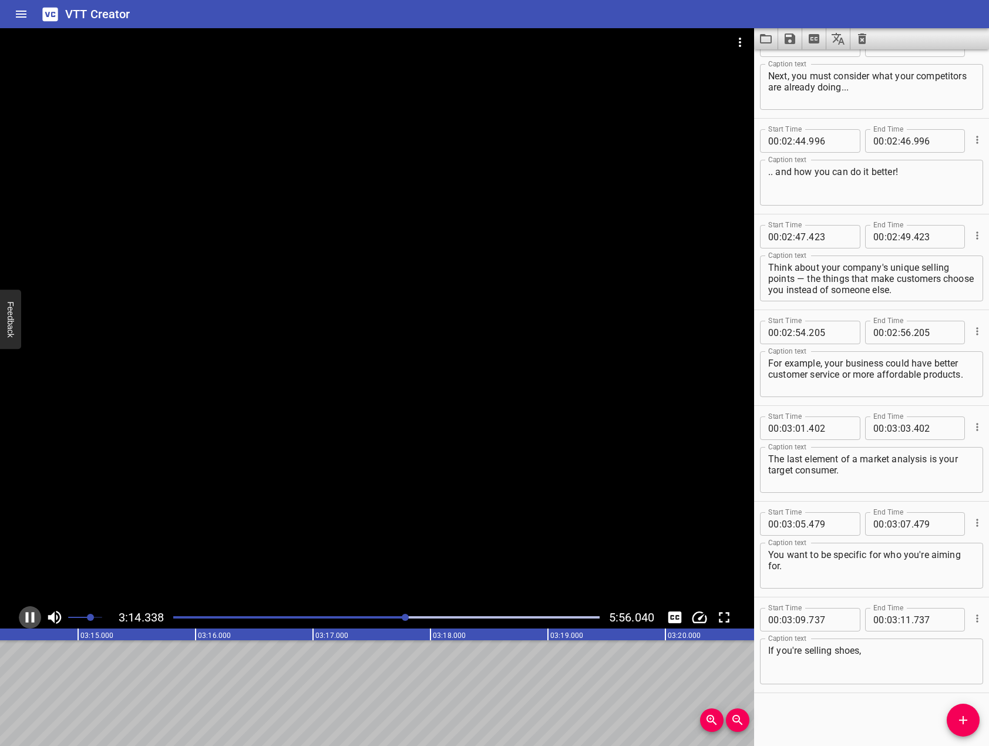
click at [31, 621] on icon "Play/Pause" at bounding box center [30, 617] width 18 height 18
click at [870, 660] on textarea "If you're selling shoes," at bounding box center [871, 661] width 207 height 33
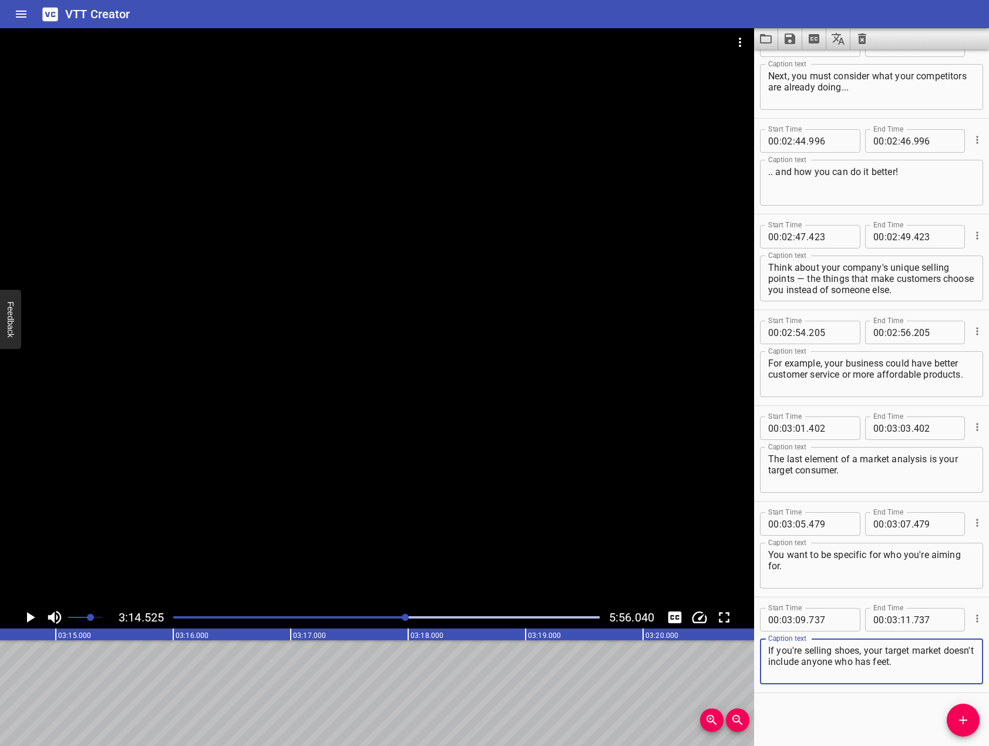
type textarea "If you're selling shoes, your target market doesn't include anyone who has feet."
click at [244, 449] on div at bounding box center [377, 317] width 754 height 578
click at [965, 709] on button "Add Cue" at bounding box center [963, 720] width 33 height 33
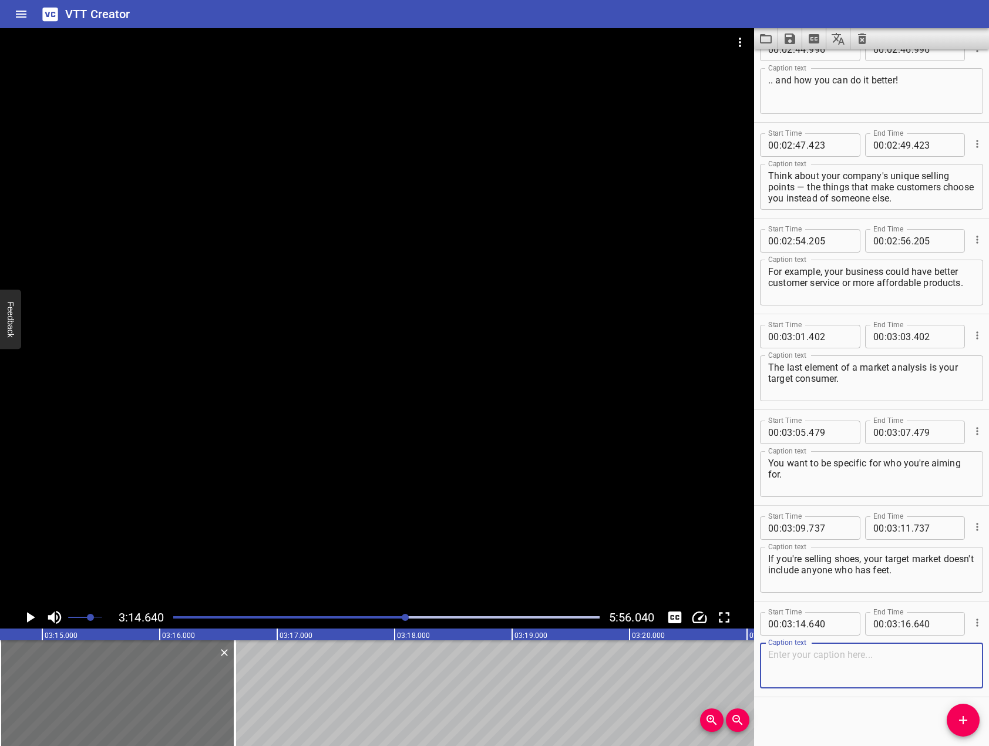
scroll to position [2901, 0]
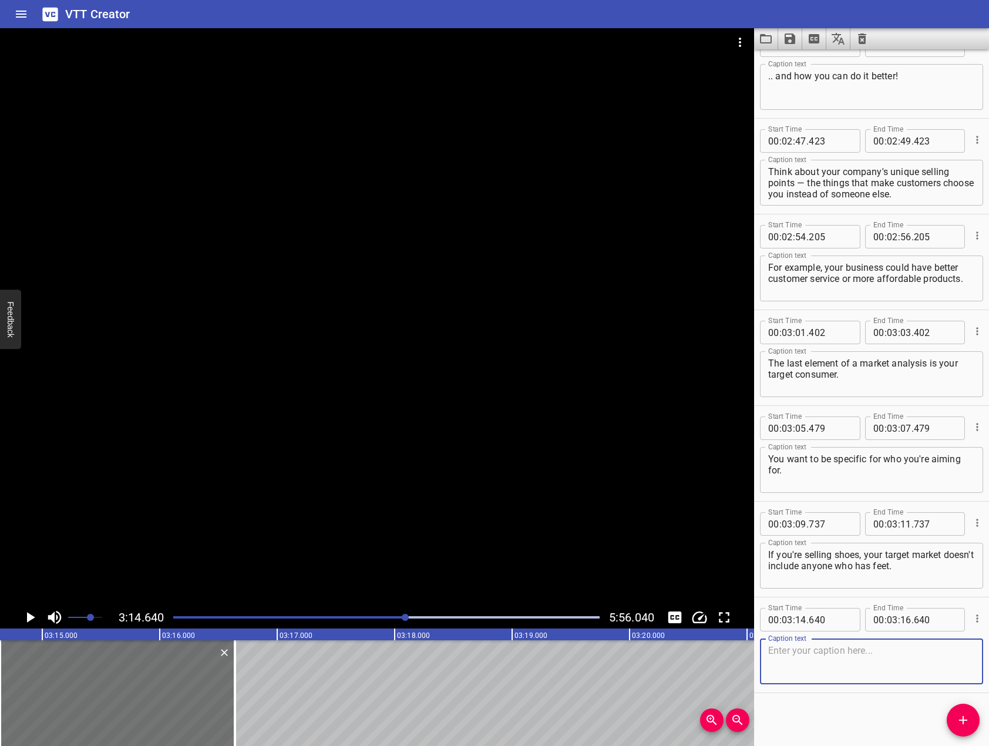
click at [250, 368] on div at bounding box center [377, 317] width 754 height 578
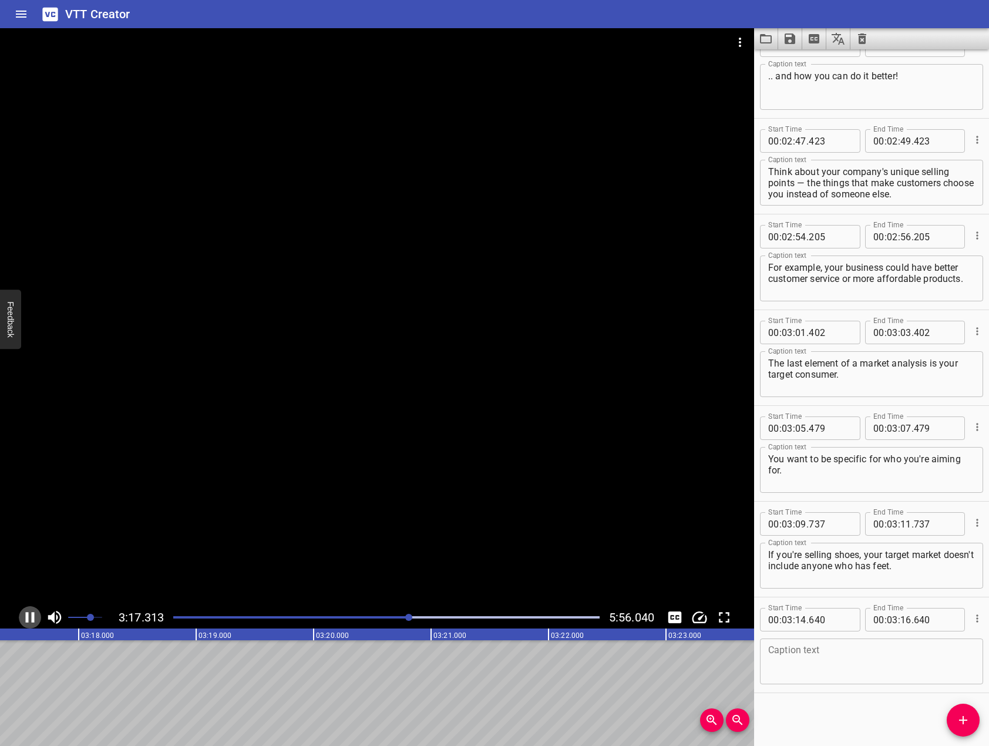
click at [33, 612] on icon "Play/Pause" at bounding box center [30, 617] width 18 height 18
drag, startPoint x: 884, startPoint y: 641, endPoint x: 882, endPoint y: 647, distance: 6.3
click at [882, 647] on div "Caption text" at bounding box center [871, 661] width 223 height 46
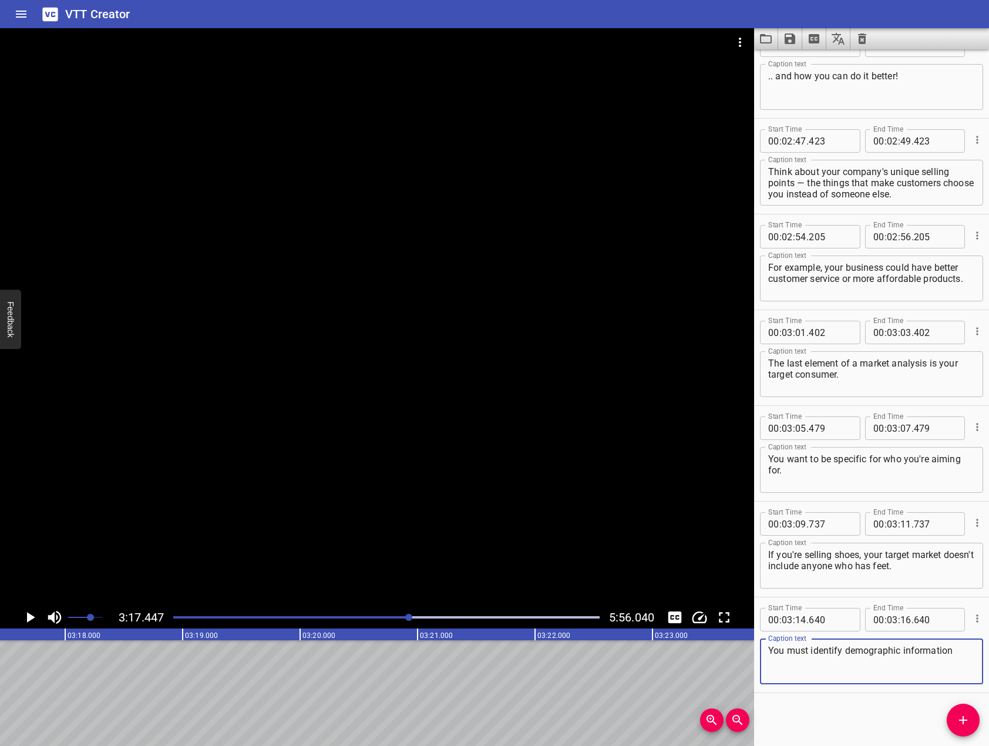
click at [321, 439] on div at bounding box center [377, 317] width 754 height 578
click at [26, 618] on icon "Play/Pause" at bounding box center [30, 617] width 9 height 11
click at [958, 637] on div "Caption text You must identify demographic information Caption text" at bounding box center [871, 660] width 223 height 53
click at [956, 655] on textarea "You must identify demographic information" at bounding box center [871, 661] width 207 height 33
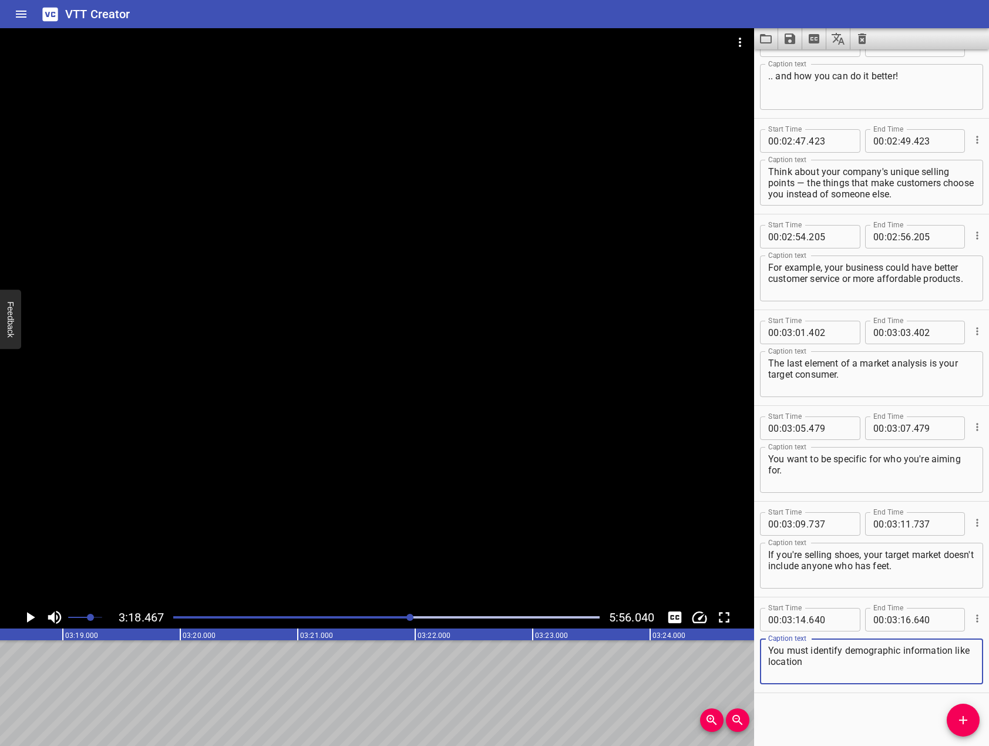
drag, startPoint x: 553, startPoint y: 404, endPoint x: 543, endPoint y: 399, distance: 11.8
click at [543, 399] on div at bounding box center [377, 317] width 754 height 578
click at [38, 617] on icon "Play/Pause" at bounding box center [30, 617] width 18 height 18
click at [857, 664] on textarea "You must identify demographic information like location" at bounding box center [871, 661] width 207 height 33
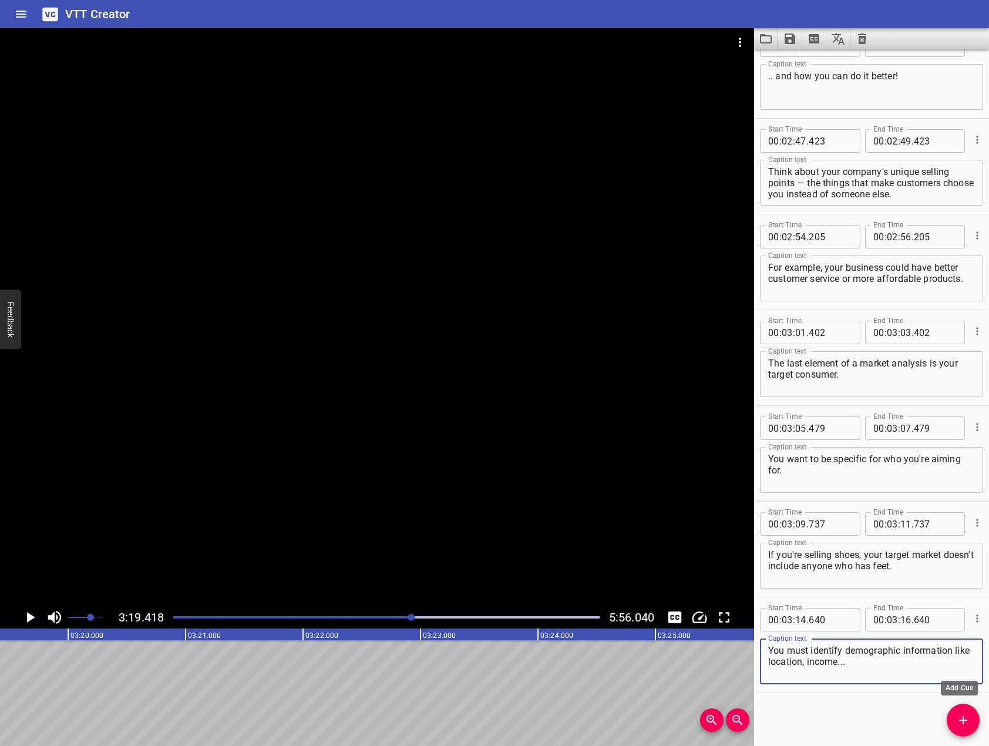
type textarea "You must identify demographic information like location, income..."
click at [964, 728] on button "Add Cue" at bounding box center [963, 720] width 33 height 33
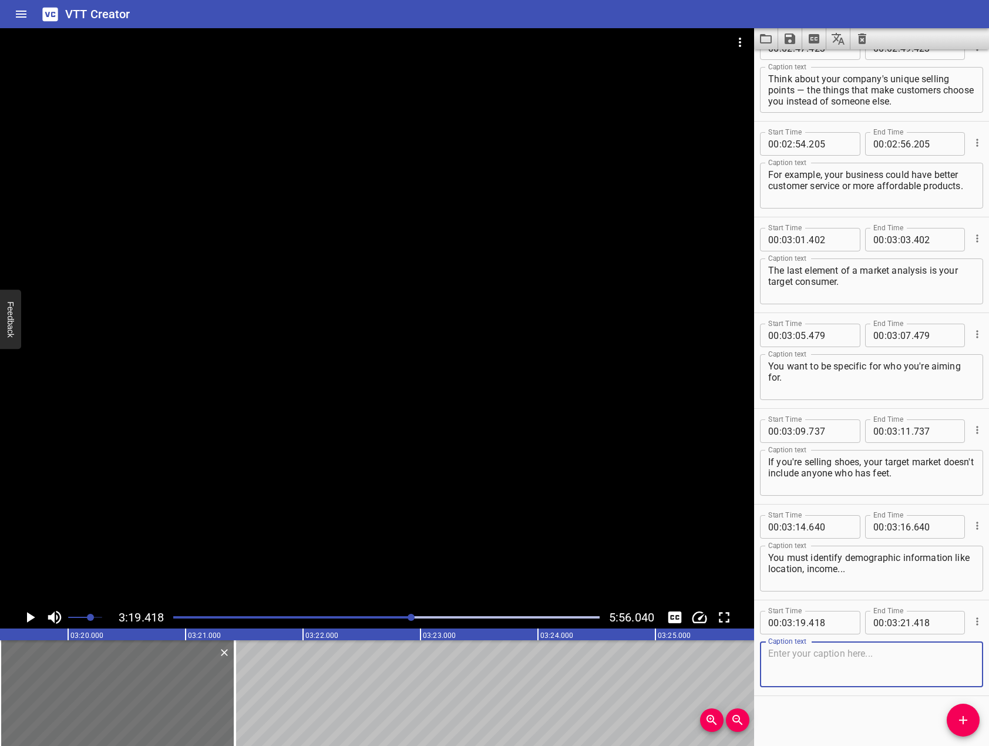
scroll to position [2996, 0]
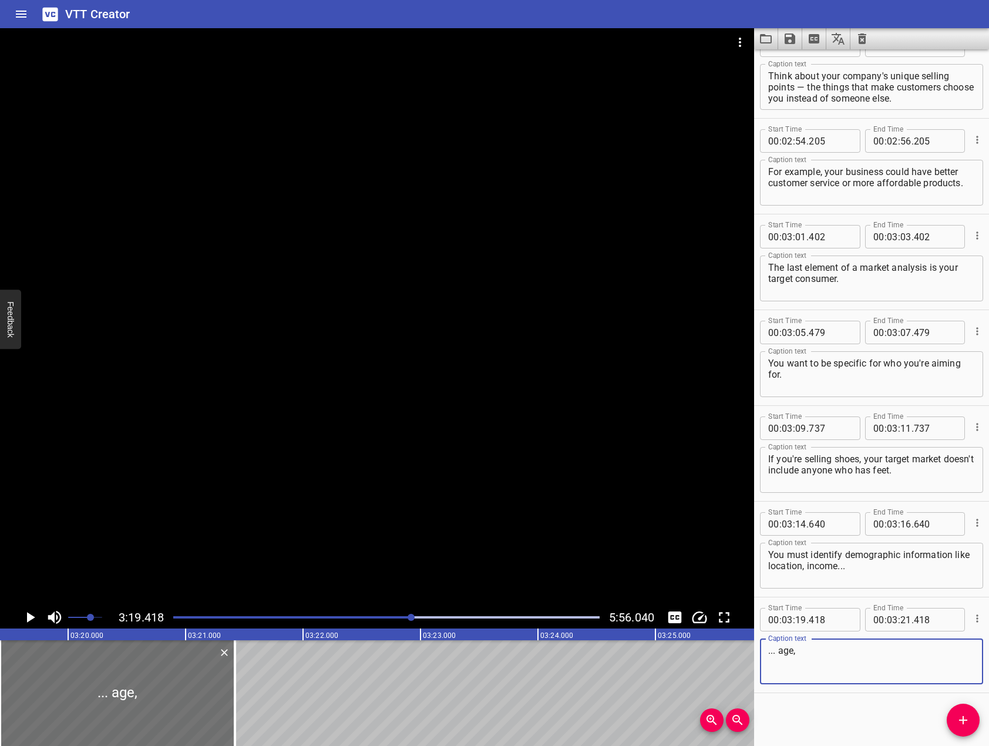
click at [487, 420] on div at bounding box center [377, 317] width 754 height 578
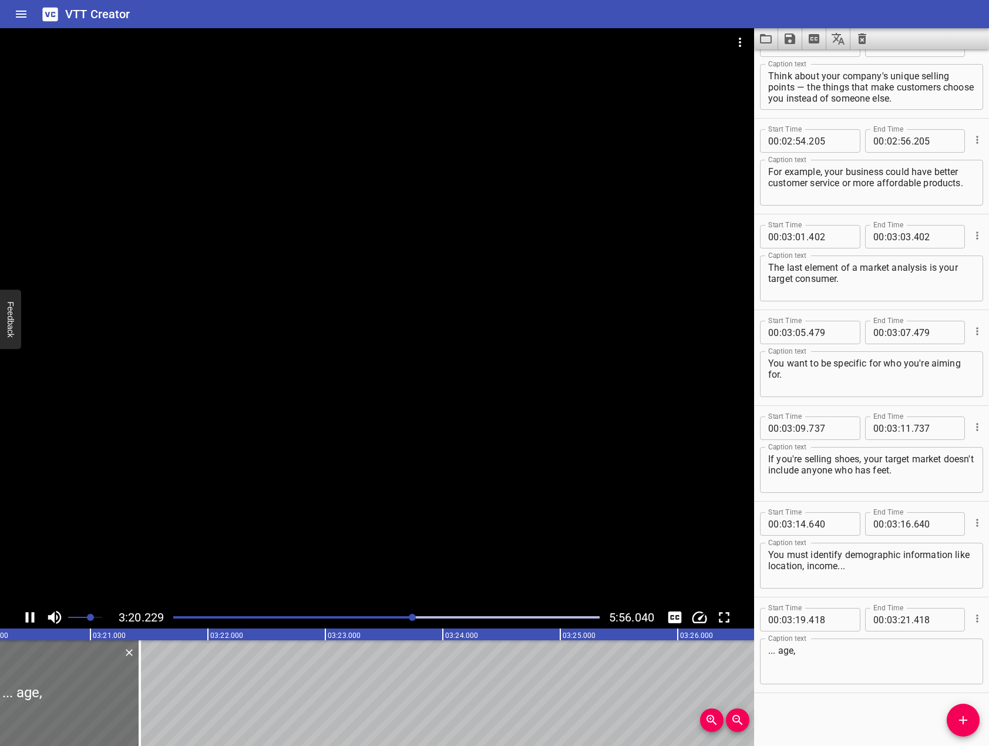
click at [440, 432] on div at bounding box center [377, 317] width 754 height 578
click at [853, 690] on div "Start Time 00 : 03 : 19 . 418 Start Time End Time 00 : 03 : 21 . 418 End Time C…" at bounding box center [871, 644] width 235 height 95
drag, startPoint x: 389, startPoint y: 389, endPoint x: 366, endPoint y: 420, distance: 38.2
click at [391, 389] on div at bounding box center [377, 317] width 754 height 578
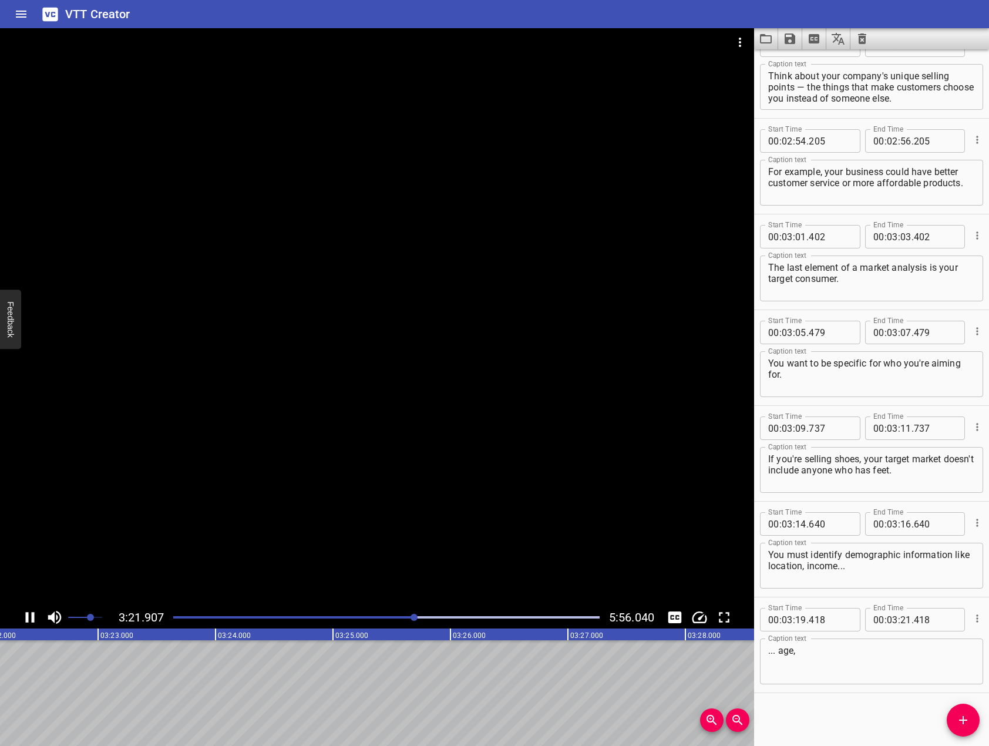
click at [26, 614] on icon "Play/Pause" at bounding box center [30, 617] width 9 height 11
click at [903, 672] on textarea "... age," at bounding box center [871, 661] width 207 height 33
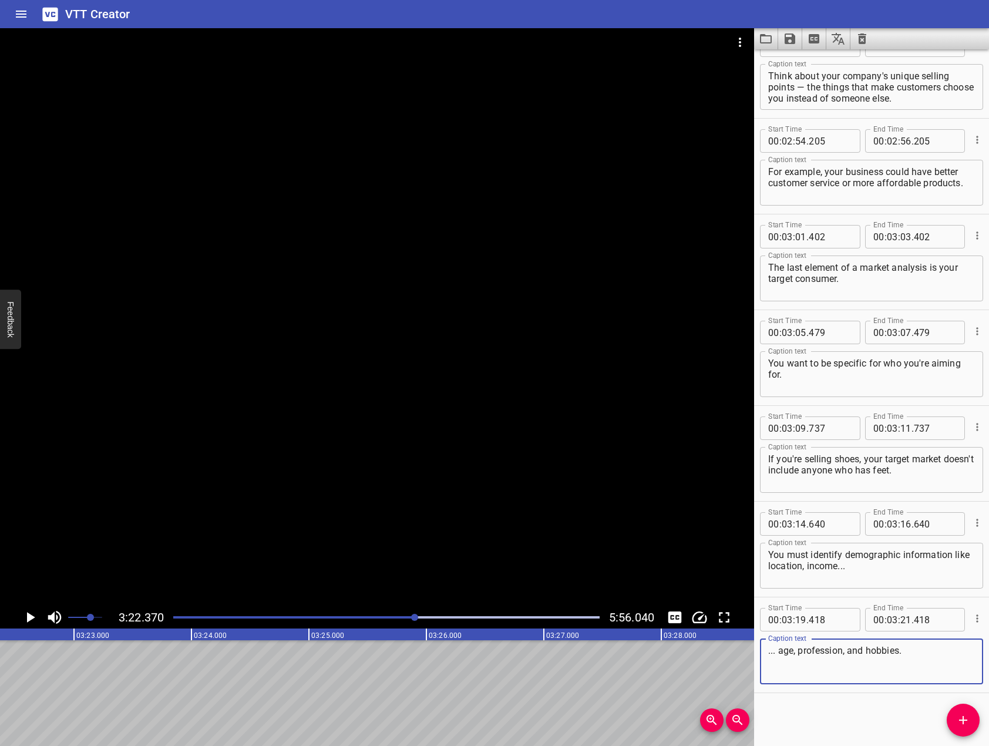
type textarea "... age, profession, and hobbies."
click at [957, 714] on icon "Add Cue" at bounding box center [963, 720] width 14 height 14
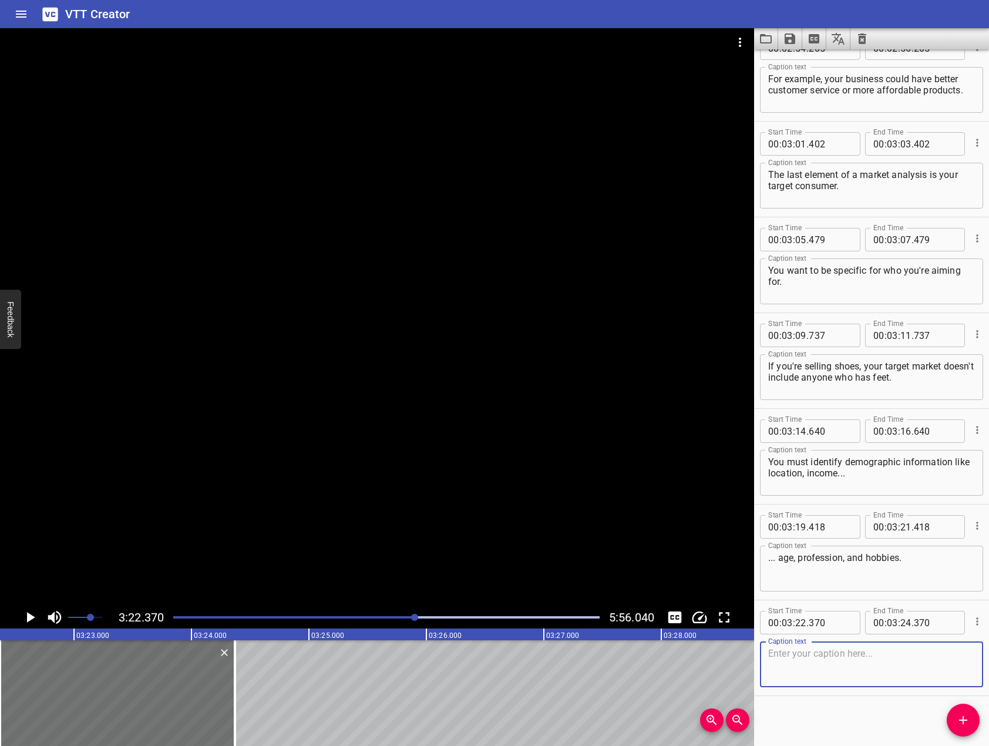
scroll to position [3092, 0]
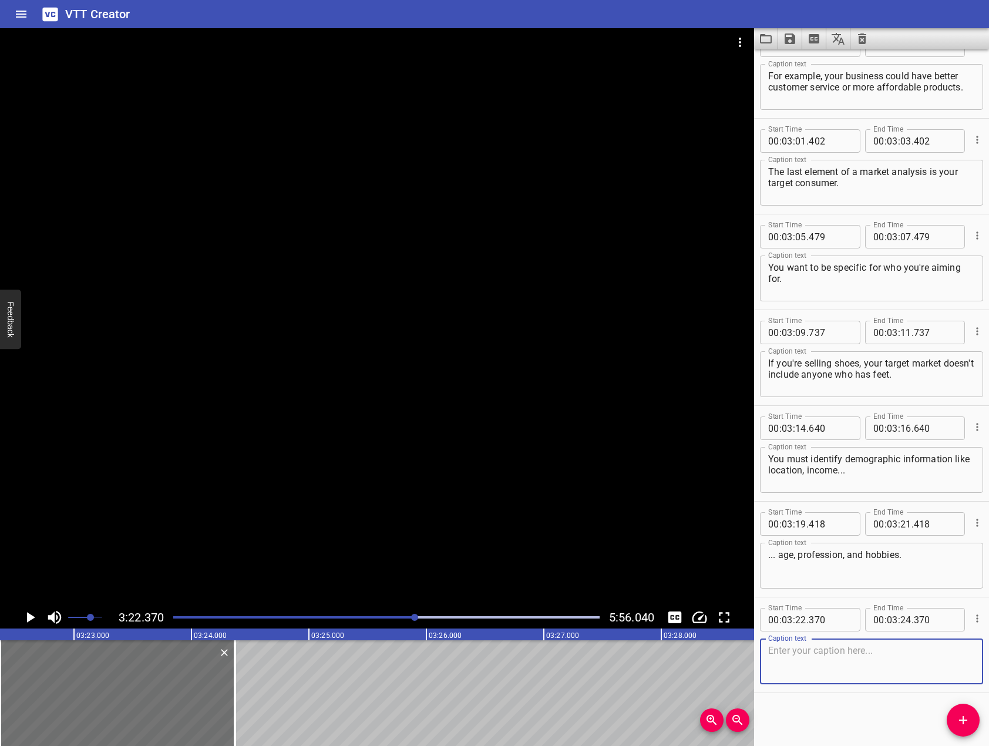
click at [402, 330] on div at bounding box center [377, 317] width 754 height 578
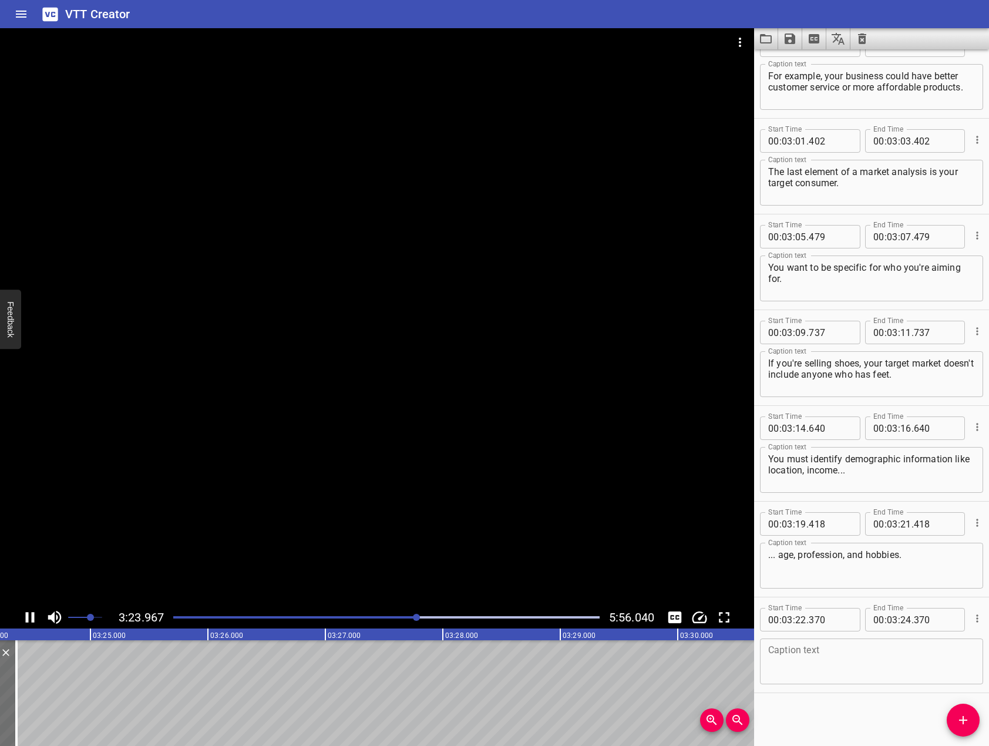
click at [31, 618] on icon "Play/Pause" at bounding box center [30, 617] width 18 height 18
click at [876, 676] on textarea at bounding box center [871, 661] width 207 height 33
click at [379, 465] on div at bounding box center [377, 317] width 754 height 578
click at [33, 621] on icon "Play/Pause" at bounding box center [30, 617] width 9 height 11
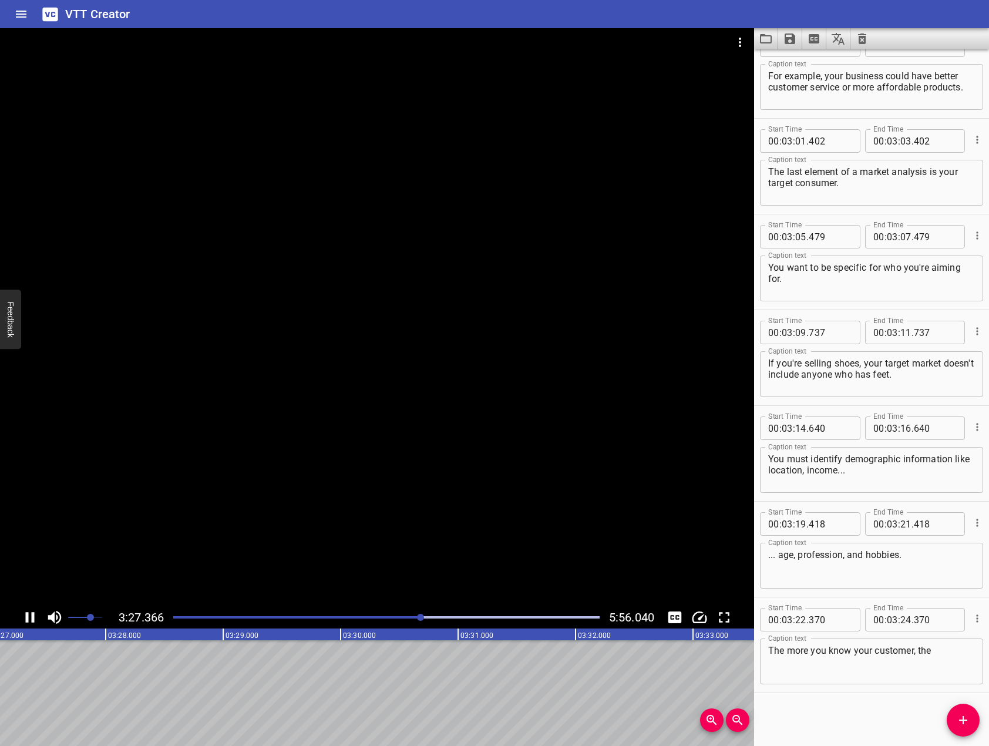
scroll to position [0, 24361]
click at [951, 662] on textarea "The more you know your customer, the" at bounding box center [871, 661] width 207 height 33
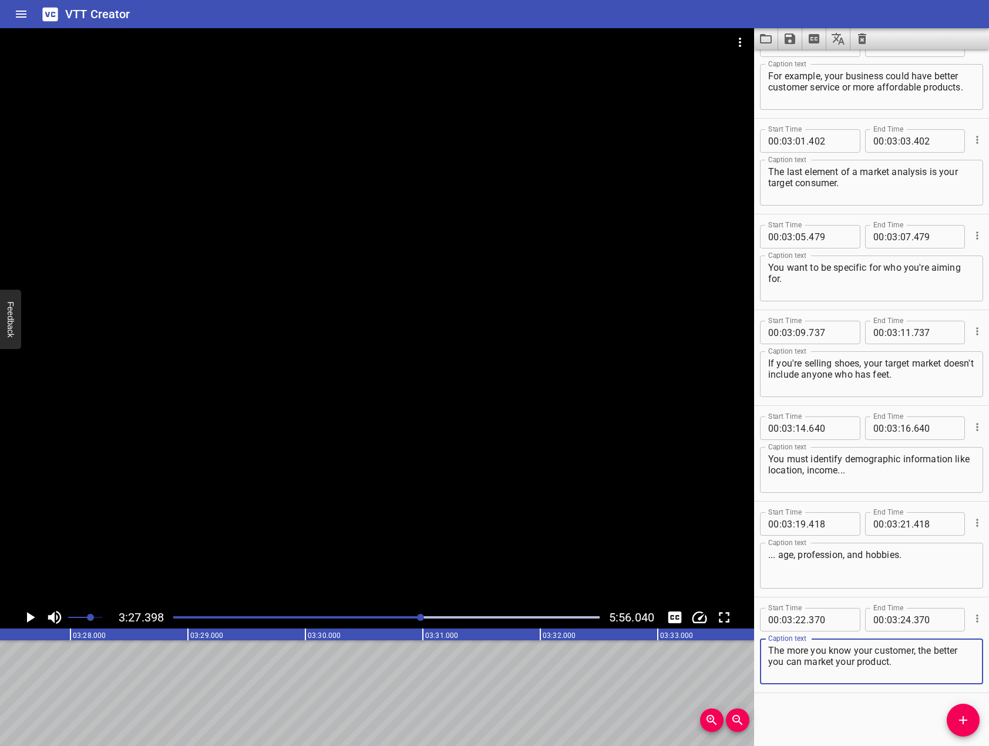
type textarea "The more you know your customer, the better you can market your product."
